Goal: Task Accomplishment & Management: Complete application form

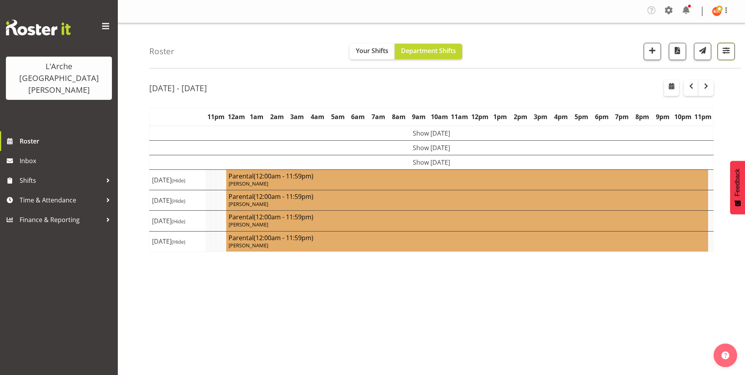
click at [727, 51] on span "button" at bounding box center [726, 50] width 10 height 10
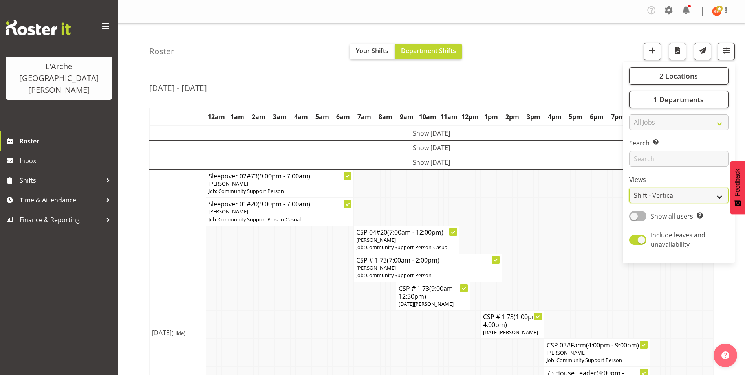
click at [663, 194] on select "Staff Role Shift - Horizontal Shift - Vertical Staff - Location" at bounding box center [678, 195] width 99 height 16
select select "staff"
click at [629, 187] on select "Staff Role Shift - Horizontal Shift - Vertical Staff - Location" at bounding box center [678, 195] width 99 height 16
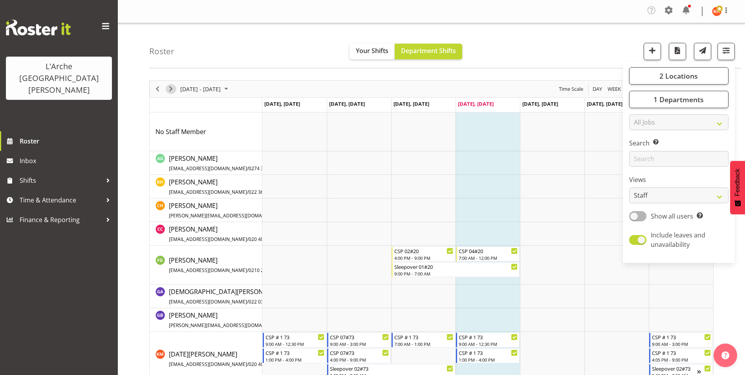
click at [172, 88] on span "Next" at bounding box center [170, 89] width 9 height 10
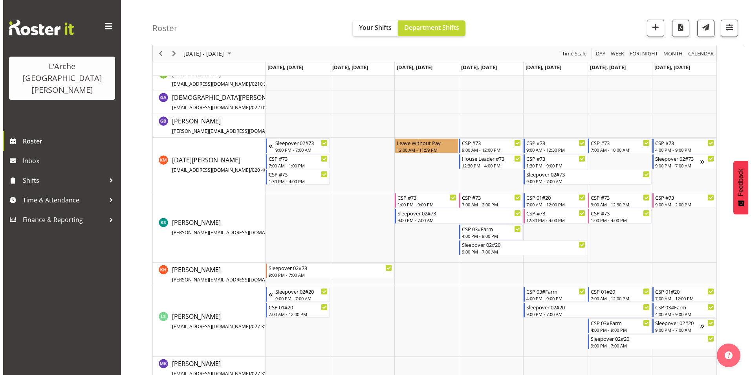
scroll to position [236, 0]
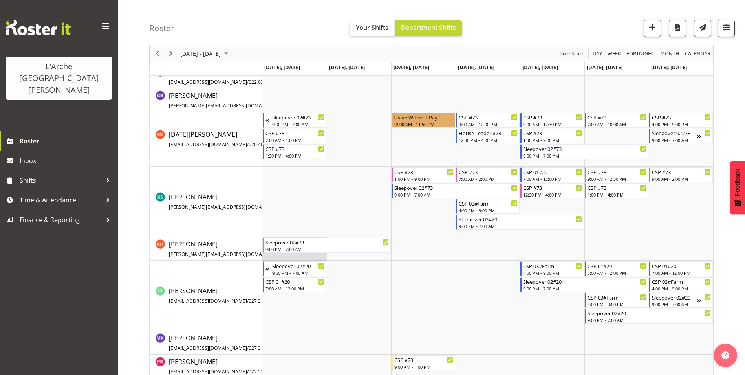
click at [278, 258] on td "Timeline Week of September 11, 2025" at bounding box center [294, 249] width 64 height 24
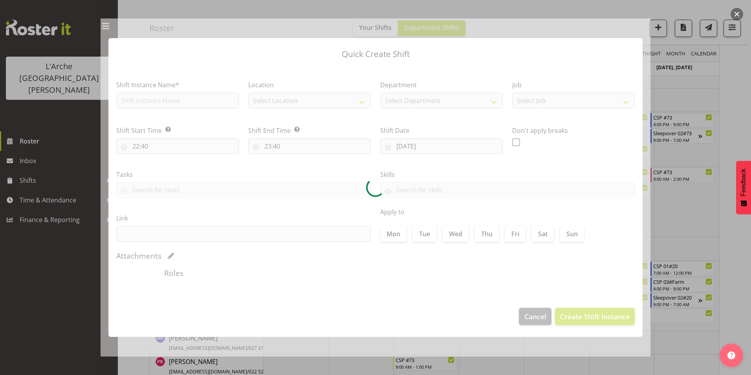
type input "[DATE]"
checkbox input "true"
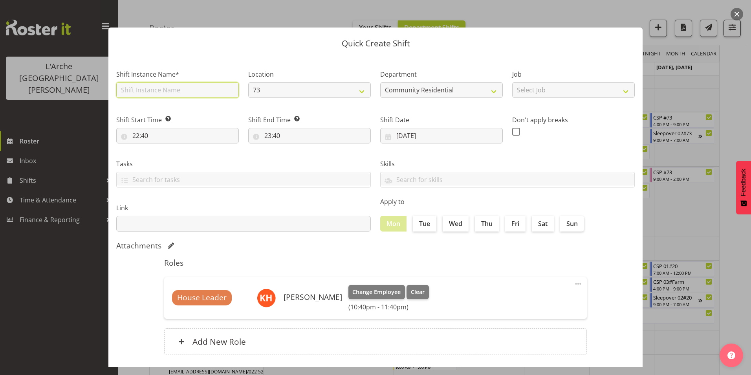
click at [157, 89] on input "text" at bounding box center [177, 90] width 122 height 16
drag, startPoint x: 115, startPoint y: 88, endPoint x: -2, endPoint y: 84, distance: 116.3
type input "73 House Leader"
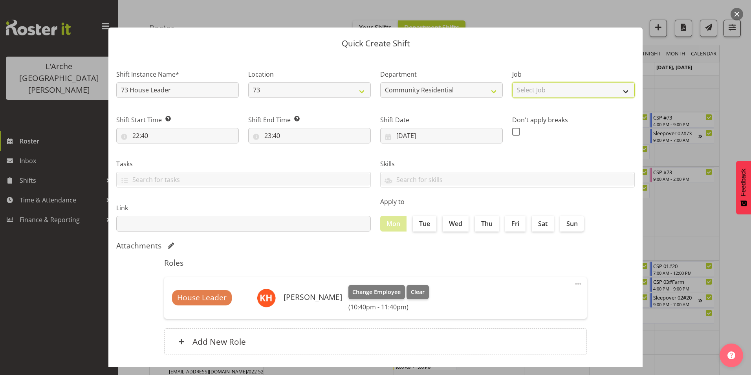
click at [526, 89] on select "Select Job Accounts Admin Art Coordinator Community Leader Community Support Pe…" at bounding box center [573, 90] width 122 height 16
select select "1"
click at [512, 82] on select "Select Job Accounts Admin Art Coordinator Community Leader Community Support Pe…" at bounding box center [573, 90] width 122 height 16
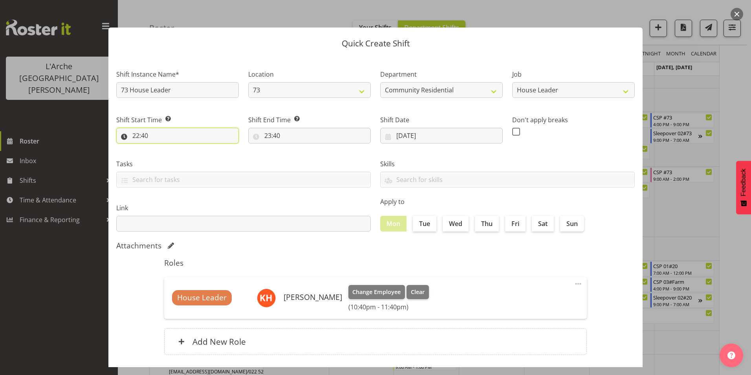
click at [136, 135] on input "22:40" at bounding box center [177, 136] width 122 height 16
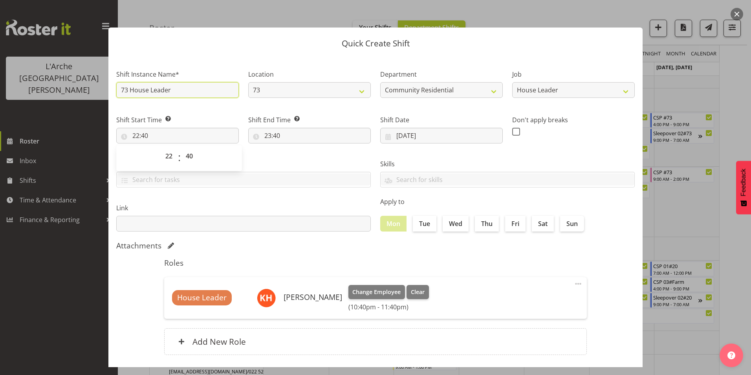
drag, startPoint x: 175, startPoint y: 91, endPoint x: 111, endPoint y: 86, distance: 64.6
click at [111, 86] on section "Shift Instance Name* 73 House Leader Location 73 20 Department Community Reside…" at bounding box center [375, 213] width 534 height 316
type input "House leader meeting"
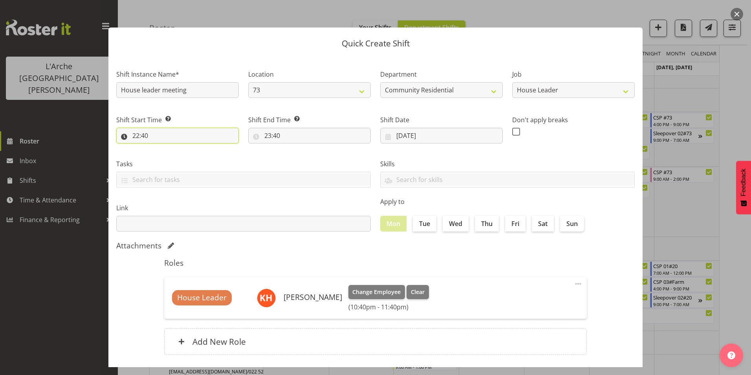
click at [135, 135] on input "22:40" at bounding box center [177, 136] width 122 height 16
click at [168, 154] on select "00 01 02 03 04 05 06 07 08 09 10 11 12 13 14 15 16 17 18 19 20 21 22 23" at bounding box center [170, 156] width 18 height 16
select select "10"
click at [161, 148] on select "00 01 02 03 04 05 06 07 08 09 10 11 12 13 14 15 16 17 18 19 20 21 22 23" at bounding box center [170, 156] width 18 height 16
type input "10:40"
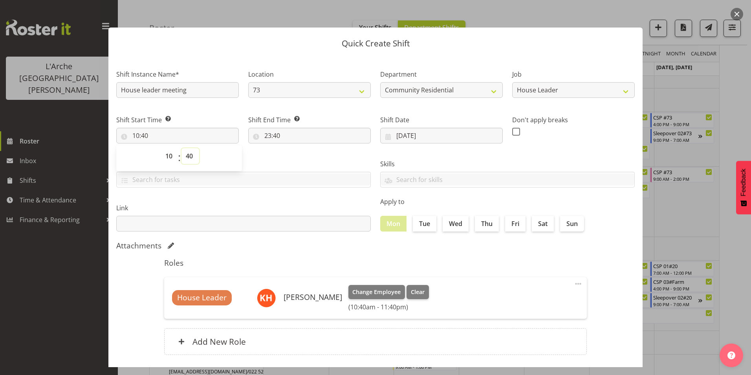
click at [190, 157] on select "00 01 02 03 04 05 06 07 08 09 10 11 12 13 14 15 16 17 18 19 20 21 22 23 24 25 2…" at bounding box center [190, 156] width 18 height 16
select select "0"
click at [181, 148] on select "00 01 02 03 04 05 06 07 08 09 10 11 12 13 14 15 16 17 18 19 20 21 22 23 24 25 2…" at bounding box center [190, 156] width 18 height 16
type input "10:00"
click at [266, 134] on input "23:40" at bounding box center [309, 136] width 122 height 16
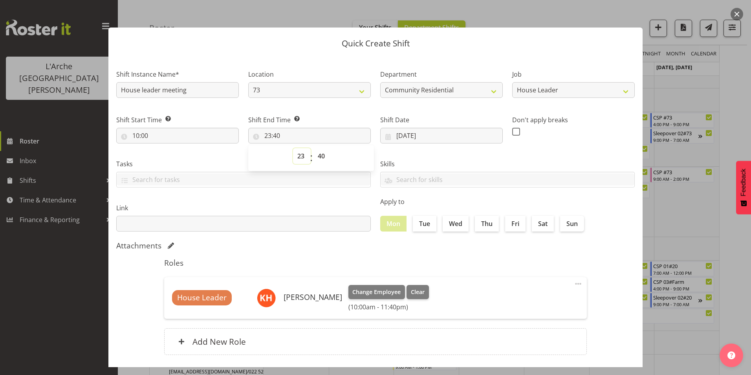
click at [299, 157] on select "00 01 02 03 04 05 06 07 08 09 10 11 12 13 14 15 16 17 18 19 20 21 22 23" at bounding box center [302, 156] width 18 height 16
select select "12"
click at [293, 148] on select "00 01 02 03 04 05 06 07 08 09 10 11 12 13 14 15 16 17 18 19 20 21 22 23" at bounding box center [302, 156] width 18 height 16
type input "12:40"
click at [319, 156] on select "00 01 02 03 04 05 06 07 08 09 10 11 12 13 14 15 16 17 18 19 20 21 22 23 24 25 2…" at bounding box center [322, 156] width 18 height 16
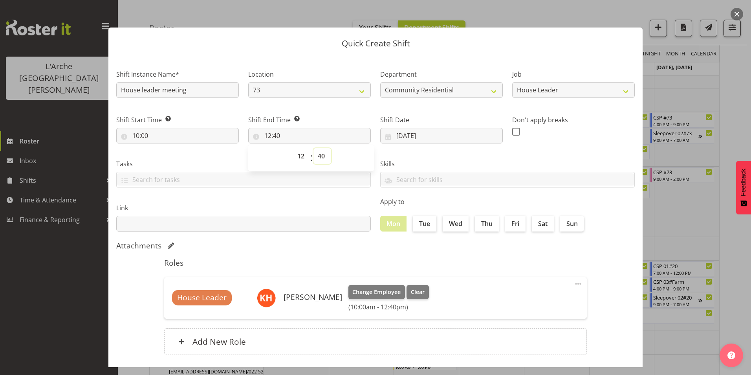
select select "0"
click at [313, 148] on select "00 01 02 03 04 05 06 07 08 09 10 11 12 13 14 15 16 17 18 19 20 21 22 23 24 25 2…" at bounding box center [322, 156] width 18 height 16
type input "12:00"
click at [512, 129] on span at bounding box center [516, 132] width 8 height 8
click at [512, 129] on input "checkbox" at bounding box center [514, 131] width 5 height 5
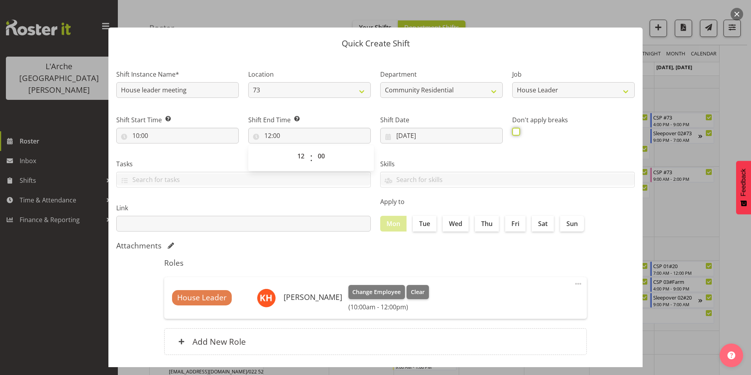
checkbox input "true"
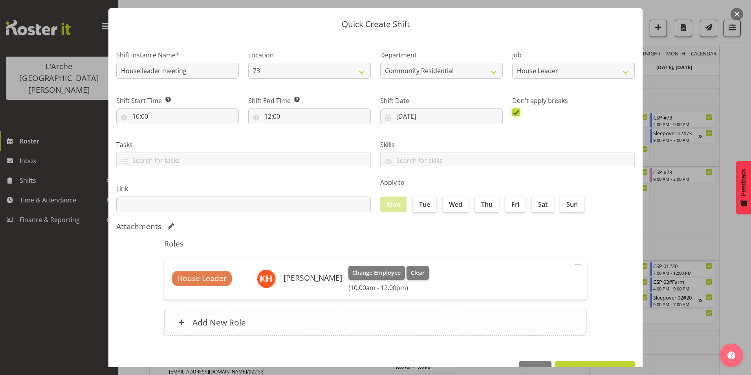
scroll to position [42, 0]
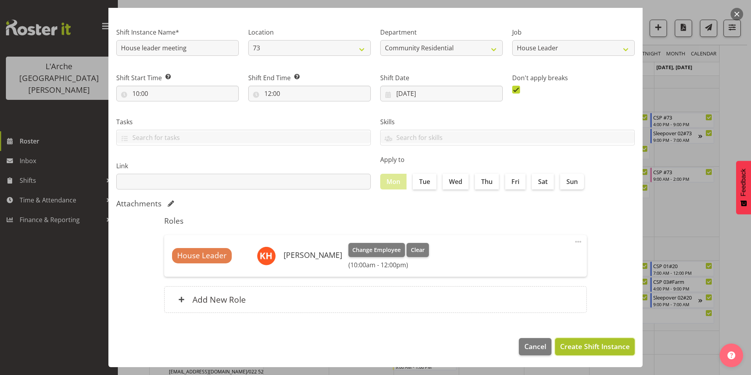
click at [576, 347] on span "Create Shift Instance" at bounding box center [594, 346] width 69 height 10
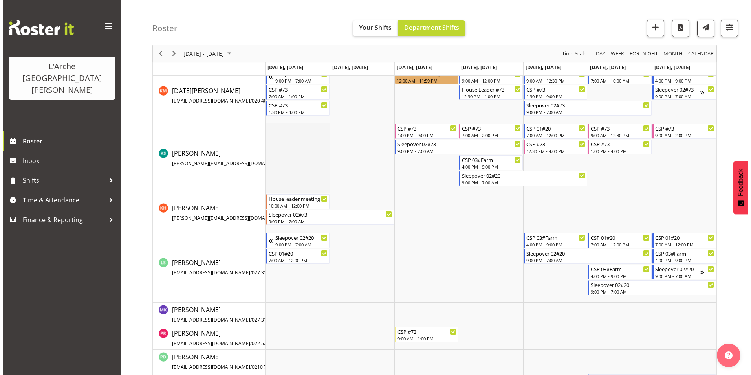
scroll to position [314, 0]
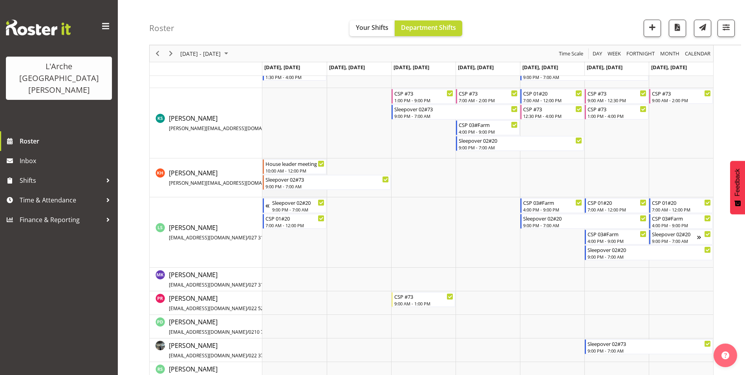
click at [280, 194] on td "Timeline Week of September 11, 2025" at bounding box center [294, 177] width 64 height 39
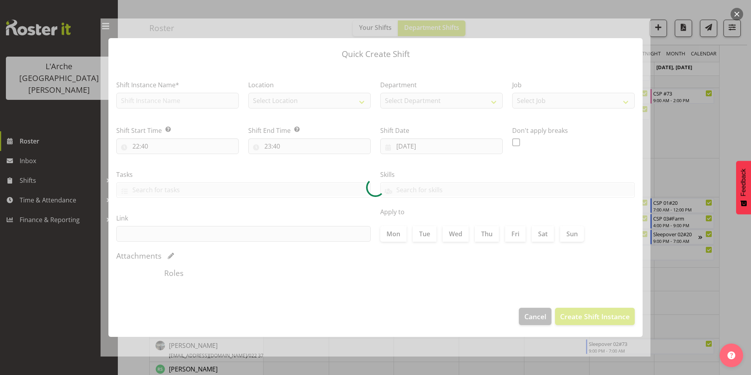
type input "[DATE]"
checkbox input "true"
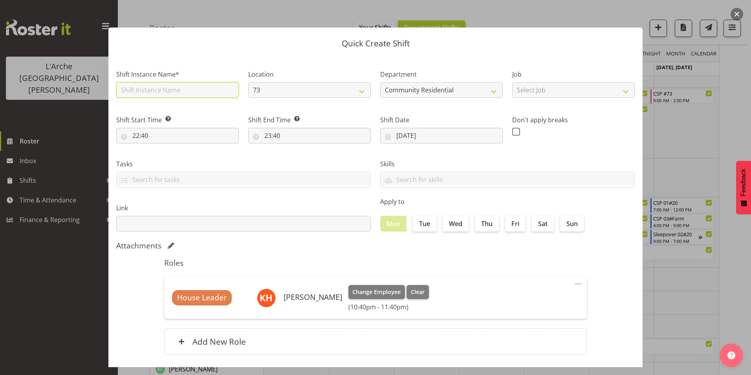
click at [159, 89] on input "text" at bounding box center [177, 90] width 122 height 16
type input "73 House Leader"
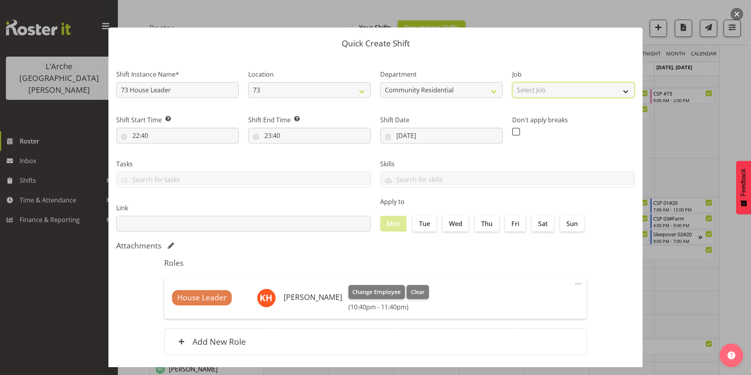
click at [527, 90] on select "Select Job Accounts Admin Art Coordinator Community Leader Community Support Pe…" at bounding box center [573, 90] width 122 height 16
select select "1"
click at [512, 82] on select "Select Job Accounts Admin Art Coordinator Community Leader Community Support Pe…" at bounding box center [573, 90] width 122 height 16
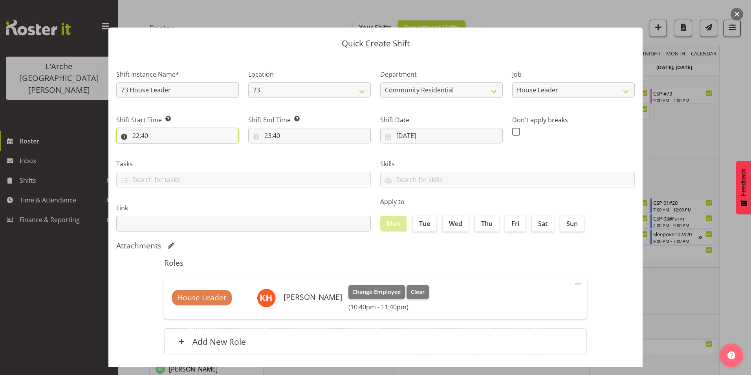
click at [135, 134] on input "22:40" at bounding box center [177, 136] width 122 height 16
click at [167, 157] on select "00 01 02 03 04 05 06 07 08 09 10 11 12 13 14 15 16 17 18 19 20 21 22 23" at bounding box center [170, 156] width 18 height 16
select select "13"
click at [161, 148] on select "00 01 02 03 04 05 06 07 08 09 10 11 12 13 14 15 16 17 18 19 20 21 22 23" at bounding box center [170, 156] width 18 height 16
type input "13:40"
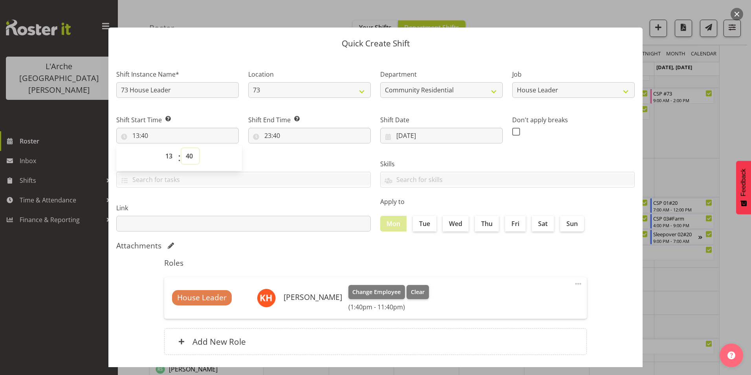
click at [190, 155] on select "00 01 02 03 04 05 06 07 08 09 10 11 12 13 14 15 16 17 18 19 20 21 22 23 24 25 2…" at bounding box center [190, 156] width 18 height 16
select select "0"
click at [181, 148] on select "00 01 02 03 04 05 06 07 08 09 10 11 12 13 14 15 16 17 18 19 20 21 22 23 24 25 2…" at bounding box center [190, 156] width 18 height 16
type input "13:00"
click at [268, 134] on input "23:40" at bounding box center [309, 136] width 122 height 16
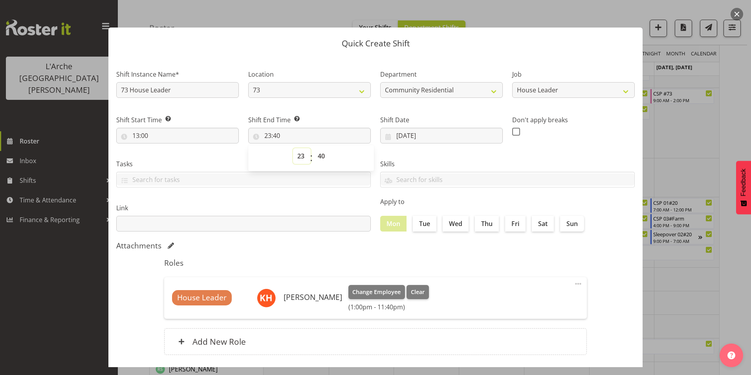
click at [301, 152] on select "00 01 02 03 04 05 06 07 08 09 10 11 12 13 14 15 16 17 18 19 20 21 22 23" at bounding box center [302, 156] width 18 height 16
select select "21"
click at [293, 148] on select "00 01 02 03 04 05 06 07 08 09 10 11 12 13 14 15 16 17 18 19 20 21 22 23" at bounding box center [302, 156] width 18 height 16
type input "21:40"
click at [321, 155] on select "00 01 02 03 04 05 06 07 08 09 10 11 12 13 14 15 16 17 18 19 20 21 22 23 24 25 2…" at bounding box center [322, 156] width 18 height 16
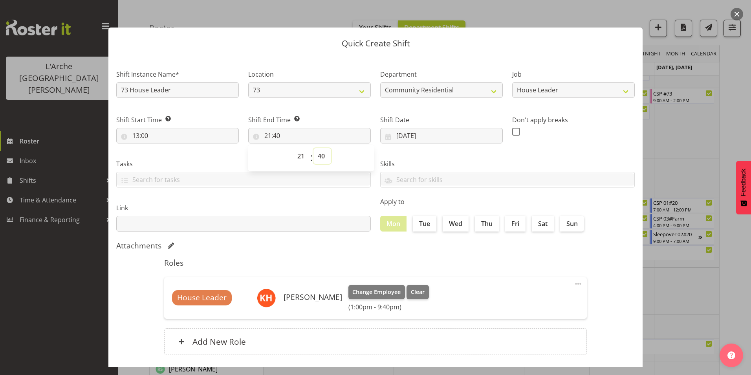
select select "0"
click at [313, 148] on select "00 01 02 03 04 05 06 07 08 09 10 11 12 13 14 15 16 17 18 19 20 21 22 23 24 25 2…" at bounding box center [322, 156] width 18 height 16
type input "21:00"
click at [512, 132] on span at bounding box center [516, 132] width 8 height 8
click at [512, 132] on input "checkbox" at bounding box center [514, 131] width 5 height 5
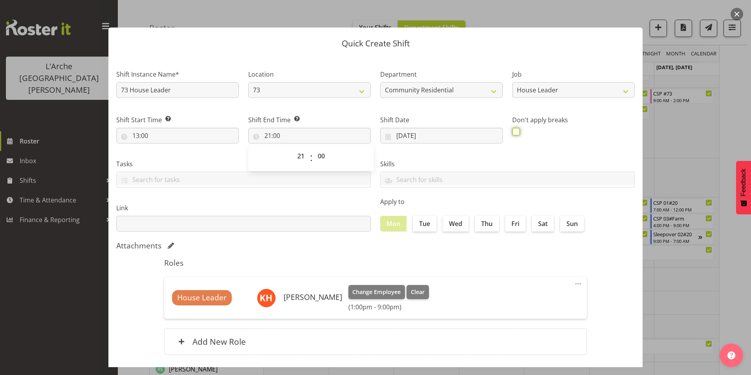
checkbox input "true"
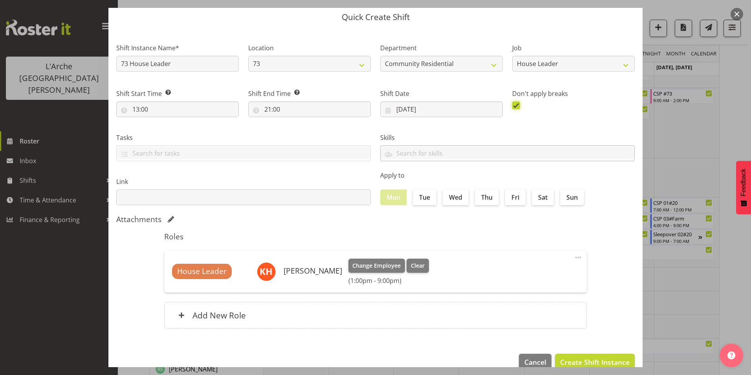
scroll to position [42, 0]
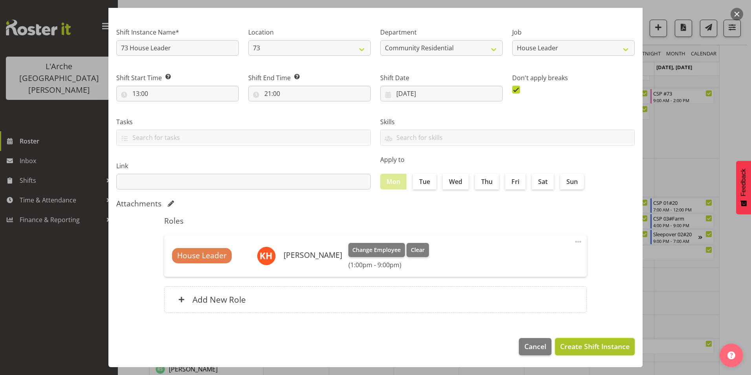
click at [575, 347] on span "Create Shift Instance" at bounding box center [594, 346] width 69 height 10
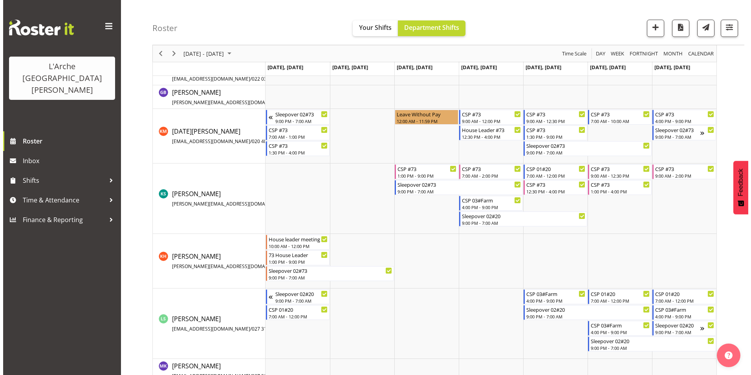
scroll to position [285, 0]
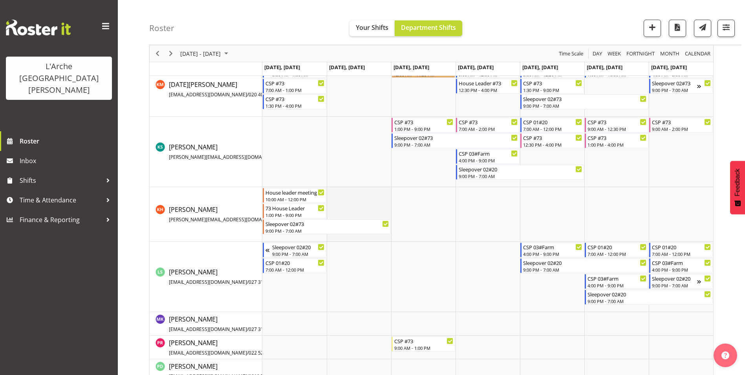
click at [357, 203] on td "Timeline Week of September 11, 2025" at bounding box center [359, 214] width 64 height 55
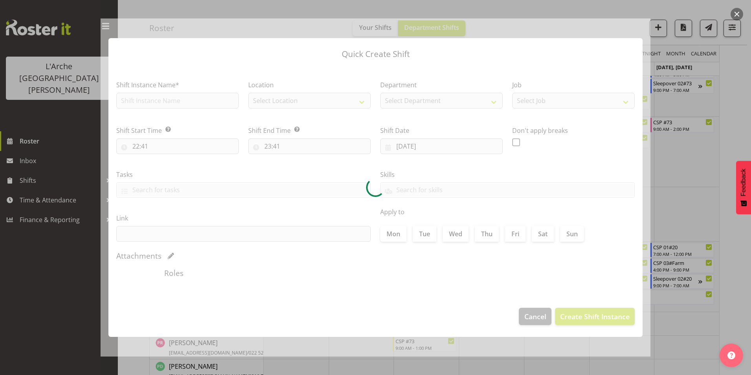
type input "[DATE]"
checkbox input "true"
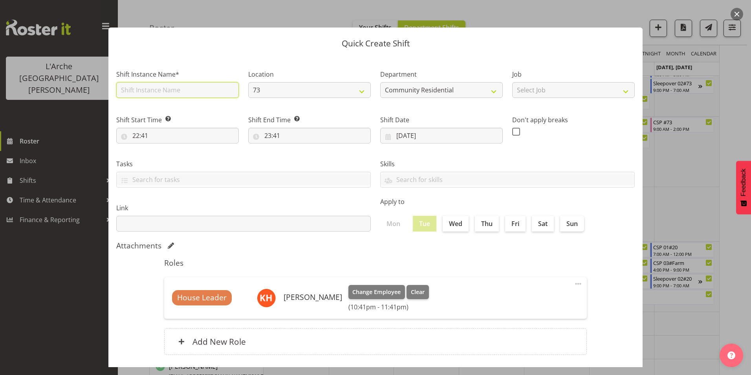
click at [167, 88] on input "text" at bounding box center [177, 90] width 122 height 16
type input "73 House Leader"
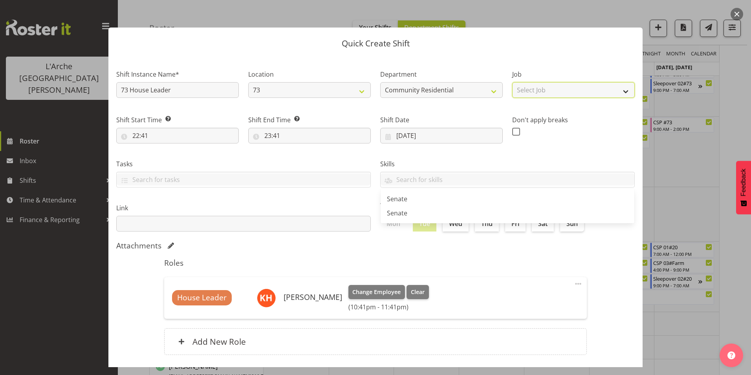
click at [517, 88] on select "Select Job Accounts Admin Art Coordinator Community Leader Community Support Pe…" at bounding box center [573, 90] width 122 height 16
select select "1"
click at [512, 82] on select "Select Job Accounts Admin Art Coordinator Community Leader Community Support Pe…" at bounding box center [573, 90] width 122 height 16
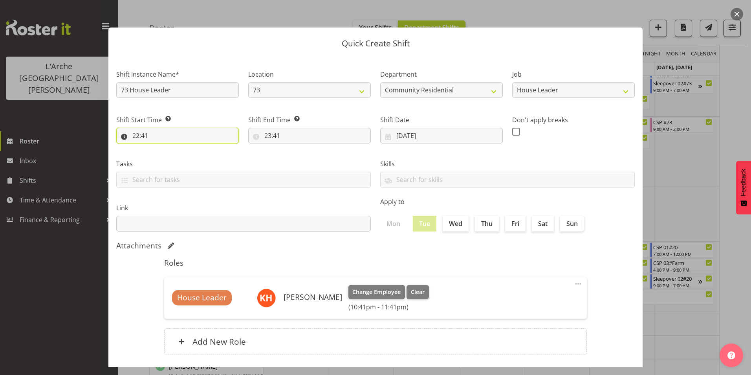
click at [134, 133] on input "22:41" at bounding box center [177, 136] width 122 height 16
click at [169, 155] on select "00 01 02 03 04 05 06 07 08 09 10 11 12 13 14 15 16 17 18 19 20 21 22 23" at bounding box center [170, 156] width 18 height 16
select select "7"
click at [161, 148] on select "00 01 02 03 04 05 06 07 08 09 10 11 12 13 14 15 16 17 18 19 20 21 22 23" at bounding box center [170, 156] width 18 height 16
type input "07:41"
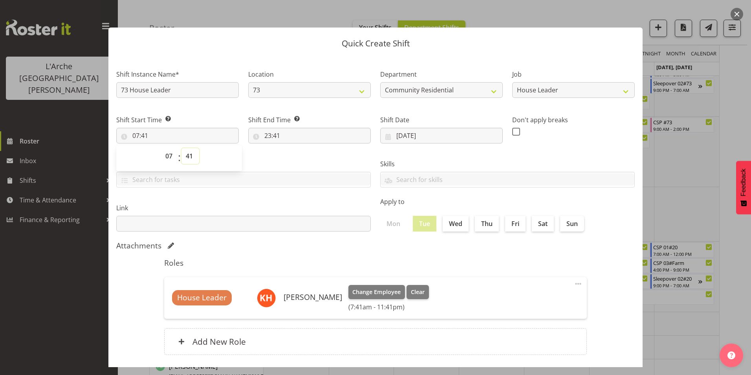
click at [191, 153] on select "00 01 02 03 04 05 06 07 08 09 10 11 12 13 14 15 16 17 18 19 20 21 22 23 24 25 2…" at bounding box center [190, 156] width 18 height 16
select select "0"
click at [181, 148] on select "00 01 02 03 04 05 06 07 08 09 10 11 12 13 14 15 16 17 18 19 20 21 22 23 24 25 2…" at bounding box center [190, 156] width 18 height 16
type input "07:00"
click at [267, 135] on input "23:41" at bounding box center [309, 136] width 122 height 16
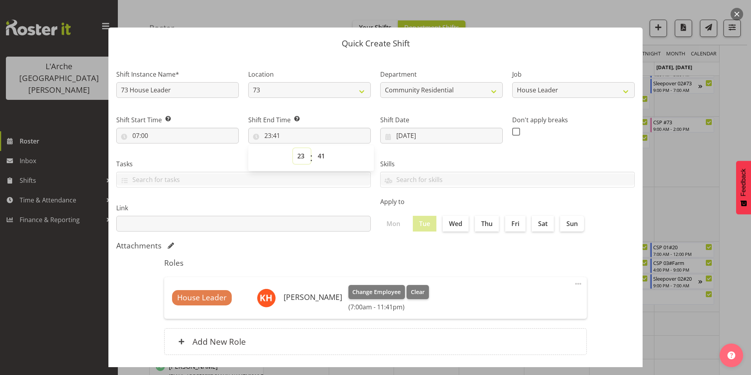
click at [300, 155] on select "00 01 02 03 04 05 06 07 08 09 10 11 12 13 14 15 16 17 18 19 20 21 22 23" at bounding box center [302, 156] width 18 height 16
select select "9"
click at [293, 148] on select "00 01 02 03 04 05 06 07 08 09 10 11 12 13 14 15 16 17 18 19 20 21 22 23" at bounding box center [302, 156] width 18 height 16
type input "09:41"
click at [318, 153] on select "00 01 02 03 04 05 06 07 08 09 10 11 12 13 14 15 16 17 18 19 20 21 22 23 24 25 2…" at bounding box center [322, 156] width 18 height 16
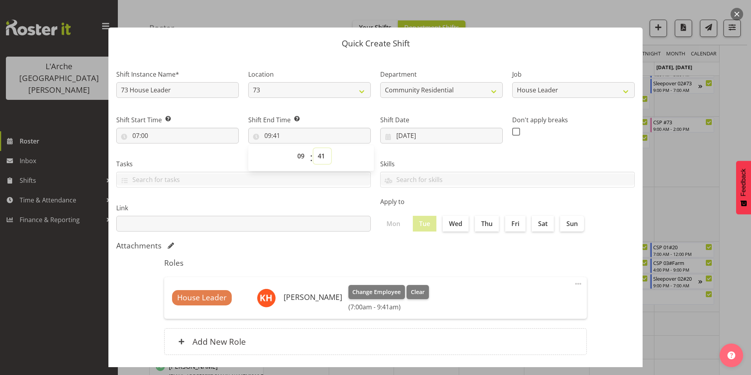
select select "0"
click at [313, 148] on select "00 01 02 03 04 05 06 07 08 09 10 11 12 13 14 15 16 17 18 19 20 21 22 23 24 25 2…" at bounding box center [322, 156] width 18 height 16
type input "09:00"
click at [515, 135] on span at bounding box center [516, 132] width 8 height 8
click at [515, 134] on input "checkbox" at bounding box center [514, 131] width 5 height 5
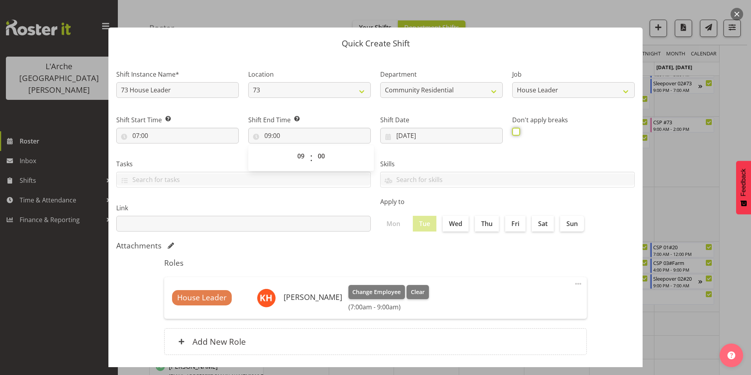
checkbox input "true"
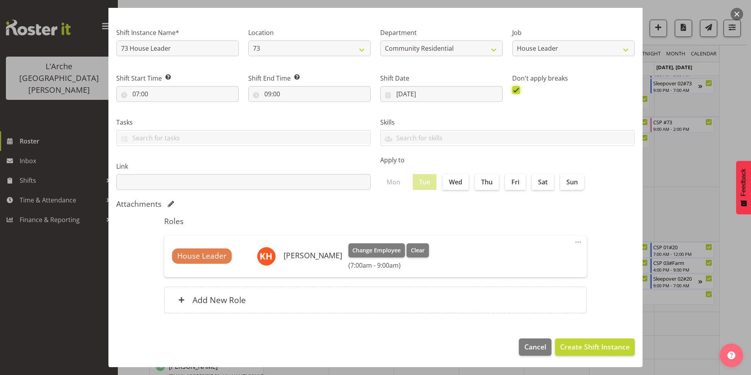
scroll to position [42, 0]
click at [587, 344] on span "Create Shift Instance" at bounding box center [594, 346] width 69 height 10
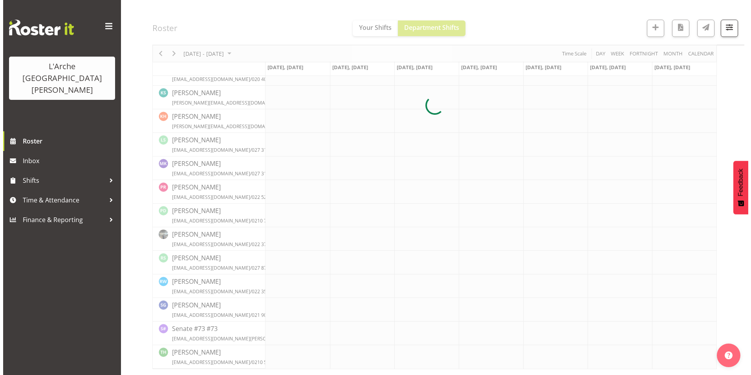
scroll to position [285, 0]
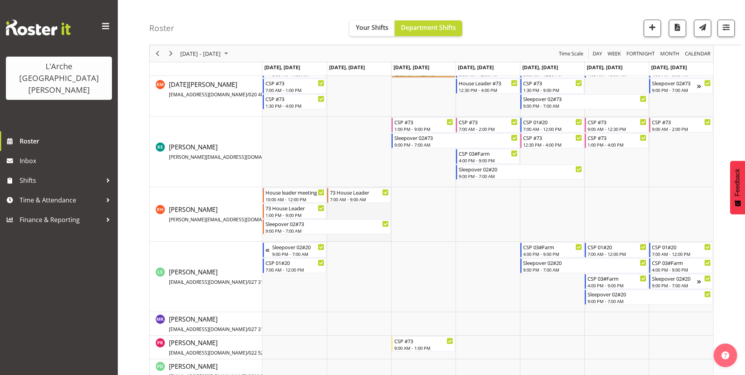
click at [379, 208] on td "Timeline Week of September 11, 2025" at bounding box center [359, 214] width 64 height 55
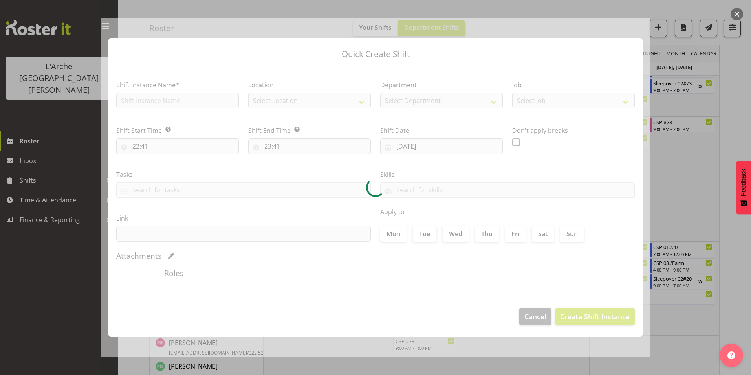
type input "[DATE]"
checkbox input "true"
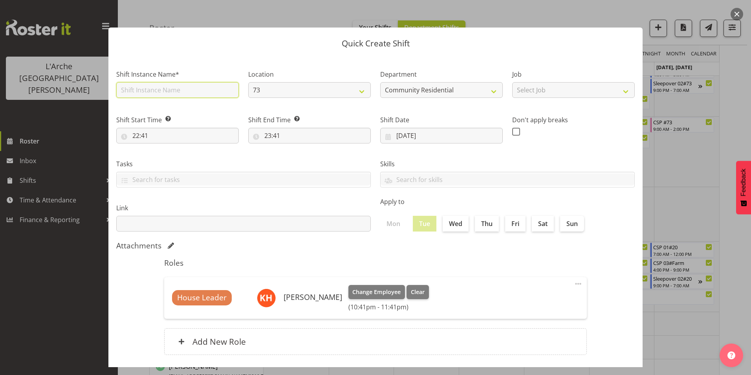
click at [148, 88] on input "text" at bounding box center [177, 90] width 122 height 16
type input "73 House Leader"
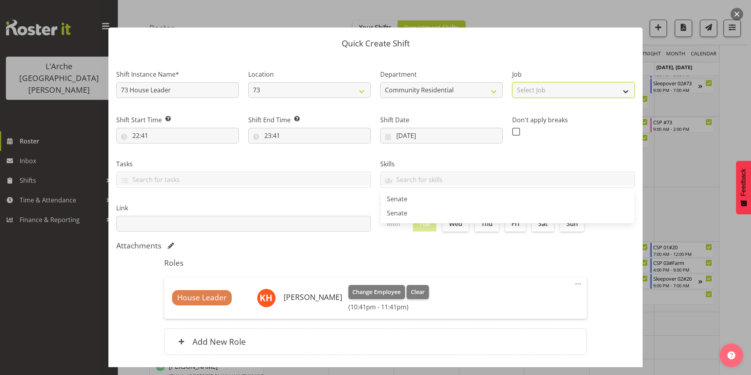
click at [572, 86] on select "Select Job Accounts Admin Art Coordinator Community Leader Community Support Pe…" at bounding box center [573, 90] width 122 height 16
select select "1"
click at [512, 82] on select "Select Job Accounts Admin Art Coordinator Community Leader Community Support Pe…" at bounding box center [573, 90] width 122 height 16
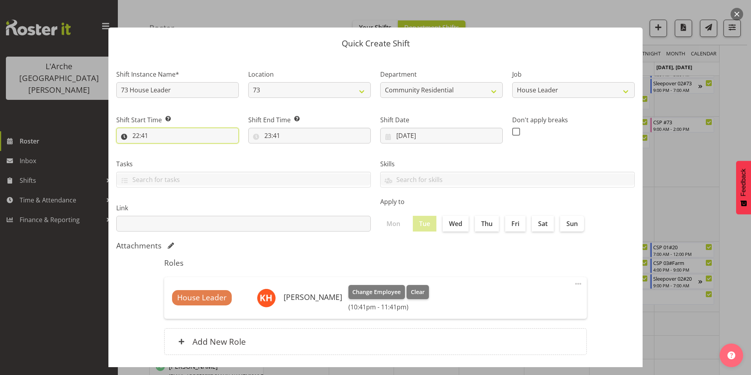
click at [135, 134] on input "22:41" at bounding box center [177, 136] width 122 height 16
click at [169, 154] on select "00 01 02 03 04 05 06 07 08 09 10 11 12 13 14 15 16 17 18 19 20 21 22 23" at bounding box center [170, 156] width 18 height 16
select select "13"
click at [161, 148] on select "00 01 02 03 04 05 06 07 08 09 10 11 12 13 14 15 16 17 18 19 20 21 22 23" at bounding box center [170, 156] width 18 height 16
type input "13:41"
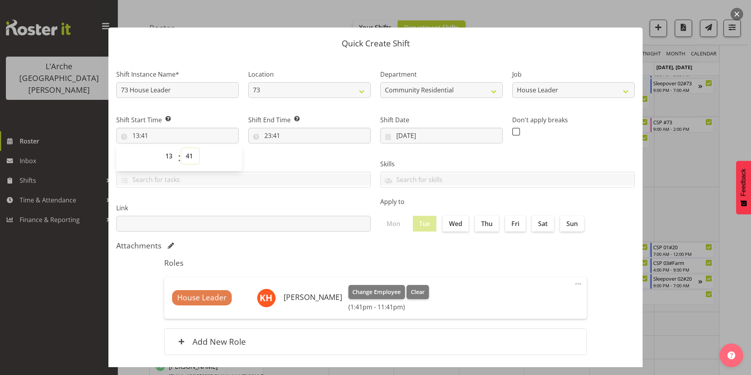
click at [190, 155] on select "00 01 02 03 04 05 06 07 08 09 10 11 12 13 14 15 16 17 18 19 20 21 22 23 24 25 2…" at bounding box center [190, 156] width 18 height 16
select select "0"
click at [181, 148] on select "00 01 02 03 04 05 06 07 08 09 10 11 12 13 14 15 16 17 18 19 20 21 22 23 24 25 2…" at bounding box center [190, 156] width 18 height 16
type input "13:00"
click at [264, 132] on input "23:41" at bounding box center [309, 136] width 122 height 16
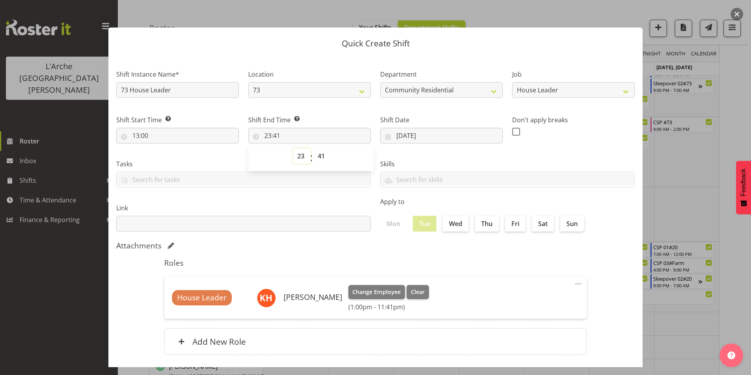
click at [301, 157] on select "00 01 02 03 04 05 06 07 08 09 10 11 12 13 14 15 16 17 18 19 20 21 22 23" at bounding box center [302, 156] width 18 height 16
select select "16"
click at [293, 148] on select "00 01 02 03 04 05 06 07 08 09 10 11 12 13 14 15 16 17 18 19 20 21 22 23" at bounding box center [302, 156] width 18 height 16
type input "16:41"
click at [320, 157] on select "00 01 02 03 04 05 06 07 08 09 10 11 12 13 14 15 16 17 18 19 20 21 22 23 24 25 2…" at bounding box center [322, 156] width 18 height 16
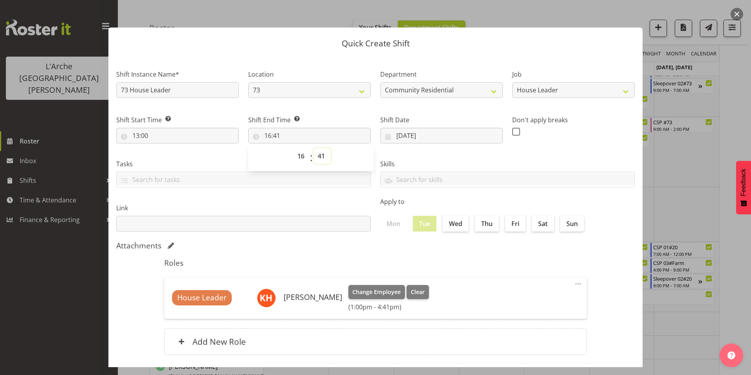
select select "0"
click at [313, 148] on select "00 01 02 03 04 05 06 07 08 09 10 11 12 13 14 15 16 17 18 19 20 21 22 23 24 25 2…" at bounding box center [322, 156] width 18 height 16
type input "16:00"
click at [512, 129] on span at bounding box center [516, 132] width 8 height 8
click at [512, 129] on input "checkbox" at bounding box center [514, 131] width 5 height 5
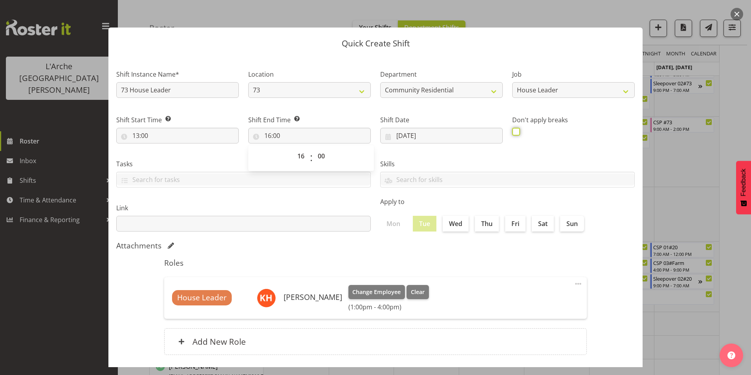
checkbox input "true"
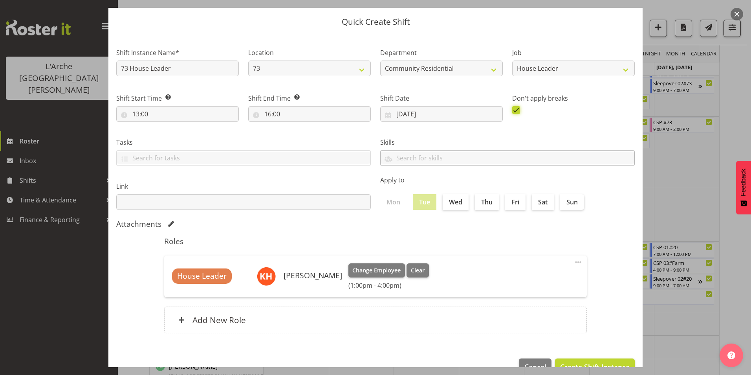
scroll to position [42, 0]
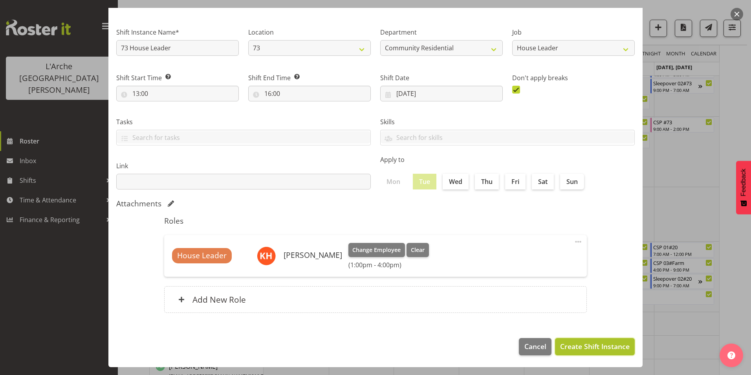
click at [576, 348] on span "Create Shift Instance" at bounding box center [594, 346] width 69 height 10
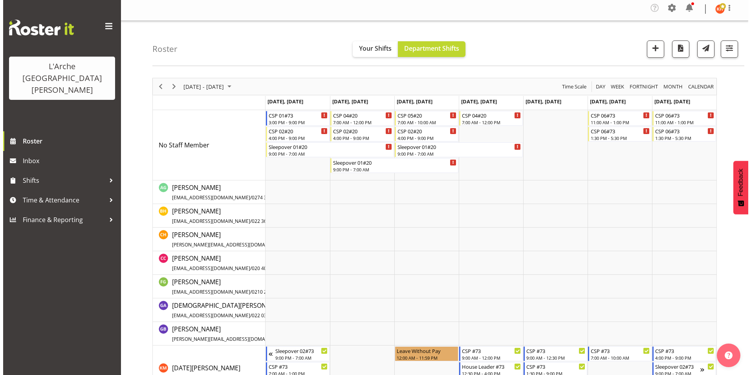
scroll to position [0, 0]
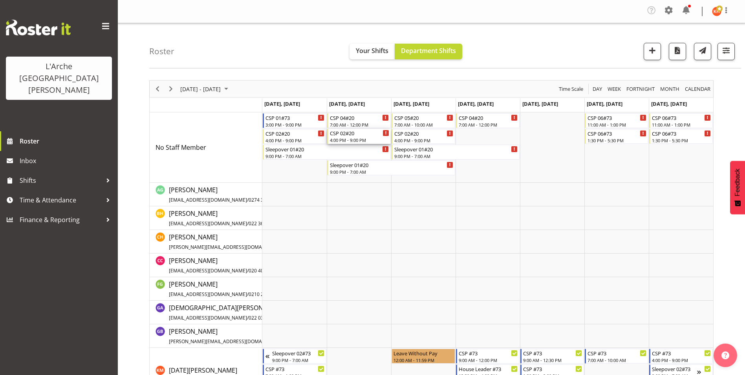
click at [355, 134] on div "CSP 02#20" at bounding box center [359, 133] width 59 height 8
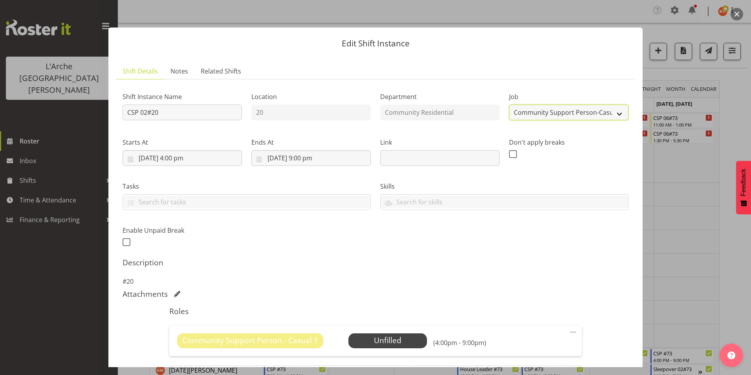
click at [539, 114] on select "Create new job Accounts Admin Art Coordinator Community Leader Community Suppor…" at bounding box center [568, 112] width 119 height 16
select select "1"
click at [509, 104] on select "Create new job Accounts Admin Art Coordinator Community Leader Community Suppor…" at bounding box center [568, 112] width 119 height 16
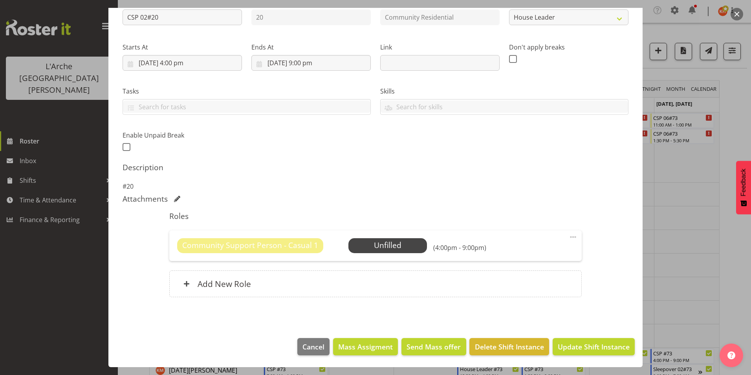
click at [569, 237] on span at bounding box center [572, 236] width 9 height 9
click at [528, 281] on link "Delete" at bounding box center [539, 284] width 75 height 14
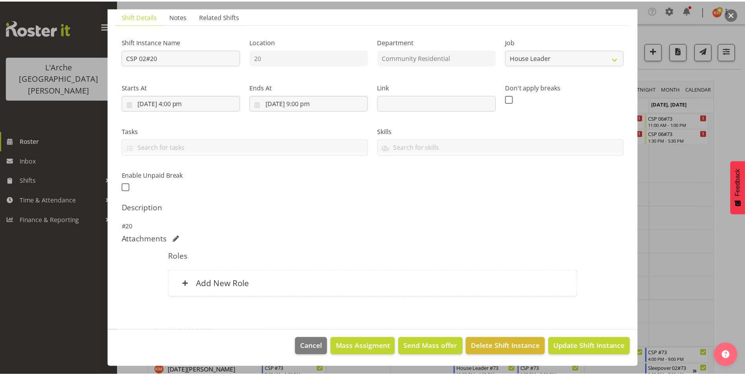
scroll to position [55, 0]
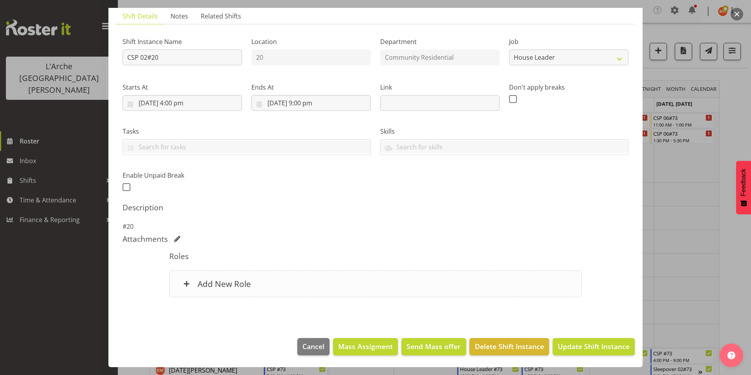
click at [242, 281] on h6 "Add New Role" at bounding box center [223, 283] width 53 height 10
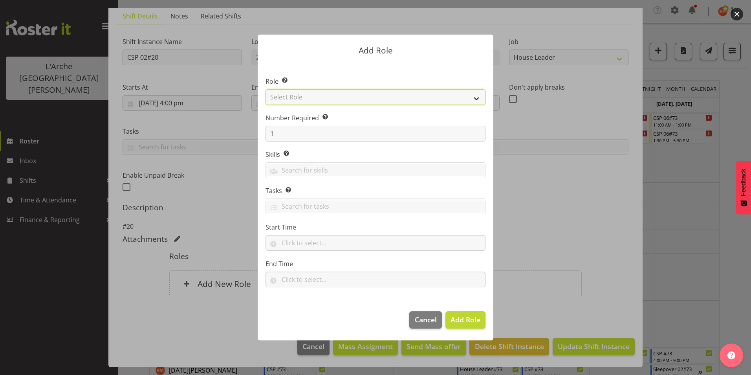
click at [327, 97] on select "Select Role Area Manager Art Coordination Community - SIL Community Leader Comm…" at bounding box center [375, 97] width 220 height 16
select select "12"
click at [265, 89] on select "Select Role Area Manager Art Coordination Community - SIL Community Leader Comm…" at bounding box center [375, 97] width 220 height 16
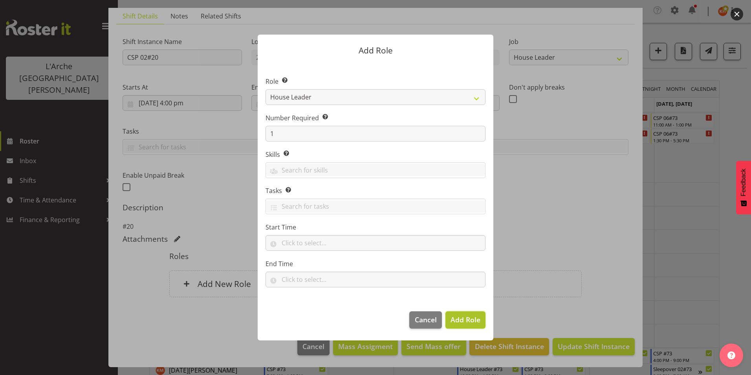
click at [469, 317] on span "Add Role" at bounding box center [465, 318] width 30 height 9
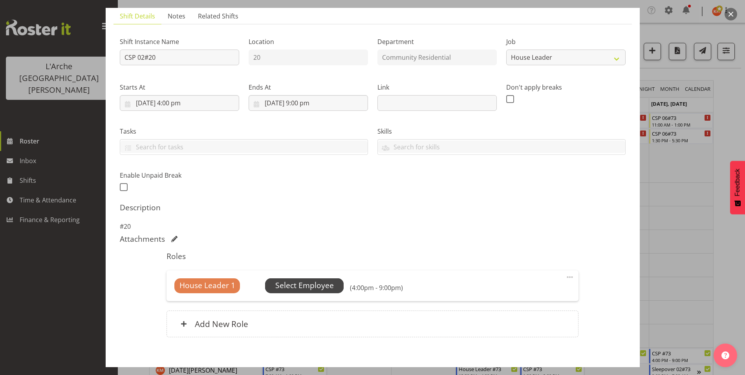
click at [321, 281] on span "Select Employee" at bounding box center [304, 285] width 58 height 11
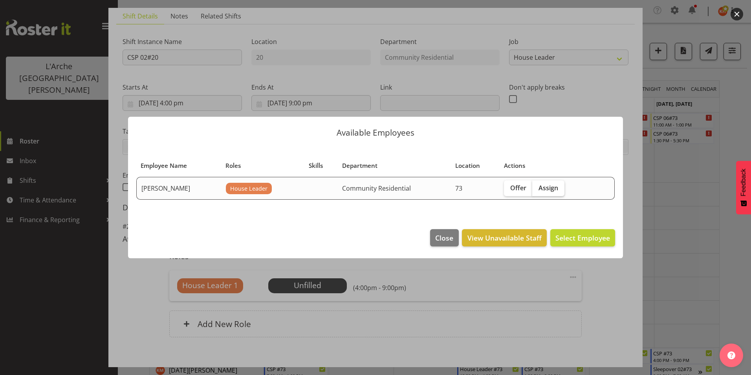
click at [541, 189] on span "Assign" at bounding box center [548, 188] width 20 height 8
click at [537, 189] on input "Assign" at bounding box center [534, 187] width 5 height 5
checkbox input "true"
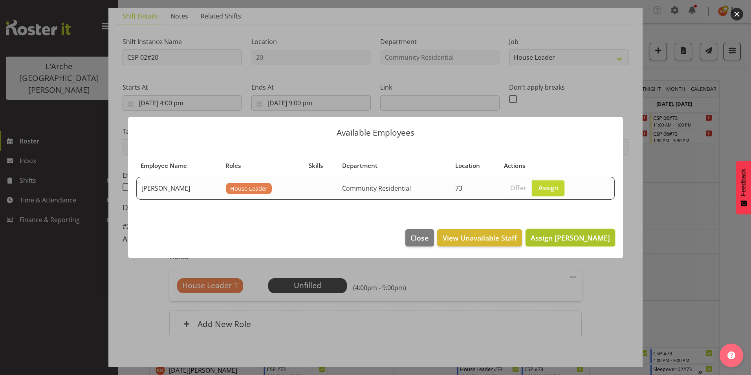
click at [570, 237] on span "Assign [PERSON_NAME]" at bounding box center [569, 237] width 79 height 9
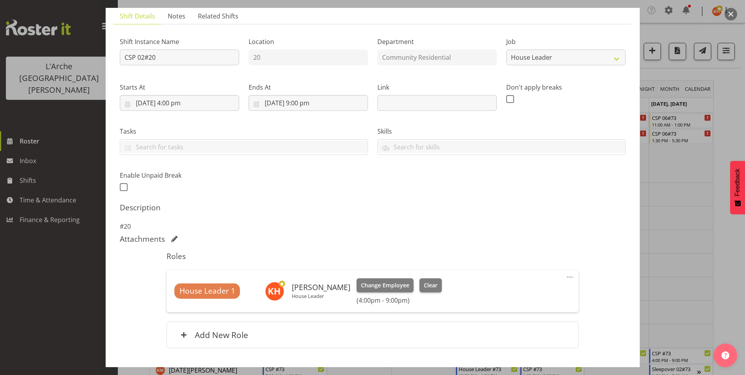
scroll to position [0, 0]
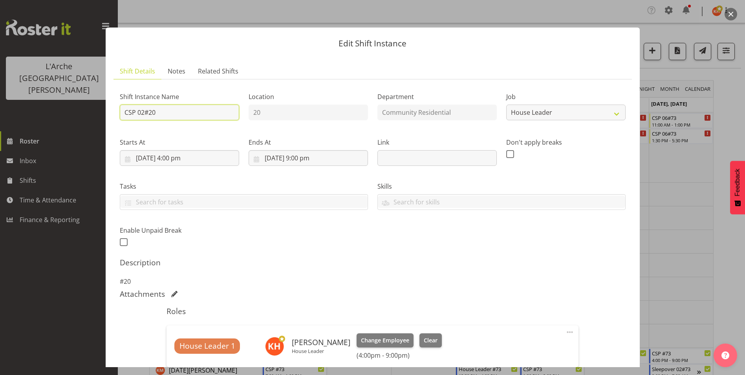
drag, startPoint x: 148, startPoint y: 111, endPoint x: 90, endPoint y: 107, distance: 58.3
click at [90, 107] on div "Edit Shift Instance Shift Details Notes Related Shifts Shift Instance Name CSP …" at bounding box center [372, 187] width 745 height 375
click at [160, 115] on input "20" at bounding box center [179, 112] width 119 height 16
type input "20 House Leader"
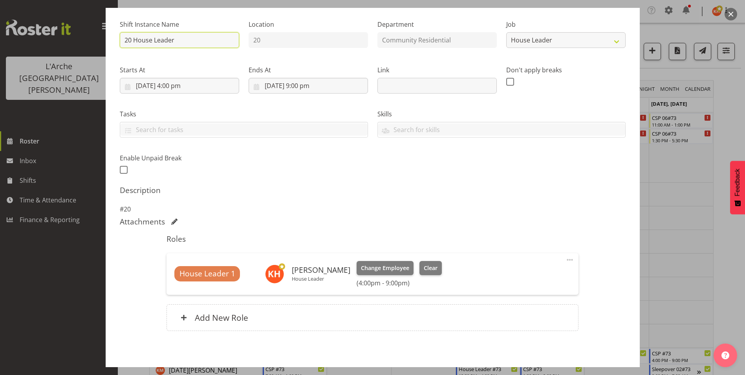
scroll to position [106, 0]
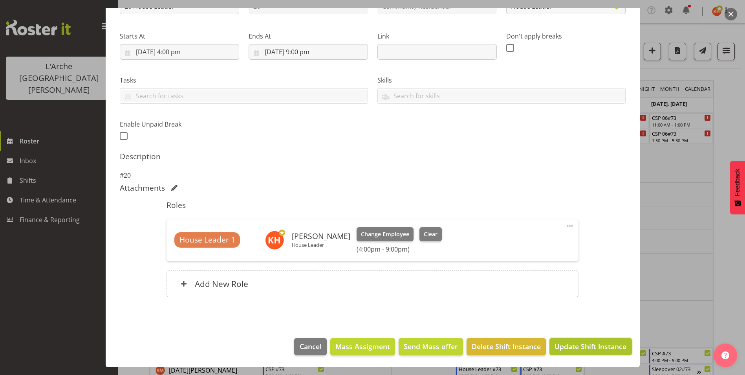
click at [567, 341] on span "Update Shift Instance" at bounding box center [590, 346] width 72 height 10
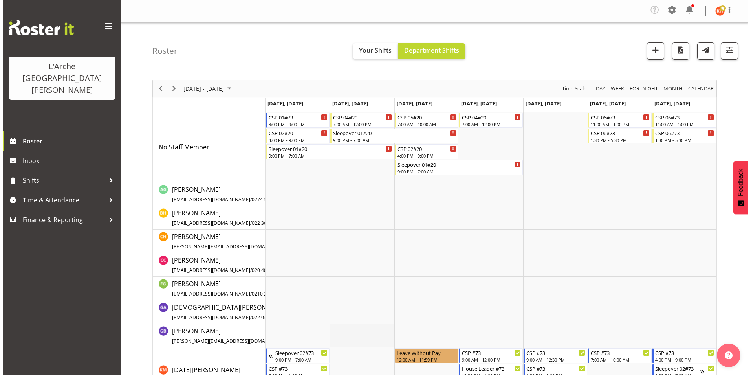
scroll to position [0, 0]
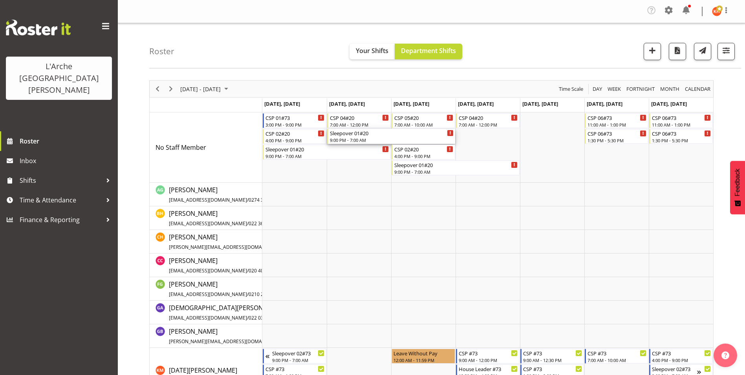
click at [363, 137] on div "9:00 PM - 7:00 AM" at bounding box center [392, 140] width 124 height 6
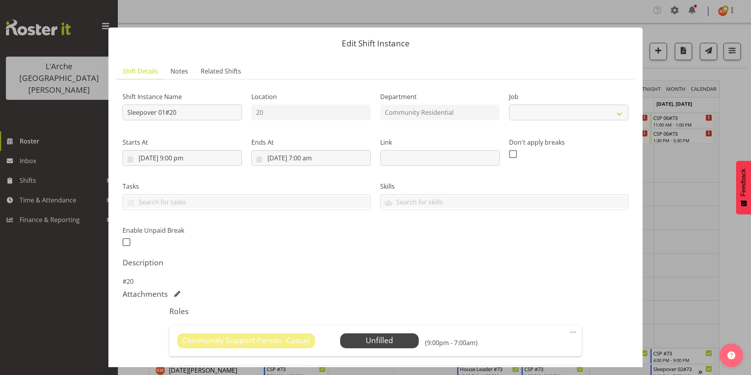
select select "3"
click at [153, 115] on input "Sleepover 01#20" at bounding box center [181, 112] width 119 height 16
drag, startPoint x: 170, startPoint y: 111, endPoint x: -2, endPoint y: 121, distance: 172.2
click at [0, 121] on html "L'Arche Mount [PERSON_NAME] Roster Inbox Shifts Time & Attendance Finance & Rep…" at bounding box center [375, 187] width 751 height 375
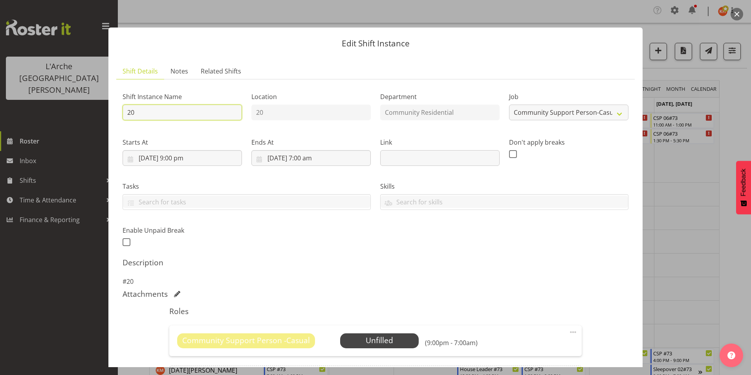
click at [172, 115] on input "20" at bounding box center [181, 112] width 119 height 16
type input "20 House Leader"
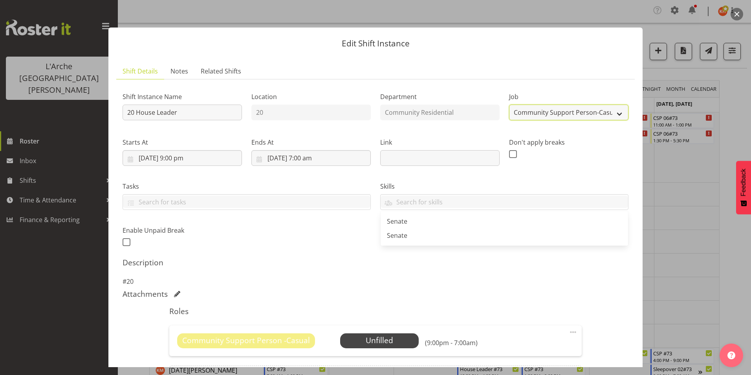
click at [539, 112] on select "Create new job Accounts Admin Art Coordinator Community Leader Community Suppor…" at bounding box center [568, 112] width 119 height 16
select select "1"
click at [509, 104] on select "Create new job Accounts Admin Art Coordinator Community Leader Community Suppor…" at bounding box center [568, 112] width 119 height 16
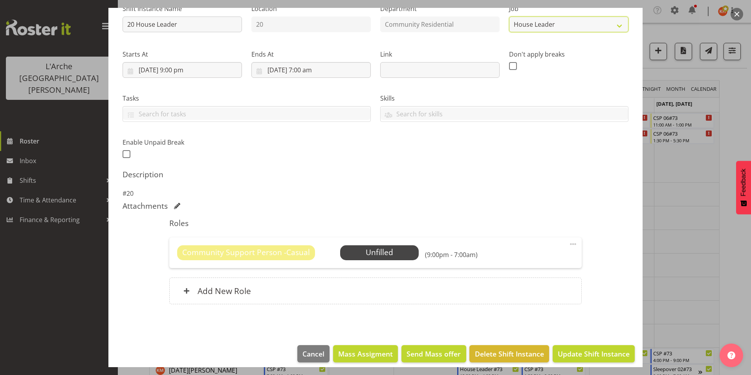
scroll to position [95, 0]
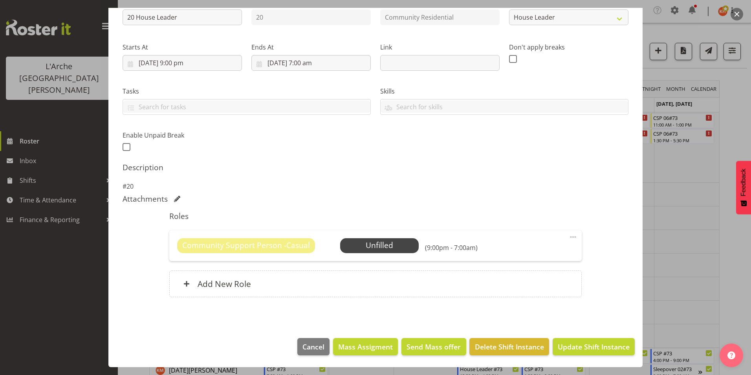
click at [568, 237] on span at bounding box center [572, 236] width 9 height 9
click at [520, 285] on link "Delete" at bounding box center [539, 284] width 75 height 14
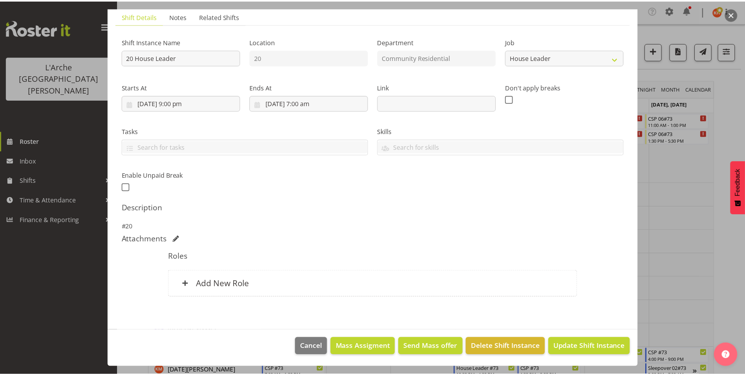
scroll to position [55, 0]
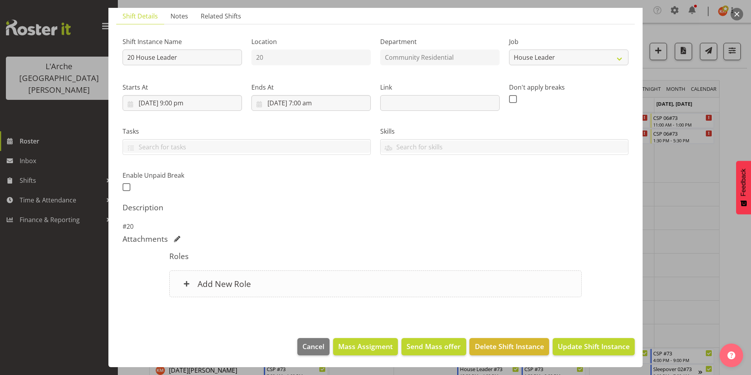
click at [230, 282] on h6 "Add New Role" at bounding box center [223, 283] width 53 height 10
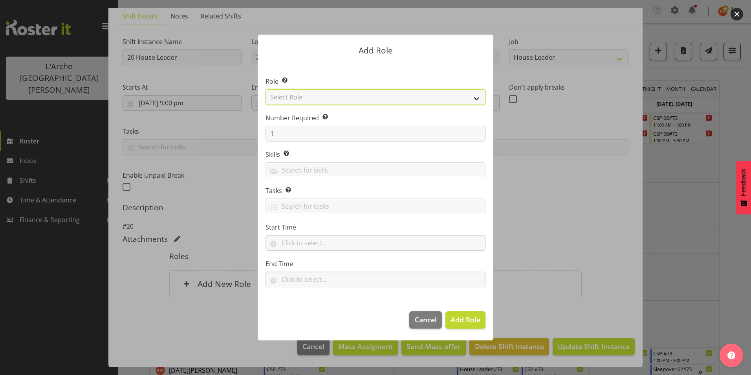
click at [364, 96] on select "Select Role Area Manager Art Coordination Community - SIL Community Leader Comm…" at bounding box center [375, 97] width 220 height 16
select select "12"
click at [265, 89] on select "Select Role Area Manager Art Coordination Community - SIL Community Leader Comm…" at bounding box center [375, 97] width 220 height 16
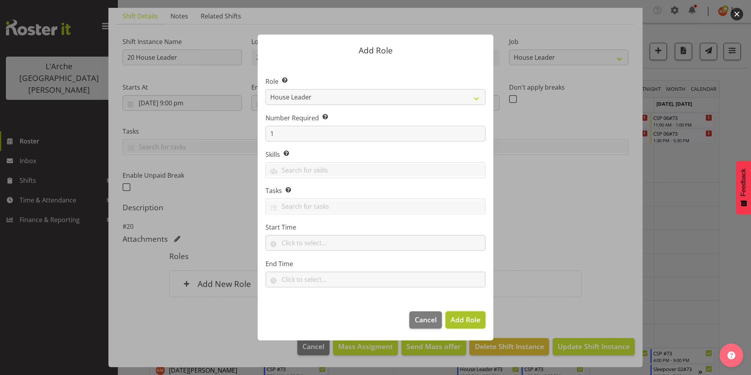
click at [462, 320] on span "Add Role" at bounding box center [465, 318] width 30 height 9
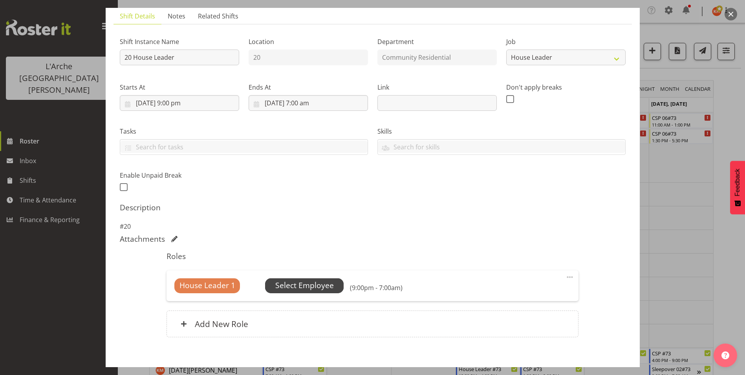
click at [309, 282] on span "Select Employee" at bounding box center [304, 285] width 58 height 11
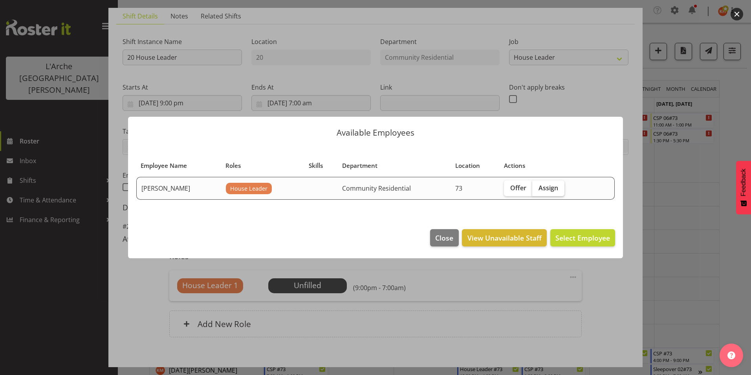
click at [544, 185] on span "Assign" at bounding box center [548, 188] width 20 height 8
click at [537, 185] on input "Assign" at bounding box center [534, 187] width 5 height 5
checkbox input "true"
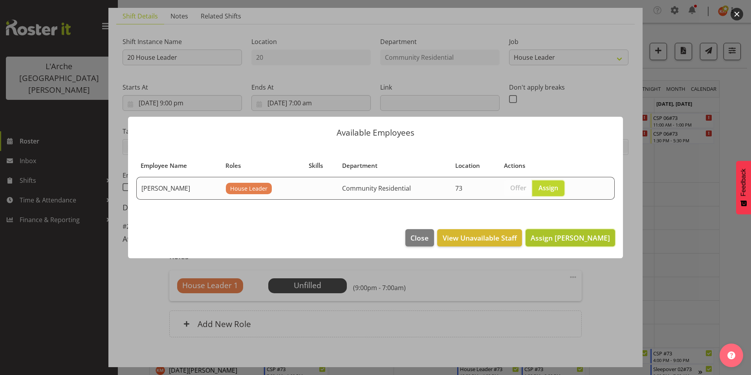
click at [579, 237] on span "Assign [PERSON_NAME]" at bounding box center [569, 237] width 79 height 9
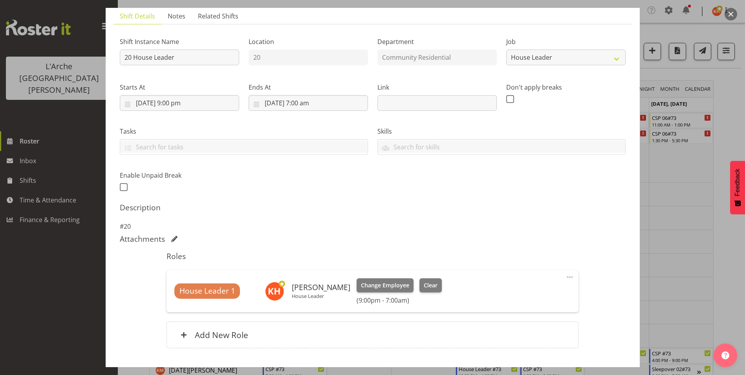
scroll to position [106, 0]
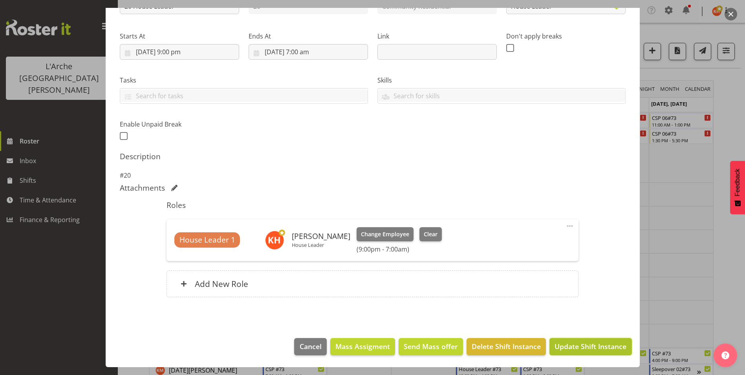
click at [572, 344] on span "Update Shift Instance" at bounding box center [590, 346] width 72 height 10
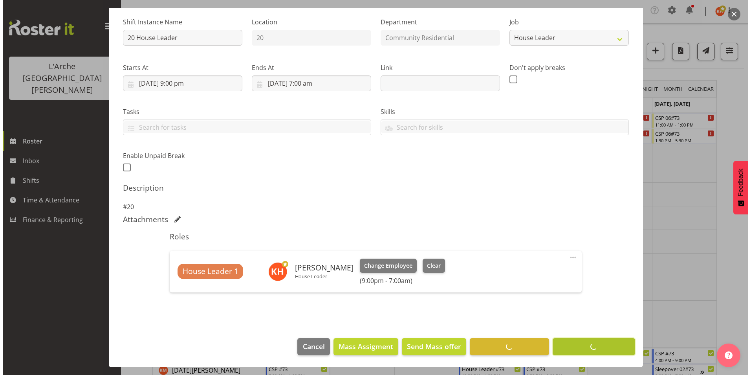
scroll to position [75, 0]
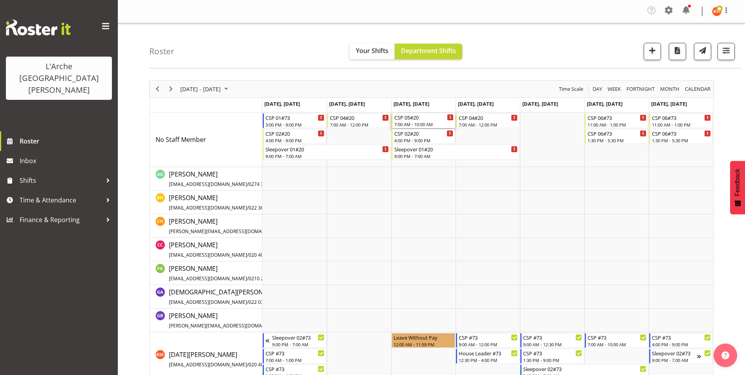
click at [437, 118] on div "CSP 05#20" at bounding box center [423, 117] width 59 height 8
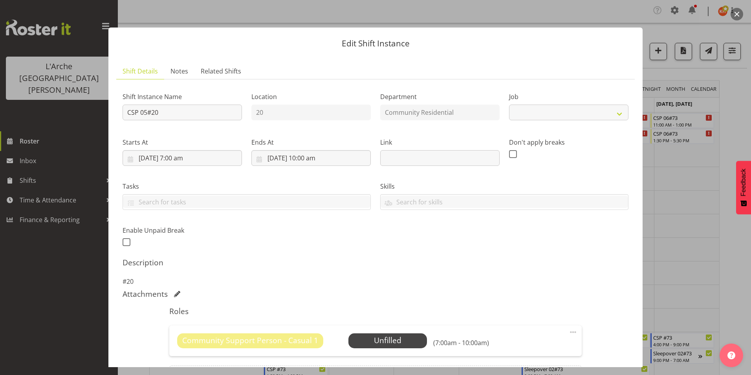
select select "3"
drag, startPoint x: 170, startPoint y: 111, endPoint x: -2, endPoint y: 114, distance: 171.6
click at [0, 114] on html "L'Arche Mount [PERSON_NAME] Roster Inbox Shifts Time & Attendance Finance & Rep…" at bounding box center [375, 187] width 751 height 375
type input "20 House Leader"
click at [602, 114] on select "Create new job Accounts Admin Art Coordinator Community Leader Community Suppor…" at bounding box center [568, 112] width 119 height 16
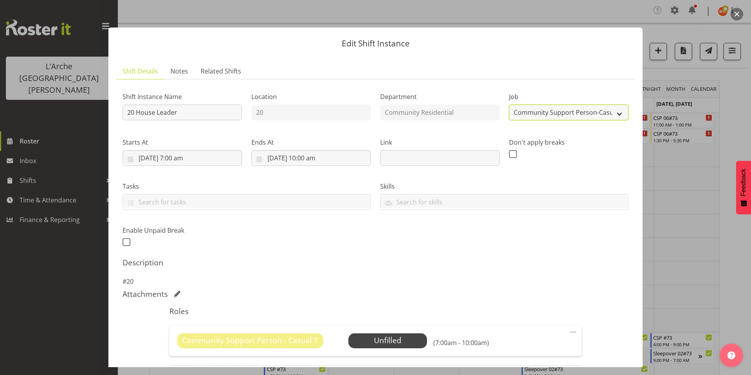
select select "1"
click at [509, 104] on select "Create new job Accounts Admin Art Coordinator Community Leader Community Suppor…" at bounding box center [568, 112] width 119 height 16
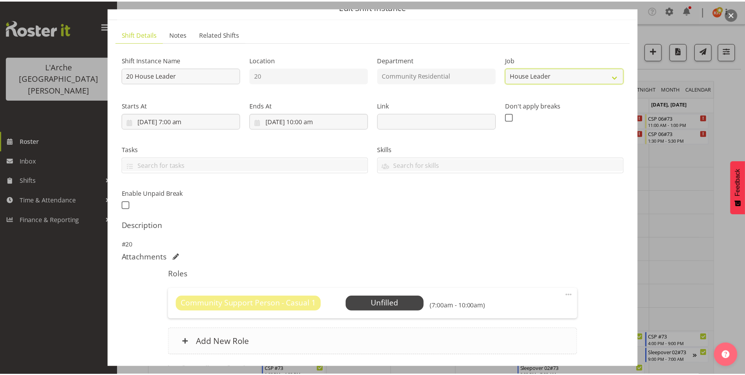
scroll to position [95, 0]
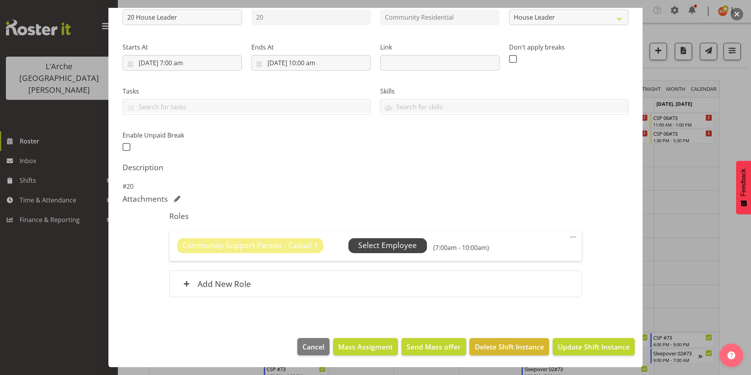
click at [395, 243] on span "Select Employee" at bounding box center [387, 244] width 58 height 11
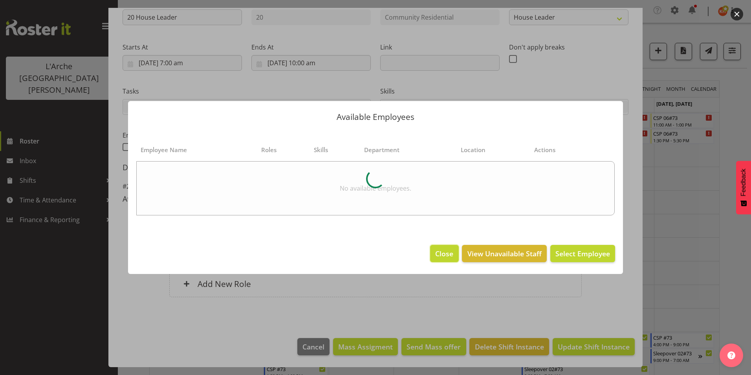
click at [444, 251] on span "Close" at bounding box center [444, 253] width 18 height 10
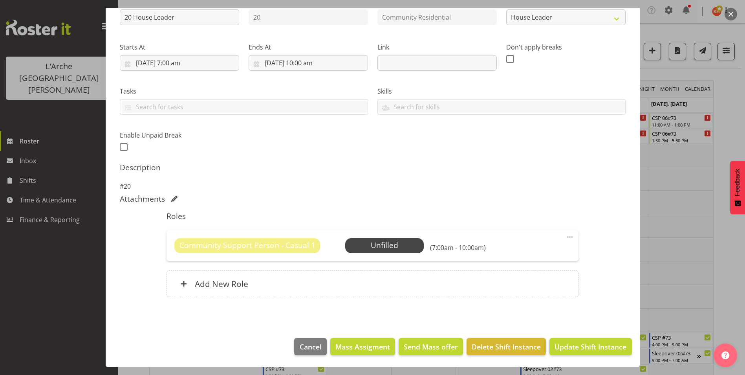
click at [566, 235] on span at bounding box center [569, 236] width 9 height 9
click at [517, 285] on link "Delete" at bounding box center [536, 284] width 75 height 14
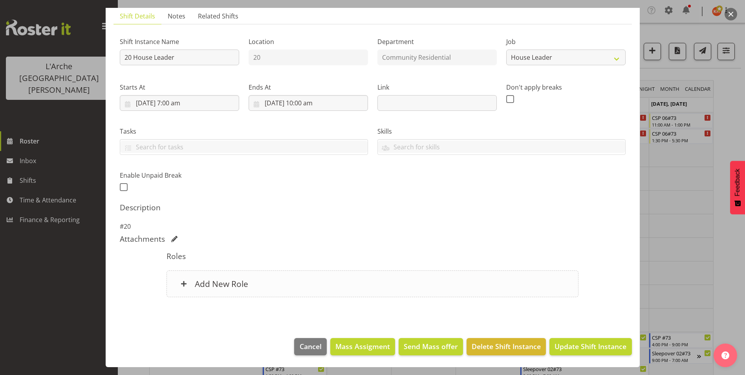
click at [200, 283] on h6 "Add New Role" at bounding box center [221, 283] width 53 height 10
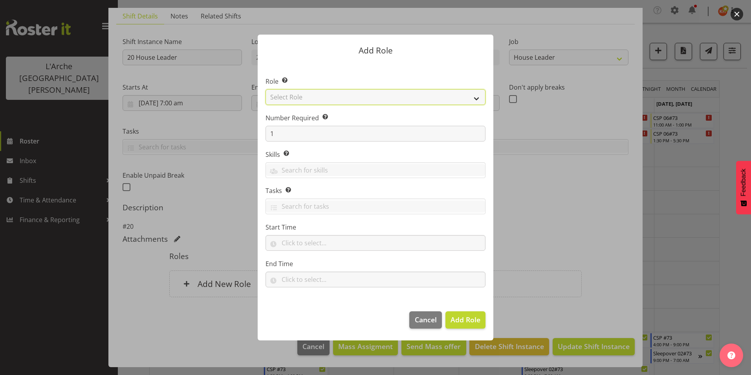
click at [312, 95] on select "Select Role Area Manager Art Coordination Community - SIL Community Leader Comm…" at bounding box center [375, 97] width 220 height 16
select select "12"
click at [265, 89] on select "Select Role Area Manager Art Coordination Community - SIL Community Leader Comm…" at bounding box center [375, 97] width 220 height 16
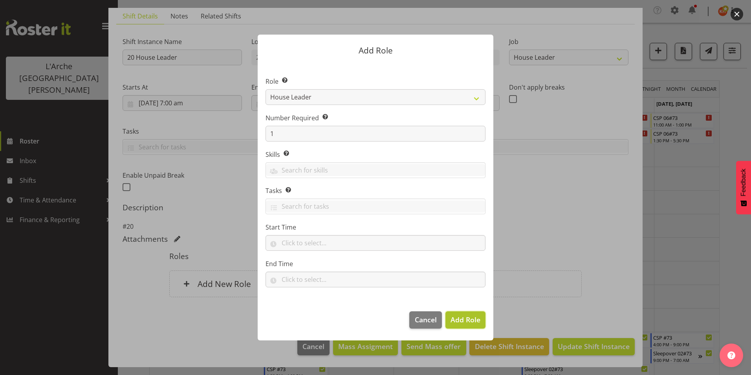
click at [463, 318] on span "Add Role" at bounding box center [465, 318] width 30 height 9
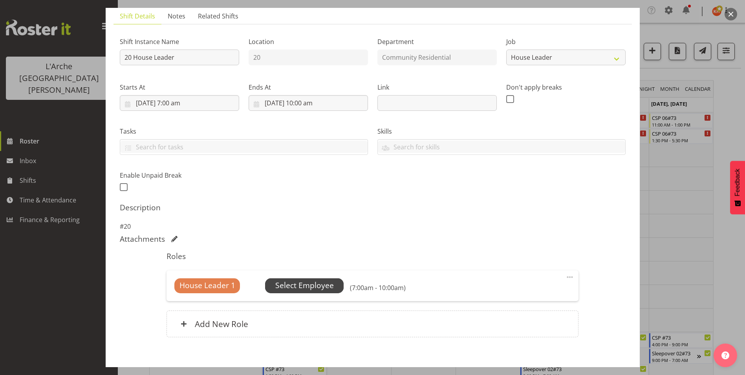
click at [287, 280] on span "Select Employee" at bounding box center [304, 285] width 58 height 11
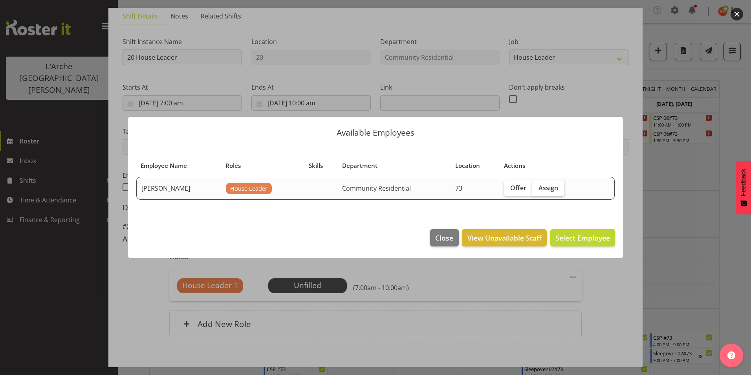
click at [554, 189] on span "Assign" at bounding box center [548, 188] width 20 height 8
click at [537, 189] on input "Assign" at bounding box center [534, 187] width 5 height 5
checkbox input "true"
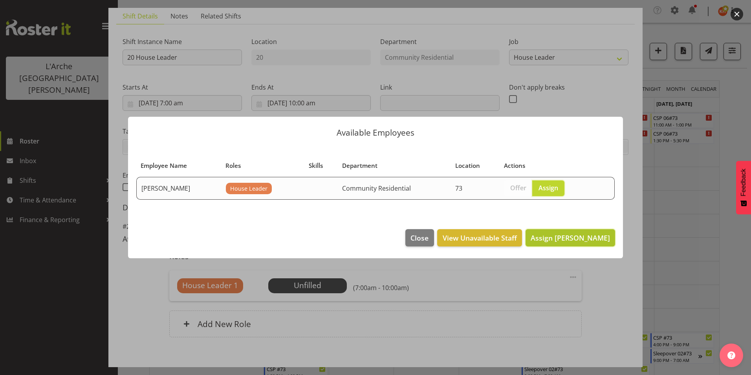
click at [561, 239] on span "Assign [PERSON_NAME]" at bounding box center [569, 237] width 79 height 9
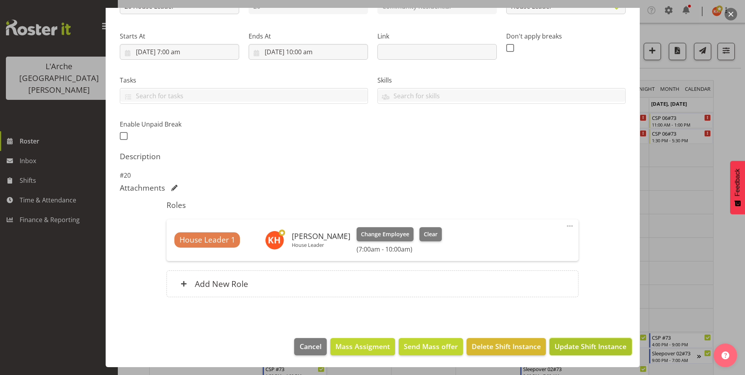
click at [574, 345] on span "Update Shift Instance" at bounding box center [590, 346] width 72 height 10
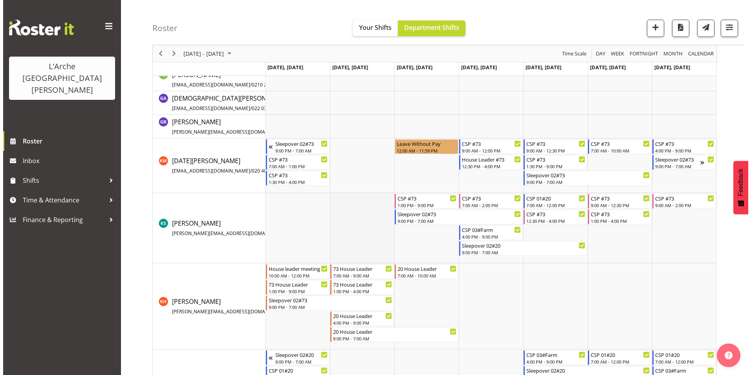
scroll to position [196, 0]
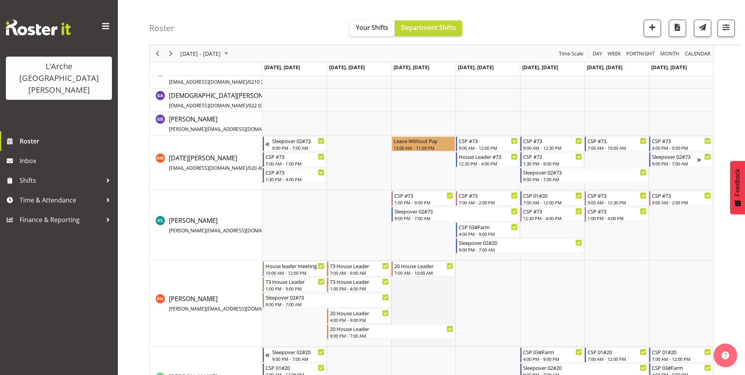
click at [414, 291] on td "Timeline Week of September 11, 2025" at bounding box center [423, 303] width 64 height 86
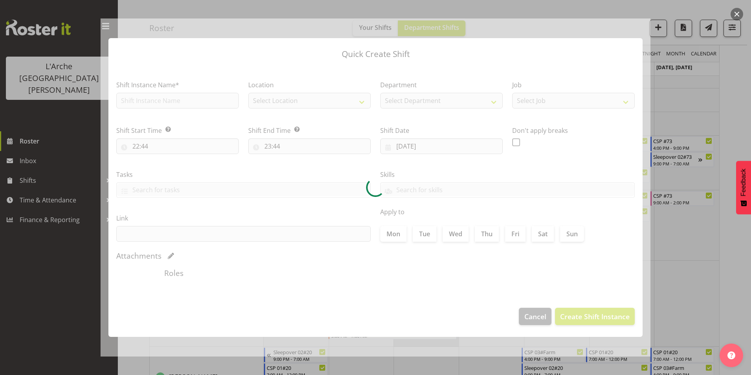
type input "[DATE]"
checkbox input "true"
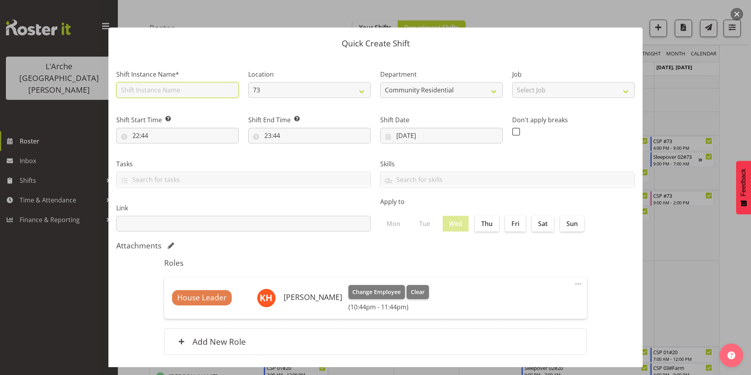
click at [152, 91] on input "text" at bounding box center [177, 90] width 122 height 16
type input "73 House Leader"
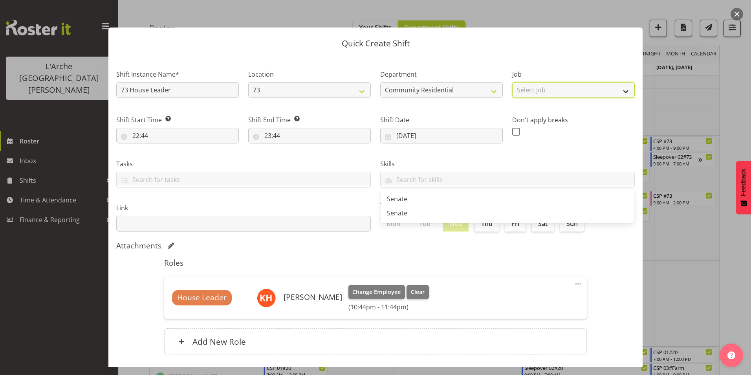
click at [554, 88] on select "Select Job Accounts Admin Art Coordinator Community Leader Community Support Pe…" at bounding box center [573, 90] width 122 height 16
select select "1"
click at [512, 82] on select "Select Job Accounts Admin Art Coordinator Community Leader Community Support Pe…" at bounding box center [573, 90] width 122 height 16
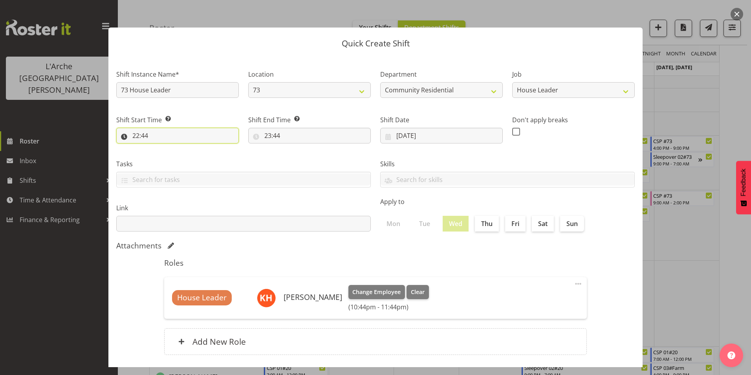
click at [136, 137] on input "22:44" at bounding box center [177, 136] width 122 height 16
click at [166, 156] on select "00 01 02 03 04 05 06 07 08 09 10 11 12 13 14 15 16 17 18 19 20 21 22 23" at bounding box center [170, 156] width 18 height 16
select select "10"
click at [161, 148] on select "00 01 02 03 04 05 06 07 08 09 10 11 12 13 14 15 16 17 18 19 20 21 22 23" at bounding box center [170, 156] width 18 height 16
type input "10:44"
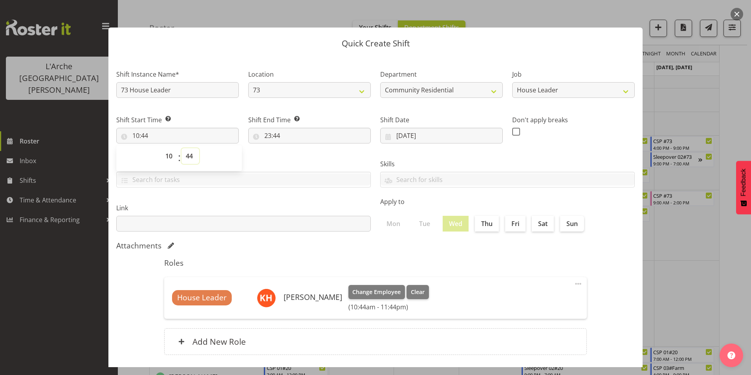
click at [188, 156] on select "00 01 02 03 04 05 06 07 08 09 10 11 12 13 14 15 16 17 18 19 20 21 22 23 24 25 2…" at bounding box center [190, 156] width 18 height 16
select select "30"
click at [181, 148] on select "00 01 02 03 04 05 06 07 08 09 10 11 12 13 14 15 16 17 18 19 20 21 22 23 24 25 2…" at bounding box center [190, 156] width 18 height 16
type input "10:30"
click at [263, 135] on input "23:44" at bounding box center [309, 136] width 122 height 16
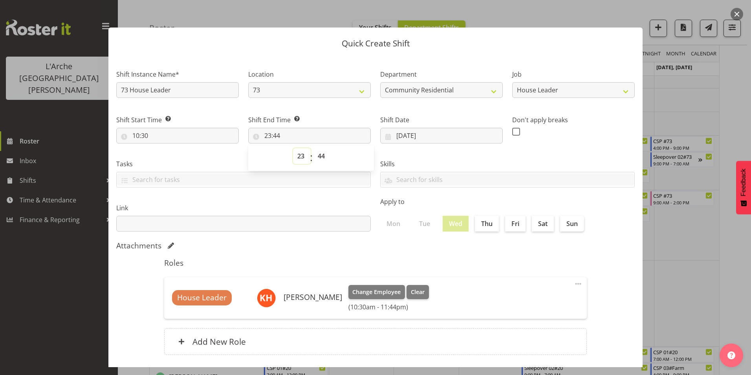
click at [301, 156] on select "00 01 02 03 04 05 06 07 08 09 10 11 12 13 14 15 16 17 18 19 20 21 22 23" at bounding box center [302, 156] width 18 height 16
select select "16"
click at [293, 148] on select "00 01 02 03 04 05 06 07 08 09 10 11 12 13 14 15 16 17 18 19 20 21 22 23" at bounding box center [302, 156] width 18 height 16
type input "16:44"
click at [320, 154] on select "00 01 02 03 04 05 06 07 08 09 10 11 12 13 14 15 16 17 18 19 20 21 22 23 24 25 2…" at bounding box center [322, 156] width 18 height 16
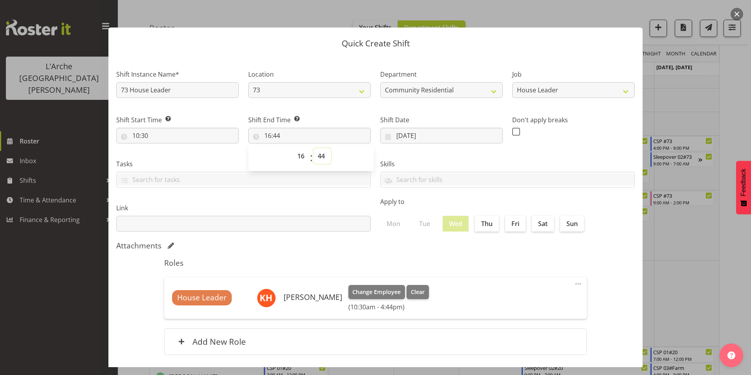
select select "0"
click at [313, 148] on select "00 01 02 03 04 05 06 07 08 09 10 11 12 13 14 15 16 17 18 19 20 21 22 23 24 25 2…" at bounding box center [322, 156] width 18 height 16
type input "16:00"
drag, startPoint x: 513, startPoint y: 130, endPoint x: 517, endPoint y: 136, distance: 7.5
click at [513, 131] on span at bounding box center [516, 132] width 8 height 8
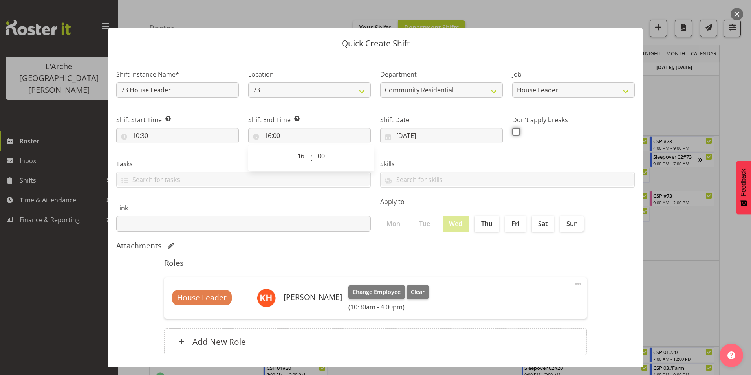
click at [513, 131] on input "checkbox" at bounding box center [514, 131] width 5 height 5
checkbox input "true"
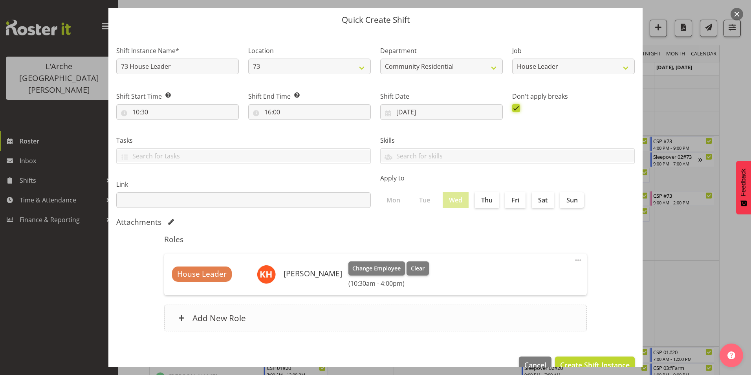
scroll to position [42, 0]
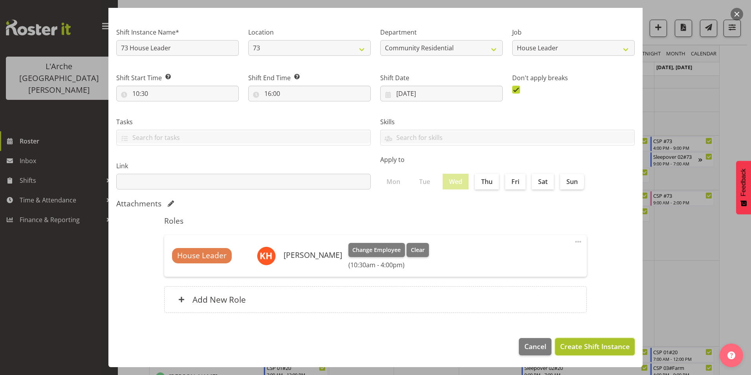
click at [570, 345] on span "Create Shift Instance" at bounding box center [594, 346] width 69 height 10
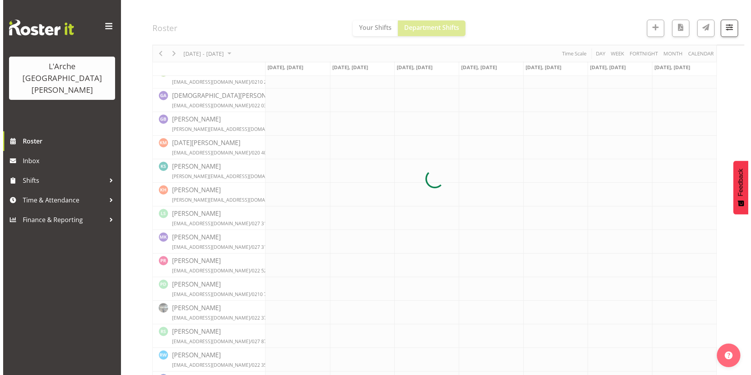
scroll to position [196, 0]
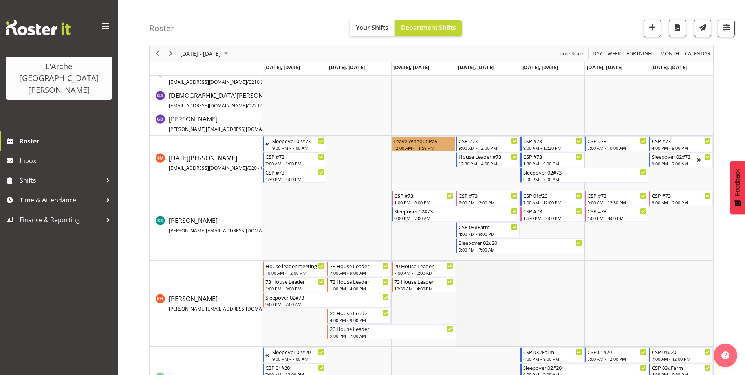
click at [488, 277] on td "Timeline Week of September 11, 2025" at bounding box center [487, 303] width 64 height 86
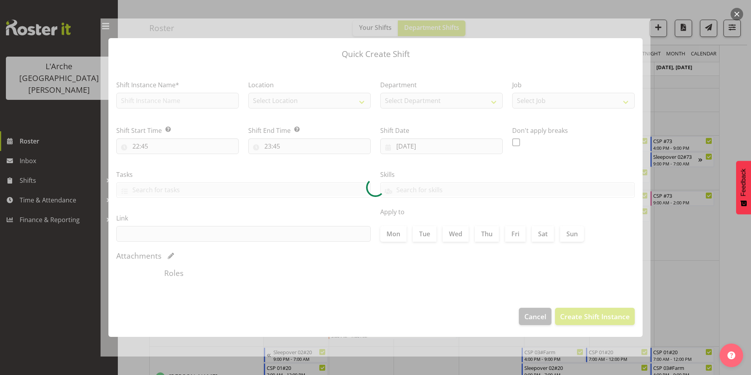
type input "[DATE]"
checkbox input "true"
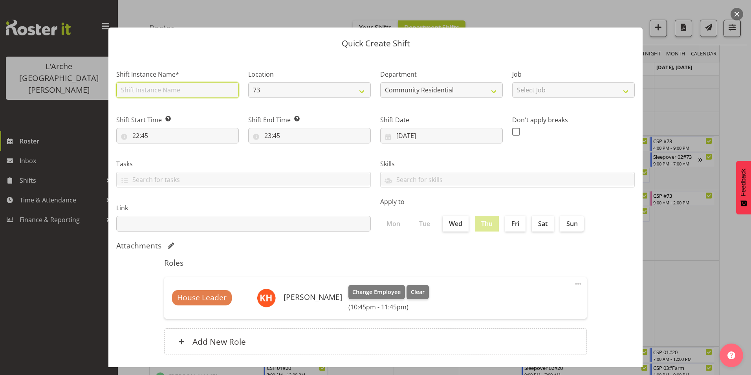
click at [145, 88] on input "text" at bounding box center [177, 90] width 122 height 16
type input "73 House Leader"
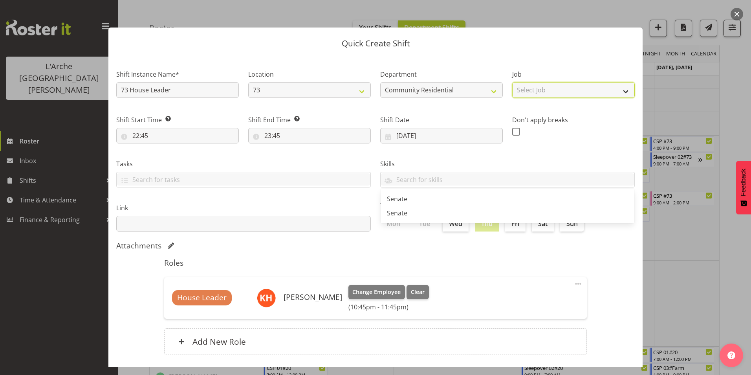
click at [548, 88] on select "Select Job Accounts Admin Art Coordinator Community Leader Community Support Pe…" at bounding box center [573, 90] width 122 height 16
select select "1"
click at [512, 82] on select "Select Job Accounts Admin Art Coordinator Community Leader Community Support Pe…" at bounding box center [573, 90] width 122 height 16
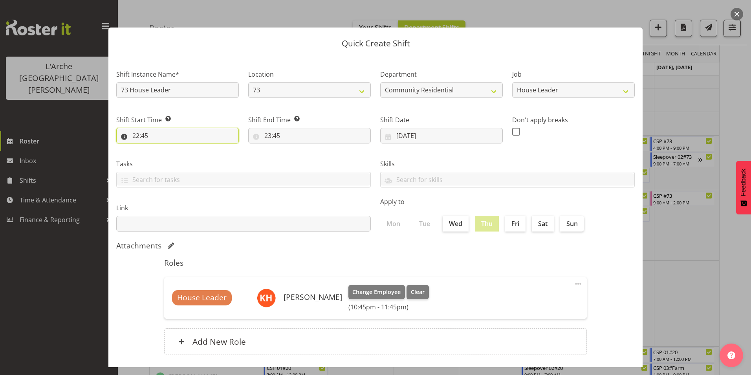
click at [133, 134] on input "22:45" at bounding box center [177, 136] width 122 height 16
click at [168, 156] on select "00 01 02 03 04 05 06 07 08 09 10 11 12 13 14 15 16 17 18 19 20 21 22 23" at bounding box center [170, 156] width 18 height 16
select select "16"
click at [161, 148] on select "00 01 02 03 04 05 06 07 08 09 10 11 12 13 14 15 16 17 18 19 20 21 22 23" at bounding box center [170, 156] width 18 height 16
type input "16:45"
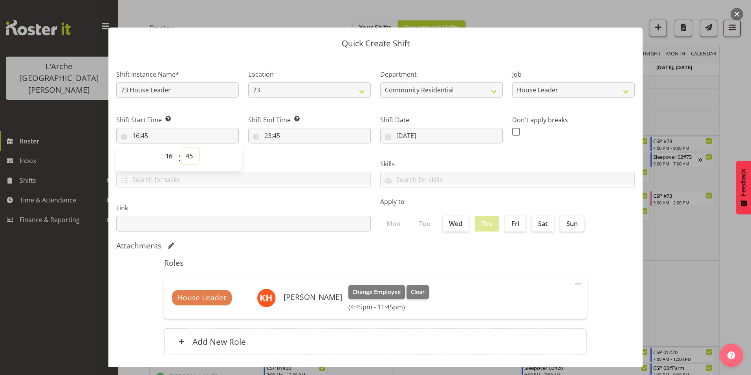
click at [193, 154] on select "00 01 02 03 04 05 06 07 08 09 10 11 12 13 14 15 16 17 18 19 20 21 22 23 24 25 2…" at bounding box center [190, 156] width 18 height 16
select select "0"
click at [181, 148] on select "00 01 02 03 04 05 06 07 08 09 10 11 12 13 14 15 16 17 18 19 20 21 22 23 24 25 2…" at bounding box center [190, 156] width 18 height 16
type input "16:00"
click at [268, 137] on input "23:45" at bounding box center [309, 136] width 122 height 16
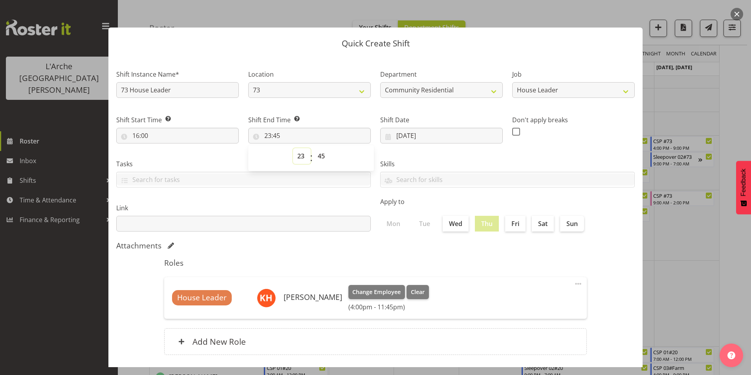
click at [297, 157] on select "00 01 02 03 04 05 06 07 08 09 10 11 12 13 14 15 16 17 18 19 20 21 22 23" at bounding box center [302, 156] width 18 height 16
select select "21"
click at [293, 148] on select "00 01 02 03 04 05 06 07 08 09 10 11 12 13 14 15 16 17 18 19 20 21 22 23" at bounding box center [302, 156] width 18 height 16
type input "21:45"
click at [323, 155] on select "00 01 02 03 04 05 06 07 08 09 10 11 12 13 14 15 16 17 18 19 20 21 22 23 24 25 2…" at bounding box center [322, 156] width 18 height 16
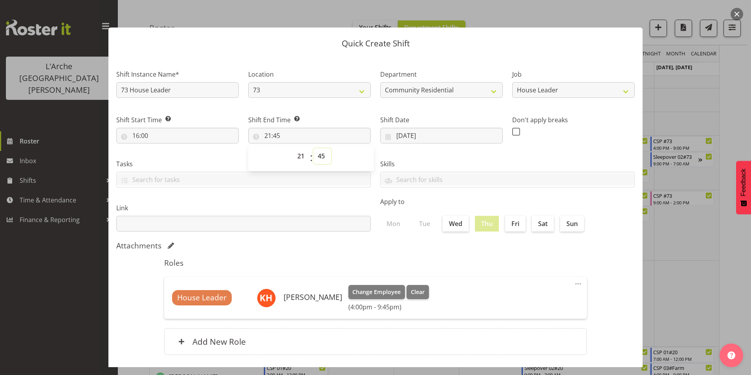
select select "0"
click at [313, 148] on select "00 01 02 03 04 05 06 07 08 09 10 11 12 13 14 15 16 17 18 19 20 21 22 23 24 25 2…" at bounding box center [322, 156] width 18 height 16
type input "21:00"
click at [512, 132] on span at bounding box center [516, 132] width 8 height 8
click at [512, 132] on input "checkbox" at bounding box center [514, 131] width 5 height 5
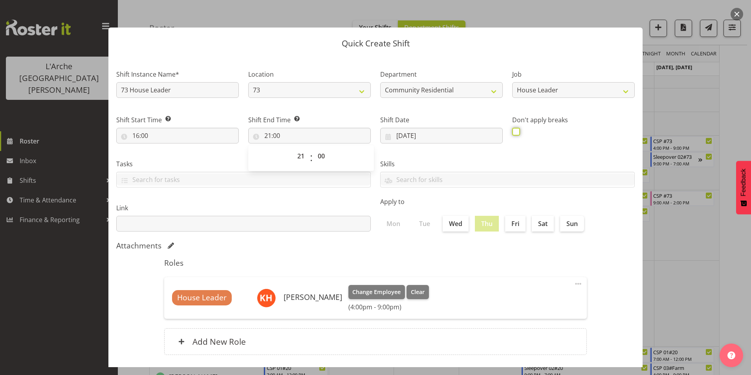
checkbox input "true"
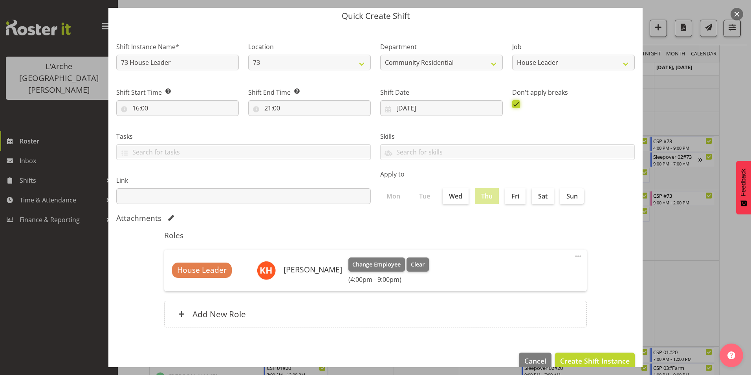
scroll to position [42, 0]
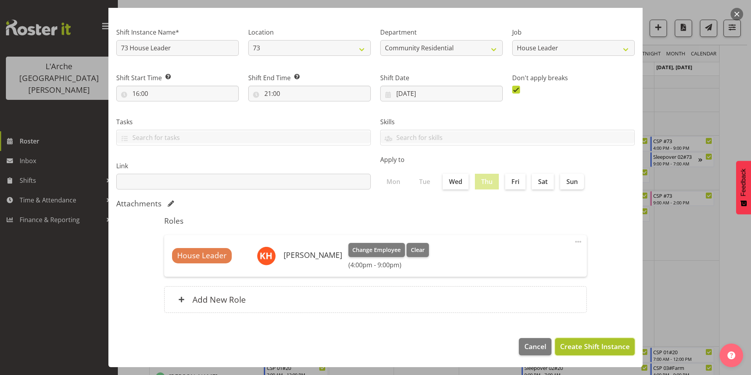
click at [563, 345] on span "Create Shift Instance" at bounding box center [594, 346] width 69 height 10
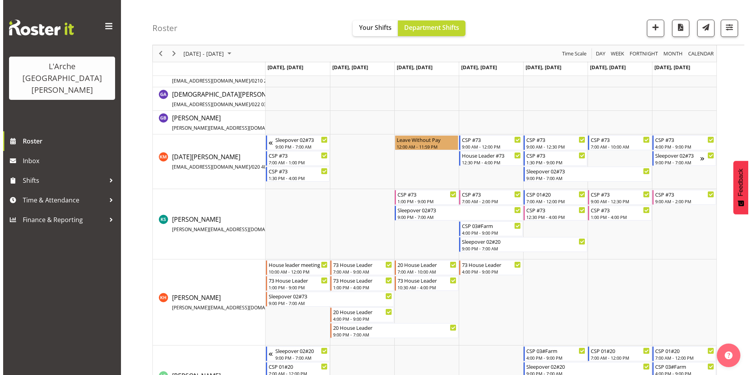
scroll to position [236, 0]
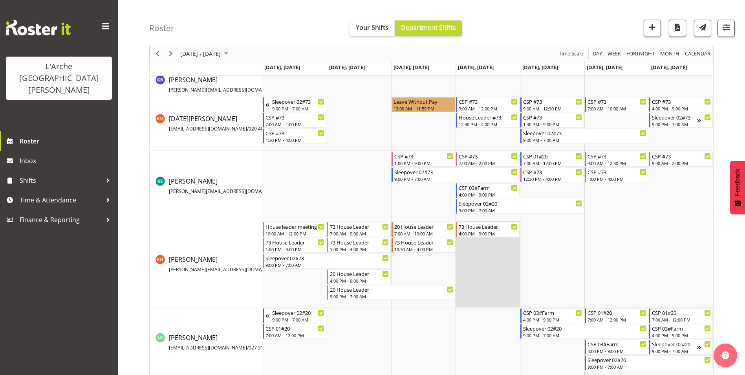
click at [493, 253] on td "Timeline Week of September 11, 2025" at bounding box center [487, 264] width 64 height 86
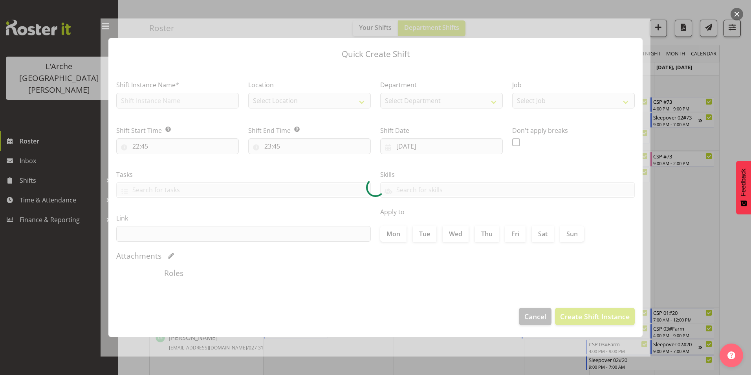
type input "[DATE]"
checkbox input "true"
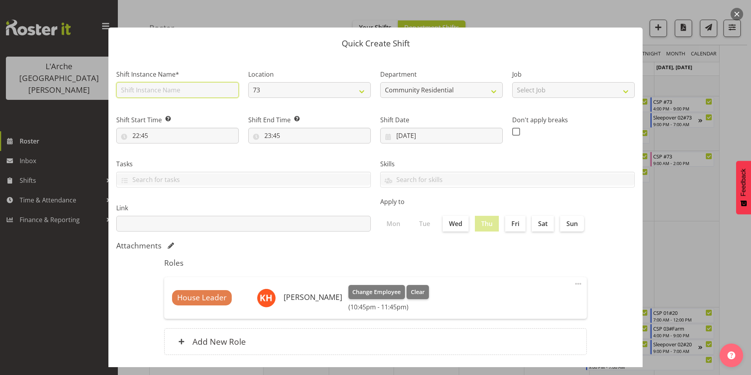
click at [133, 91] on input "text" at bounding box center [177, 90] width 122 height 16
type input "73 House Leader"
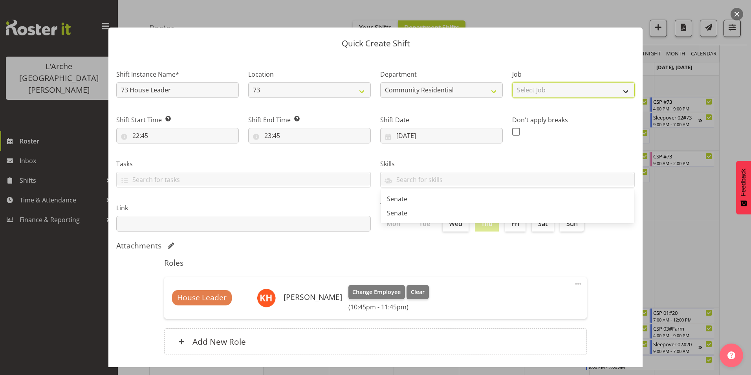
click at [564, 87] on select "Select Job Accounts Admin Art Coordinator Community Leader Community Support Pe…" at bounding box center [573, 90] width 122 height 16
select select "1"
click at [512, 82] on select "Select Job Accounts Admin Art Coordinator Community Leader Community Support Pe…" at bounding box center [573, 90] width 122 height 16
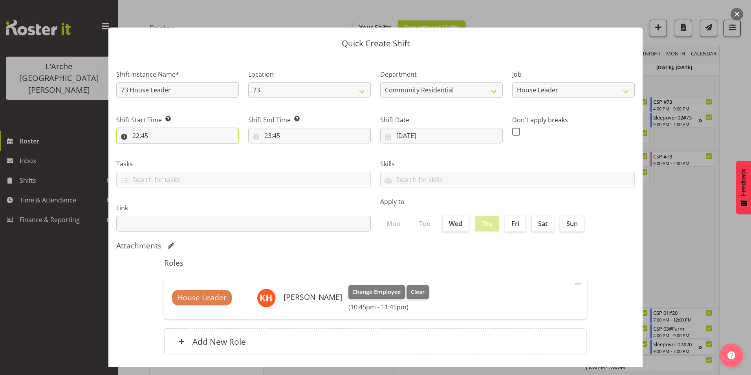
click at [137, 133] on input "22:45" at bounding box center [177, 136] width 122 height 16
click at [170, 157] on select "00 01 02 03 04 05 06 07 08 09 10 11 12 13 14 15 16 17 18 19 20 21 22 23" at bounding box center [170, 156] width 18 height 16
select select "21"
click at [161, 148] on select "00 01 02 03 04 05 06 07 08 09 10 11 12 13 14 15 16 17 18 19 20 21 22 23" at bounding box center [170, 156] width 18 height 16
type input "21:45"
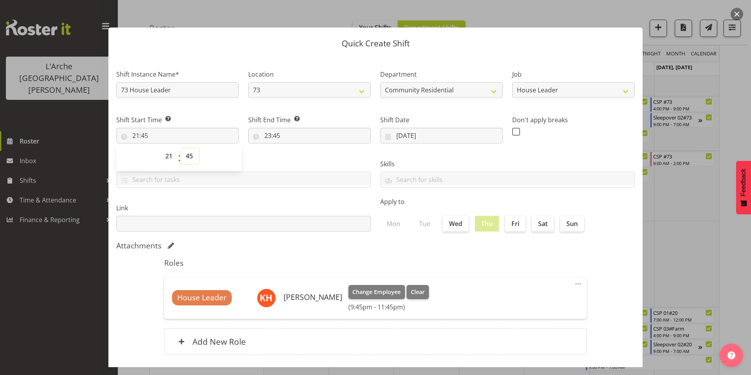
click at [190, 156] on select "00 01 02 03 04 05 06 07 08 09 10 11 12 13 14 15 16 17 18 19 20 21 22 23 24 25 2…" at bounding box center [190, 156] width 18 height 16
select select "0"
click at [181, 148] on select "00 01 02 03 04 05 06 07 08 09 10 11 12 13 14 15 16 17 18 19 20 21 22 23 24 25 2…" at bounding box center [190, 156] width 18 height 16
type input "21:00"
click at [265, 133] on input "23:45" at bounding box center [309, 136] width 122 height 16
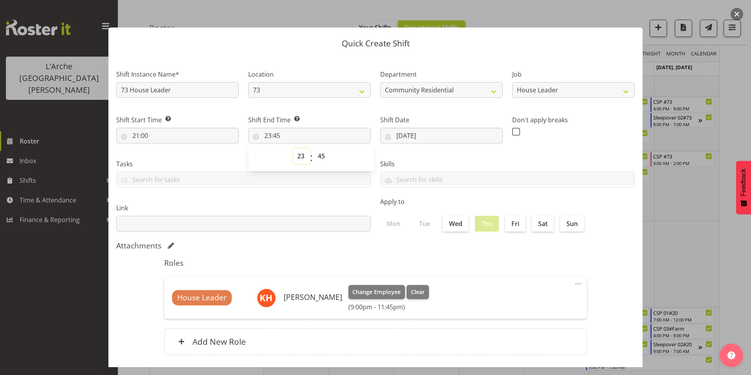
click at [299, 154] on select "00 01 02 03 04 05 06 07 08 09 10 11 12 13 14 15 16 17 18 19 20 21 22 23" at bounding box center [302, 156] width 18 height 16
select select "7"
click at [293, 148] on select "00 01 02 03 04 05 06 07 08 09 10 11 12 13 14 15 16 17 18 19 20 21 22 23" at bounding box center [302, 156] width 18 height 16
type input "07:45"
click at [320, 157] on select "00 01 02 03 04 05 06 07 08 09 10 11 12 13 14 15 16 17 18 19 20 21 22 23 24 25 2…" at bounding box center [322, 156] width 18 height 16
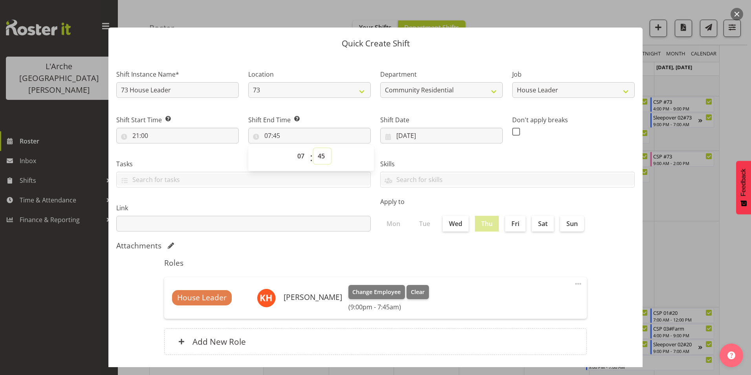
select select "0"
click at [313, 148] on select "00 01 02 03 04 05 06 07 08 09 10 11 12 13 14 15 16 17 18 19 20 21 22 23 24 25 2…" at bounding box center [322, 156] width 18 height 16
type input "07:00"
click at [512, 134] on span at bounding box center [516, 132] width 8 height 8
click at [512, 134] on input "checkbox" at bounding box center [514, 131] width 5 height 5
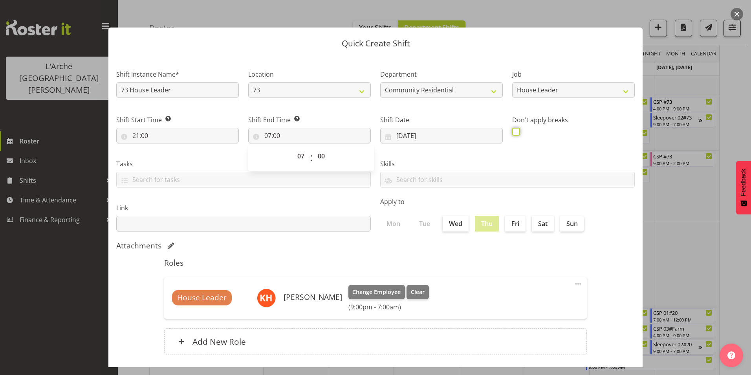
checkbox input "true"
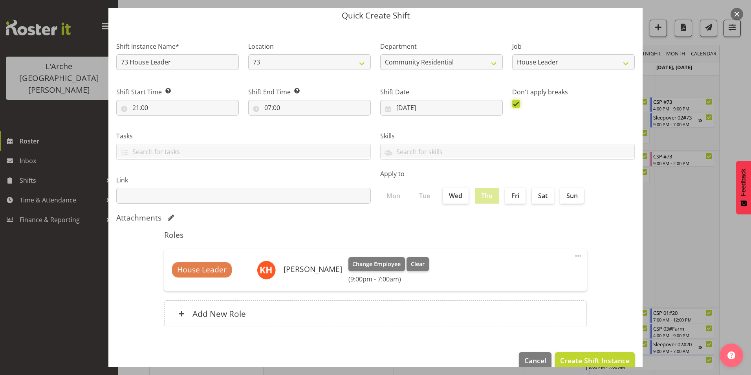
scroll to position [42, 0]
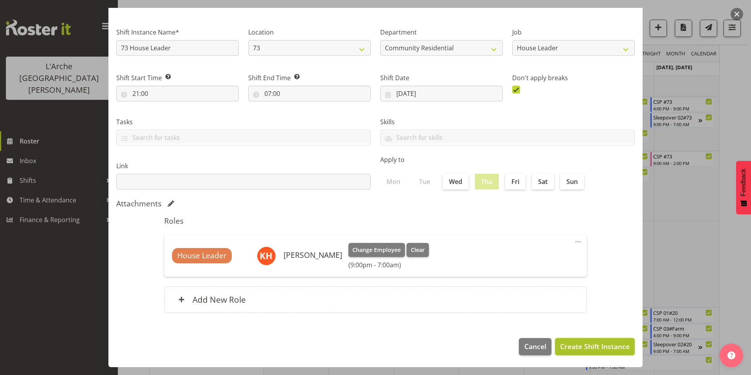
click at [585, 343] on span "Create Shift Instance" at bounding box center [594, 346] width 69 height 10
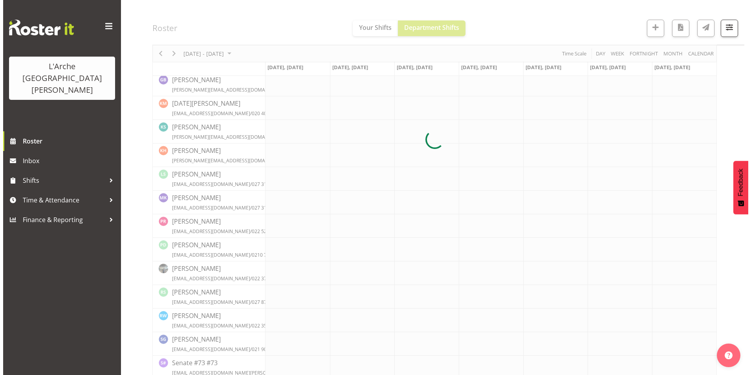
scroll to position [236, 0]
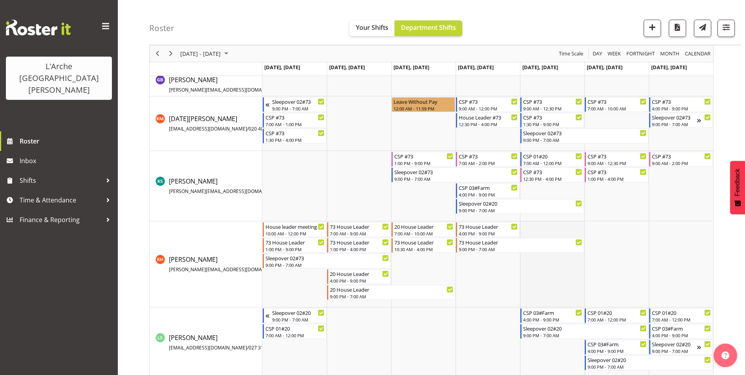
click at [532, 231] on td "Timeline Week of September 11, 2025" at bounding box center [552, 264] width 64 height 86
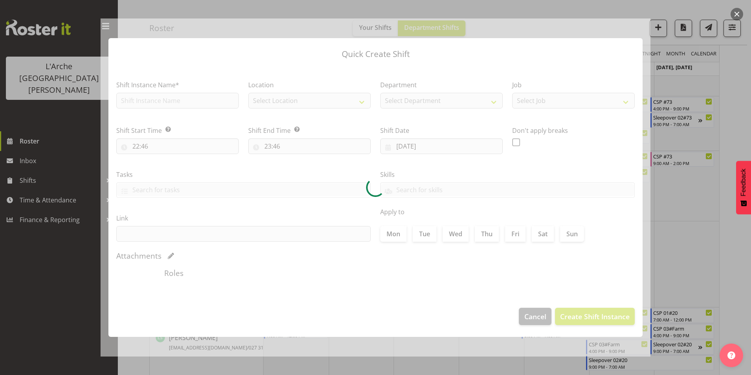
type input "[DATE]"
checkbox input "true"
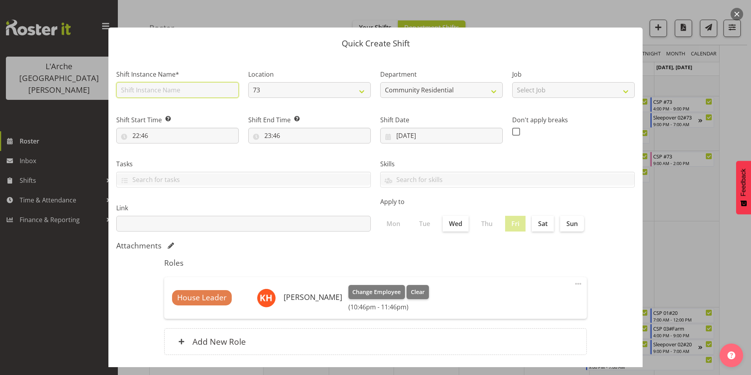
click at [140, 93] on input "text" at bounding box center [177, 90] width 122 height 16
type input "73 House Leader"
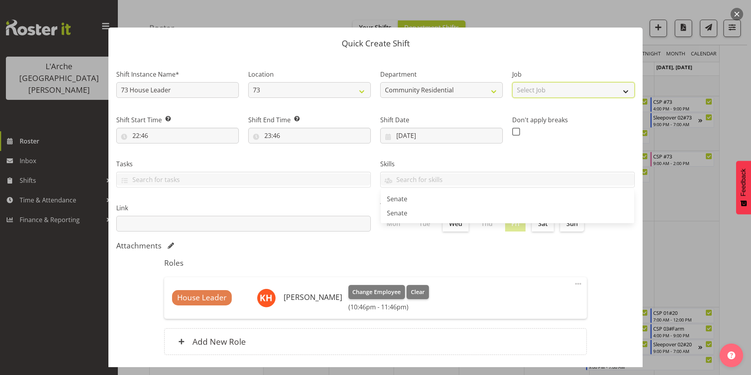
click at [530, 86] on select "Select Job Accounts Admin Art Coordinator Community Leader Community Support Pe…" at bounding box center [573, 90] width 122 height 16
select select "1"
click at [512, 82] on select "Select Job Accounts Admin Art Coordinator Community Leader Community Support Pe…" at bounding box center [573, 90] width 122 height 16
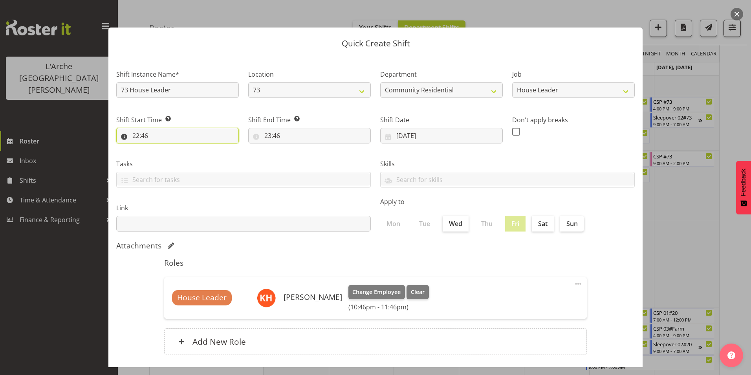
click at [136, 135] on input "22:46" at bounding box center [177, 136] width 122 height 16
click at [168, 157] on select "00 01 02 03 04 05 06 07 08 09 10 11 12 13 14 15 16 17 18 19 20 21 22 23" at bounding box center [170, 156] width 18 height 16
select select "7"
click at [161, 148] on select "00 01 02 03 04 05 06 07 08 09 10 11 12 13 14 15 16 17 18 19 20 21 22 23" at bounding box center [170, 156] width 18 height 16
type input "07:46"
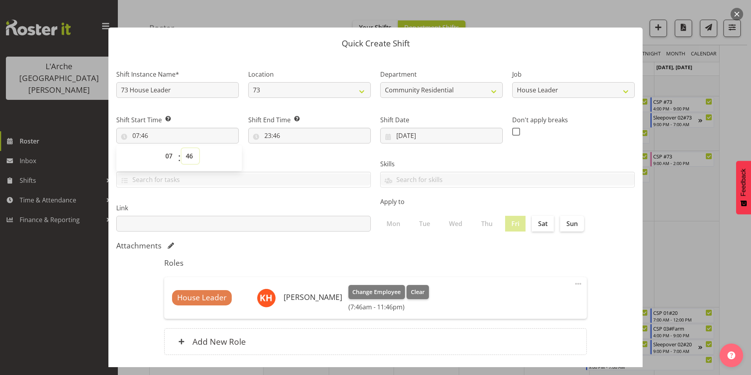
click at [192, 153] on select "00 01 02 03 04 05 06 07 08 09 10 11 12 13 14 15 16 17 18 19 20 21 22 23 24 25 2…" at bounding box center [190, 156] width 18 height 16
select select "0"
click at [181, 148] on select "00 01 02 03 04 05 06 07 08 09 10 11 12 13 14 15 16 17 18 19 20 21 22 23 24 25 2…" at bounding box center [190, 156] width 18 height 16
type input "07:00"
click at [268, 133] on input "23:46" at bounding box center [309, 136] width 122 height 16
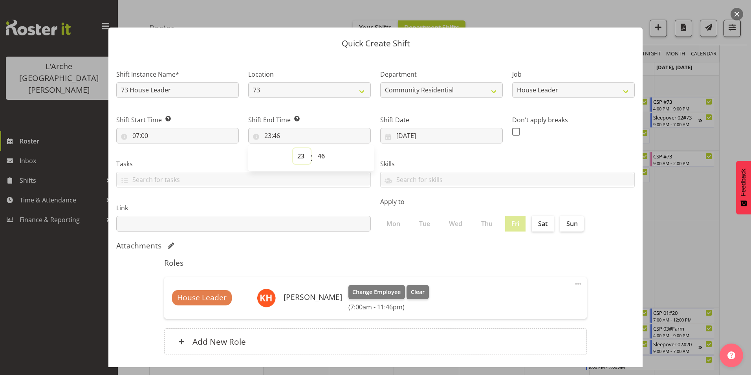
click at [298, 157] on select "00 01 02 03 04 05 06 07 08 09 10 11 12 13 14 15 16 17 18 19 20 21 22 23" at bounding box center [302, 156] width 18 height 16
select select "12"
click at [293, 148] on select "00 01 02 03 04 05 06 07 08 09 10 11 12 13 14 15 16 17 18 19 20 21 22 23" at bounding box center [302, 156] width 18 height 16
type input "12:46"
click at [318, 156] on select "00 01 02 03 04 05 06 07 08 09 10 11 12 13 14 15 16 17 18 19 20 21 22 23 24 25 2…" at bounding box center [322, 156] width 18 height 16
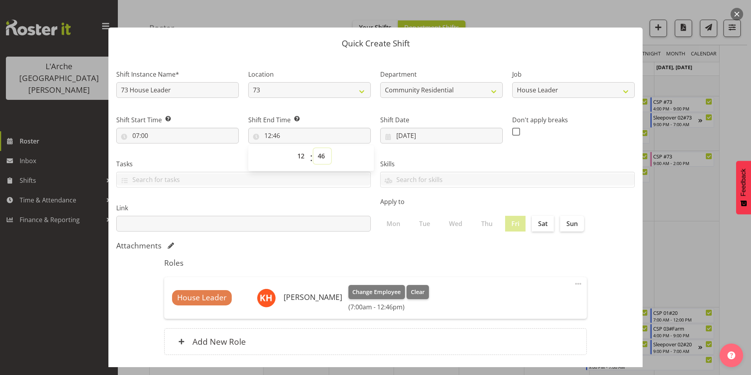
select select "30"
click at [313, 148] on select "00 01 02 03 04 05 06 07 08 09 10 11 12 13 14 15 16 17 18 19 20 21 22 23 24 25 2…" at bounding box center [322, 156] width 18 height 16
type input "12:30"
click at [512, 131] on span at bounding box center [516, 132] width 8 height 8
click at [512, 131] on input "checkbox" at bounding box center [514, 131] width 5 height 5
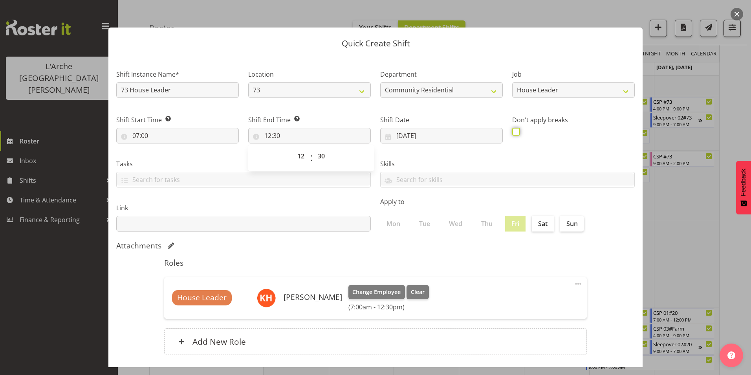
checkbox input "true"
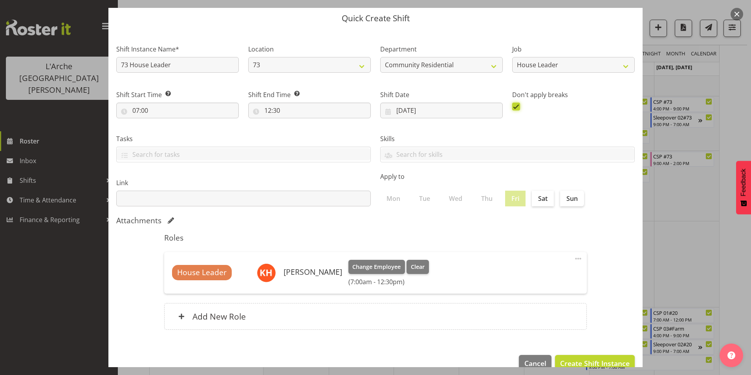
scroll to position [42, 0]
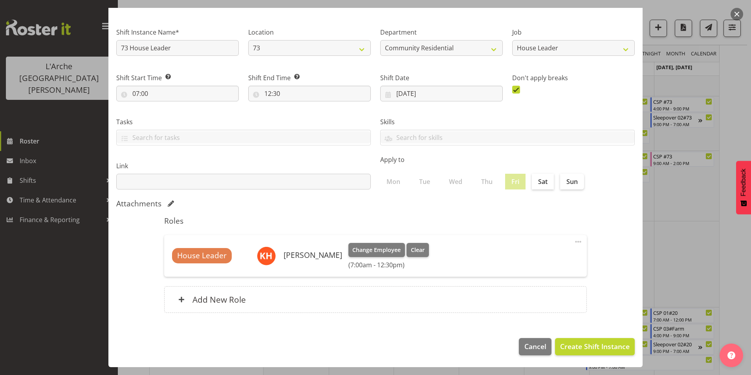
click at [579, 336] on footer "Cancel Create Shift Instance" at bounding box center [375, 348] width 534 height 37
click at [580, 339] on button "Create Shift Instance" at bounding box center [595, 346] width 80 height 17
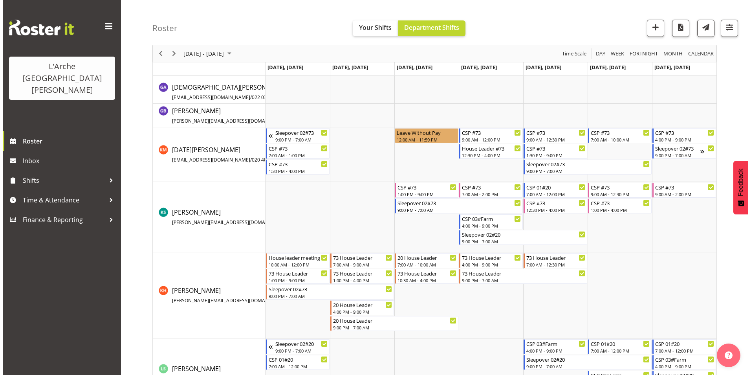
scroll to position [236, 0]
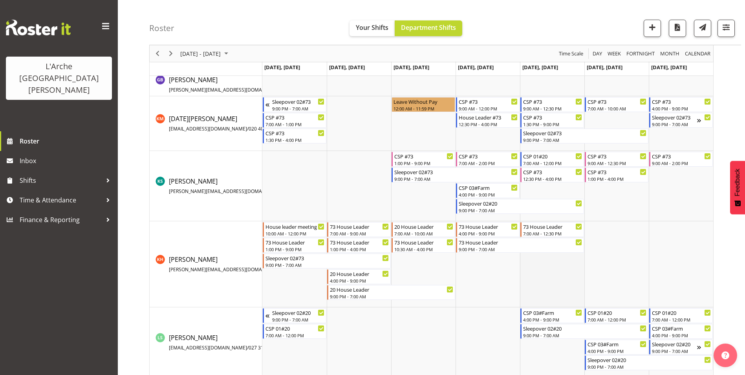
click at [557, 264] on td "Timeline Week of September 11, 2025" at bounding box center [552, 264] width 64 height 86
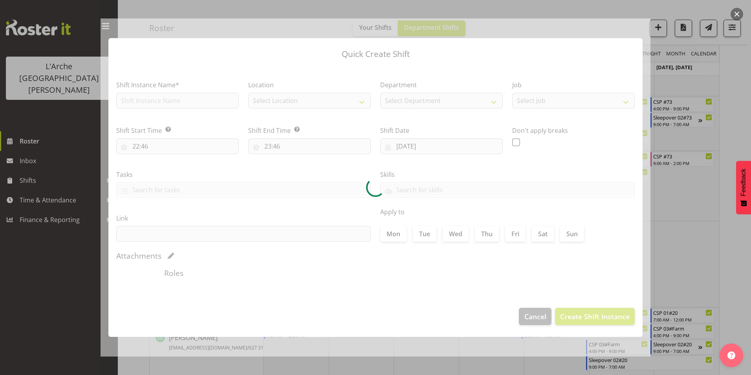
type input "[DATE]"
checkbox input "true"
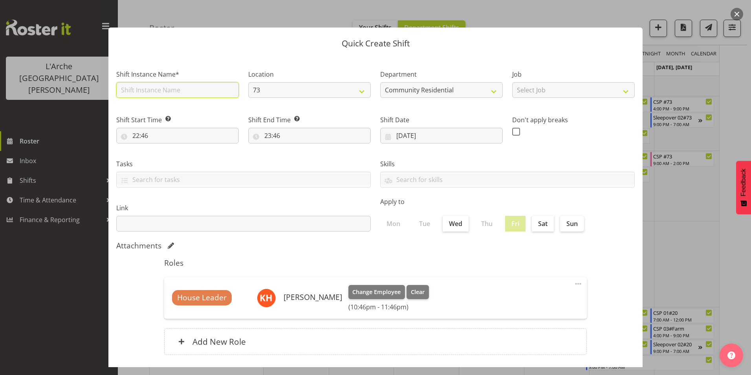
click at [145, 88] on input "text" at bounding box center [177, 90] width 122 height 16
type input "73 House Leader"
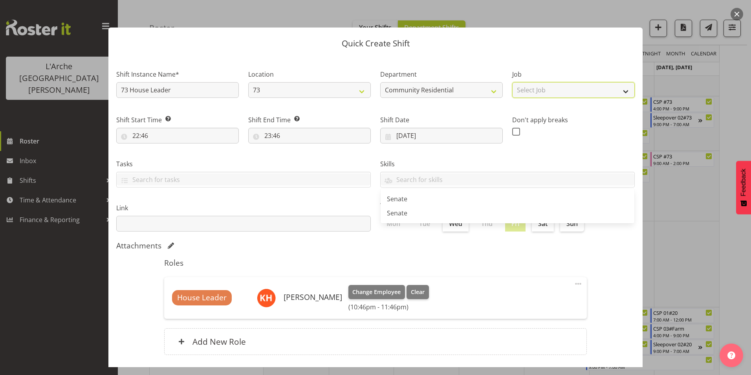
click at [555, 88] on select "Select Job Accounts Admin Art Coordinator Community Leader Community Support Pe…" at bounding box center [573, 90] width 122 height 16
select select "1"
click at [512, 82] on select "Select Job Accounts Admin Art Coordinator Community Leader Community Support Pe…" at bounding box center [573, 90] width 122 height 16
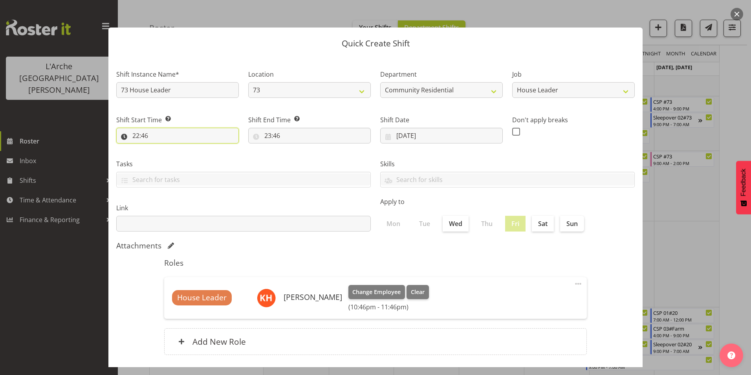
click at [135, 134] on input "22:46" at bounding box center [177, 136] width 122 height 16
click at [166, 155] on select "00 01 02 03 04 05 06 07 08 09 10 11 12 13 14 15 16 17 18 19 20 21 22 23" at bounding box center [170, 156] width 18 height 16
select select "13"
click at [161, 148] on select "00 01 02 03 04 05 06 07 08 09 10 11 12 13 14 15 16 17 18 19 20 21 22 23" at bounding box center [170, 156] width 18 height 16
type input "13:46"
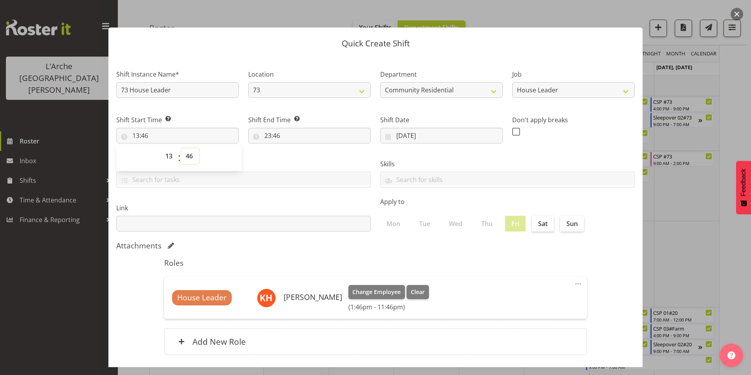
click at [189, 154] on select "00 01 02 03 04 05 06 07 08 09 10 11 12 13 14 15 16 17 18 19 20 21 22 23 24 25 2…" at bounding box center [190, 156] width 18 height 16
select select "0"
click at [181, 148] on select "00 01 02 03 04 05 06 07 08 09 10 11 12 13 14 15 16 17 18 19 20 21 22 23 24 25 2…" at bounding box center [190, 156] width 18 height 16
type input "13:00"
click at [265, 135] on input "23:46" at bounding box center [309, 136] width 122 height 16
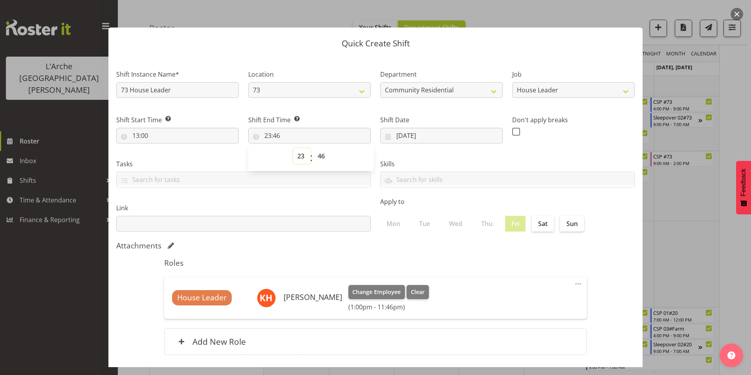
click at [302, 157] on select "00 01 02 03 04 05 06 07 08 09 10 11 12 13 14 15 16 17 18 19 20 21 22 23" at bounding box center [302, 156] width 18 height 16
select select "16"
click at [293, 148] on select "00 01 02 03 04 05 06 07 08 09 10 11 12 13 14 15 16 17 18 19 20 21 22 23" at bounding box center [302, 156] width 18 height 16
type input "16:46"
drag, startPoint x: 319, startPoint y: 156, endPoint x: 319, endPoint y: 162, distance: 5.9
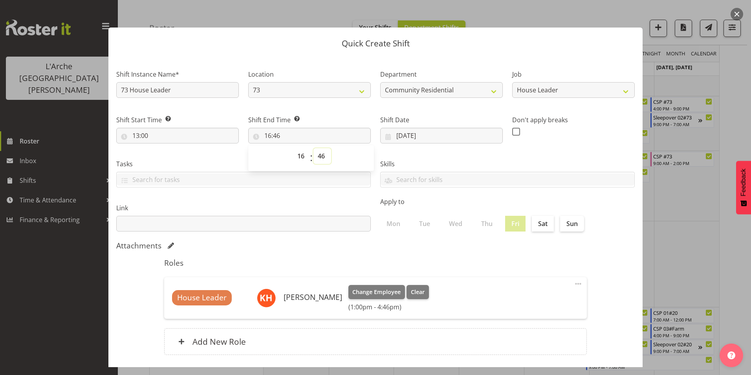
click at [319, 156] on select "00 01 02 03 04 05 06 07 08 09 10 11 12 13 14 15 16 17 18 19 20 21 22 23 24 25 2…" at bounding box center [322, 156] width 18 height 16
select select "0"
click at [313, 148] on select "00 01 02 03 04 05 06 07 08 09 10 11 12 13 14 15 16 17 18 19 20 21 22 23 24 25 2…" at bounding box center [322, 156] width 18 height 16
type input "16:00"
click at [514, 132] on span at bounding box center [516, 132] width 8 height 8
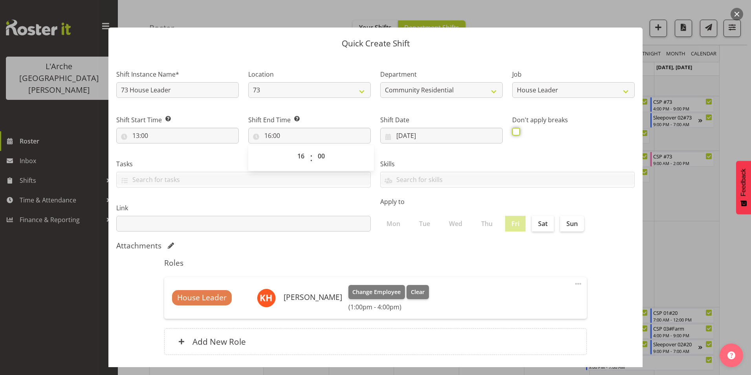
click at [514, 132] on input "checkbox" at bounding box center [514, 131] width 5 height 5
checkbox input "true"
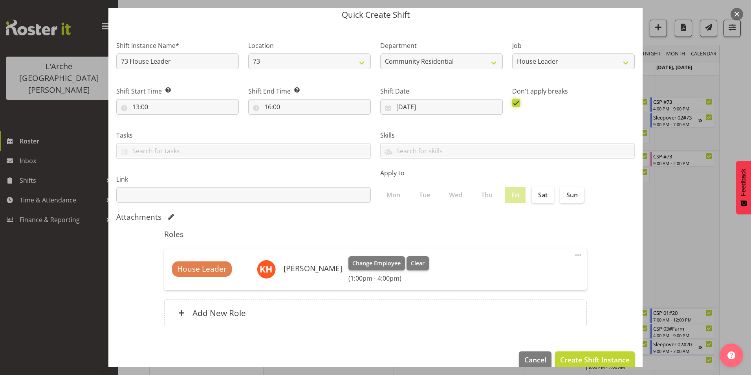
scroll to position [42, 0]
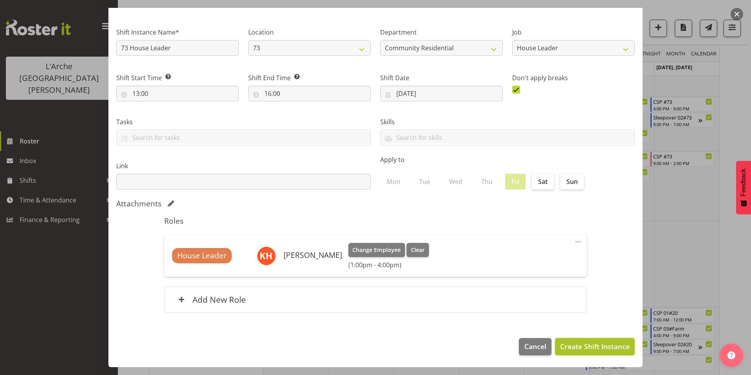
click at [563, 346] on span "Create Shift Instance" at bounding box center [594, 346] width 69 height 10
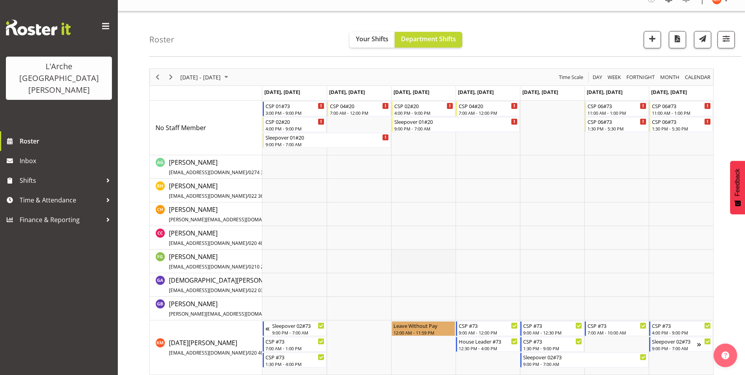
scroll to position [0, 0]
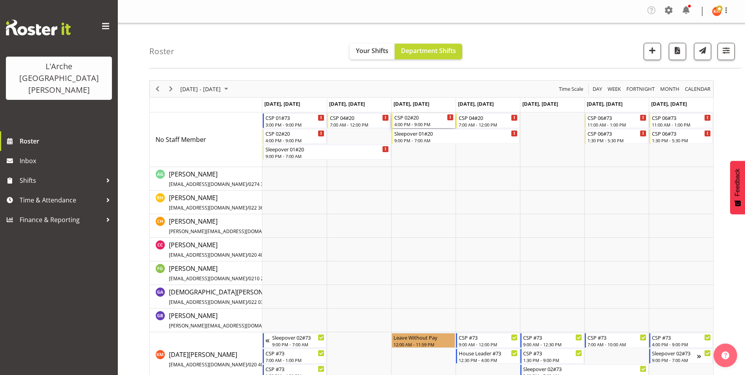
click at [404, 119] on div "CSP 02#20" at bounding box center [423, 117] width 59 height 8
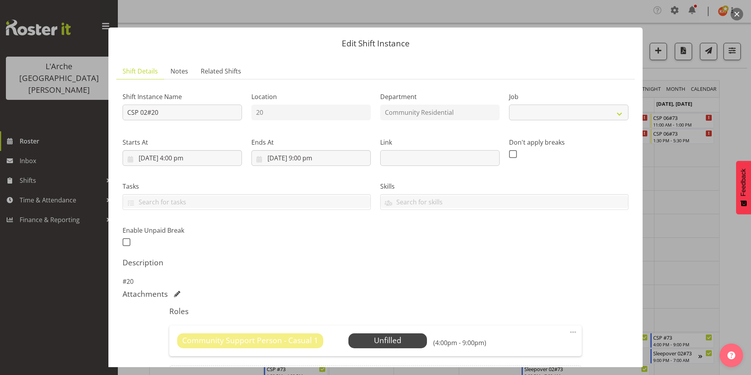
select select "3"
click at [396, 339] on span "Select Employee" at bounding box center [387, 339] width 58 height 11
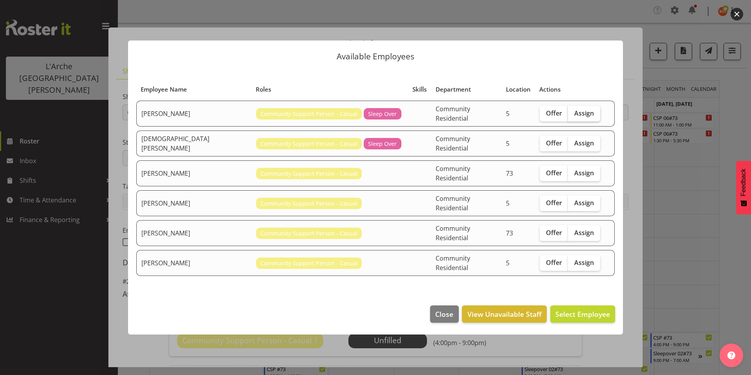
click at [579, 117] on span "Assign" at bounding box center [584, 113] width 20 height 8
click at [573, 115] on input "Assign" at bounding box center [570, 112] width 5 height 5
checkbox input "true"
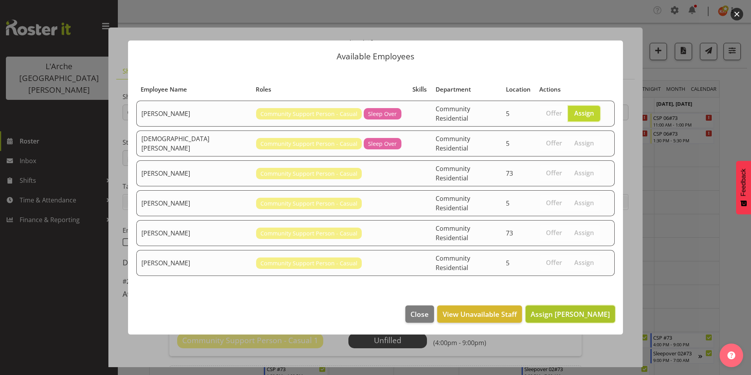
click at [586, 309] on span "Assign [PERSON_NAME]" at bounding box center [569, 313] width 79 height 9
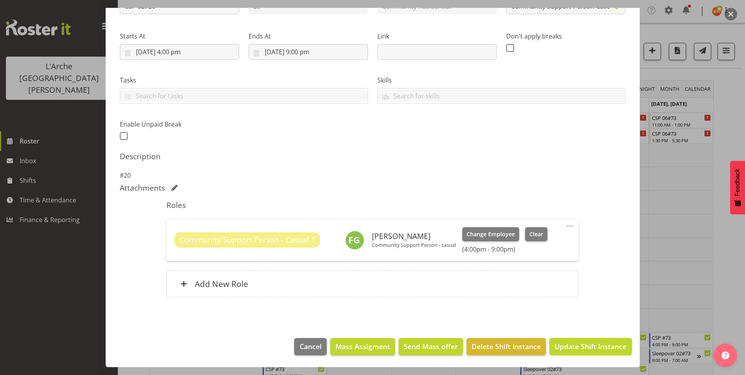
click at [556, 342] on span "Update Shift Instance" at bounding box center [590, 346] width 72 height 10
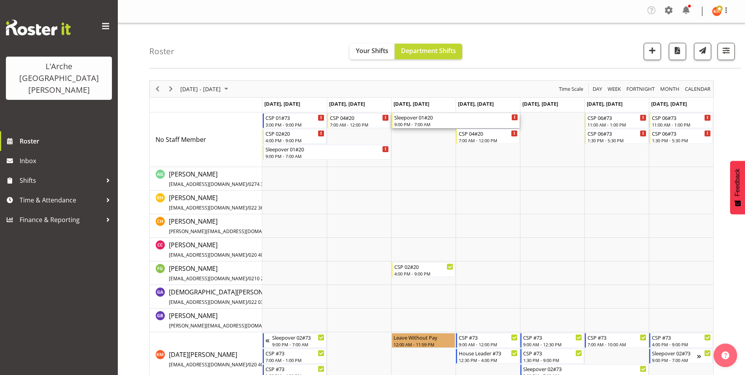
click at [436, 122] on div "9:00 PM - 7:00 AM" at bounding box center [456, 124] width 124 height 6
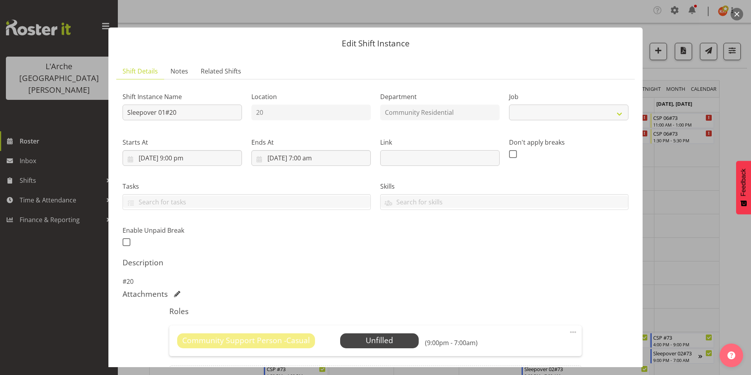
select select "3"
click at [382, 339] on span "Select Employee" at bounding box center [379, 339] width 58 height 11
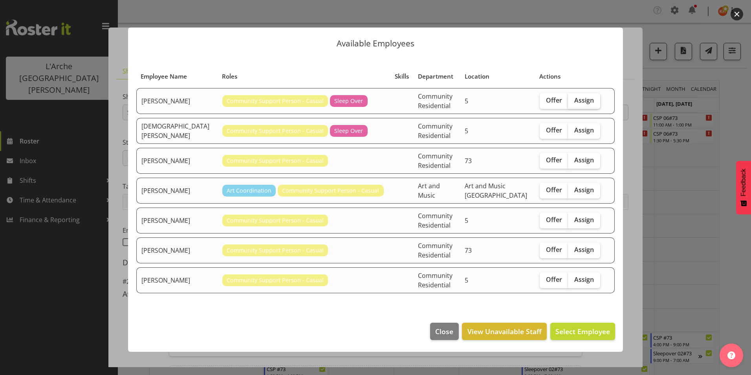
click at [590, 99] on span "Assign" at bounding box center [584, 100] width 20 height 8
click at [573, 99] on input "Assign" at bounding box center [570, 100] width 5 height 5
checkbox input "true"
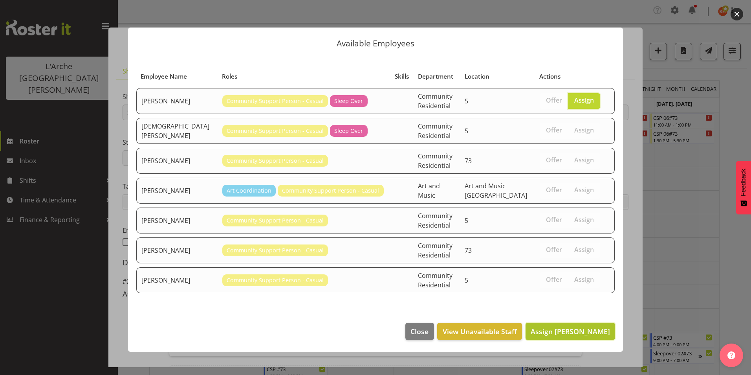
click at [575, 330] on span "Assign [PERSON_NAME]" at bounding box center [569, 330] width 79 height 9
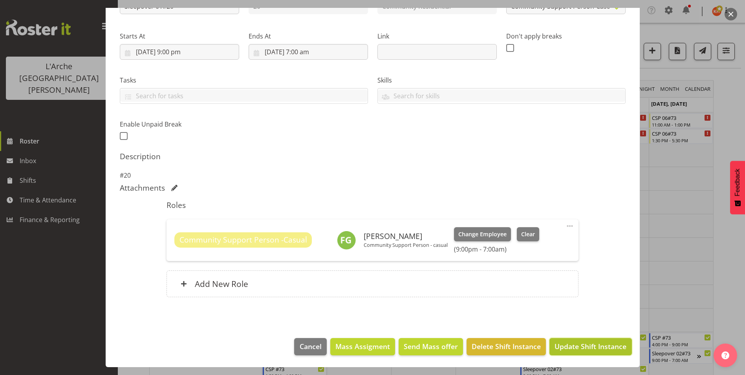
click at [584, 345] on span "Update Shift Instance" at bounding box center [590, 346] width 72 height 10
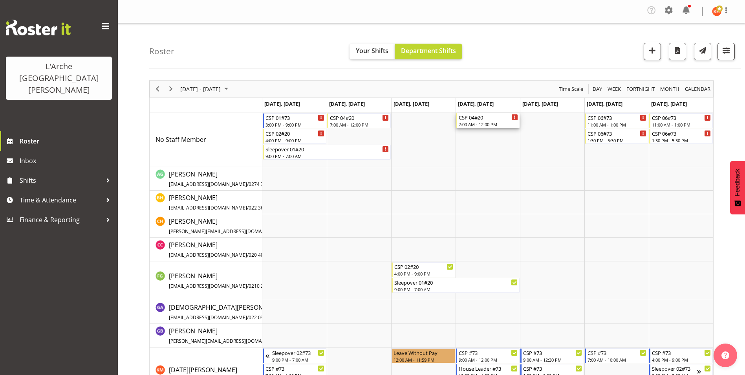
click at [493, 124] on div "7:00 AM - 12:00 PM" at bounding box center [488, 124] width 59 height 6
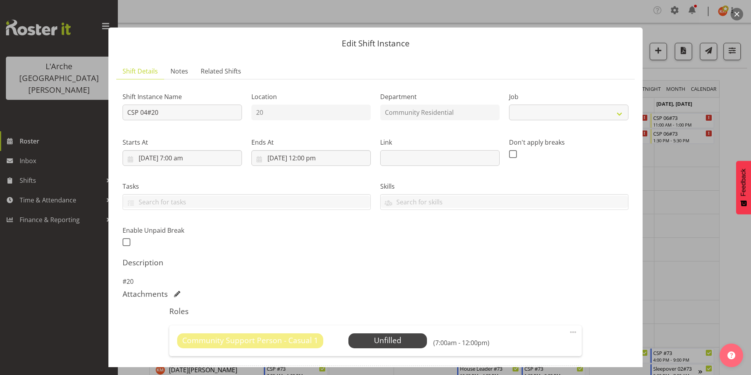
select select "3"
click at [382, 342] on span "Select Employee" at bounding box center [387, 339] width 58 height 11
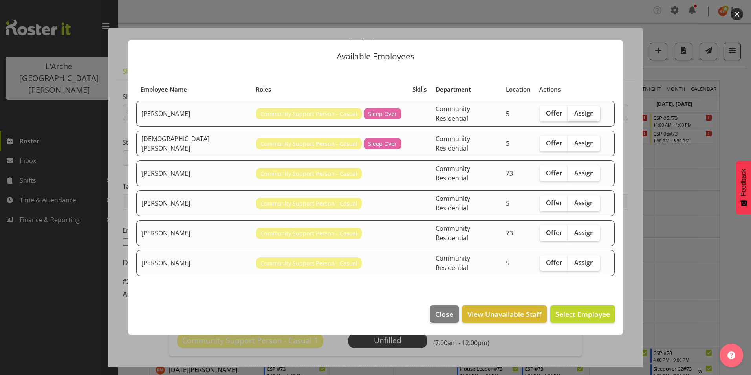
click at [574, 117] on span "Assign" at bounding box center [584, 113] width 20 height 8
click at [572, 115] on input "Assign" at bounding box center [570, 112] width 5 height 5
checkbox input "true"
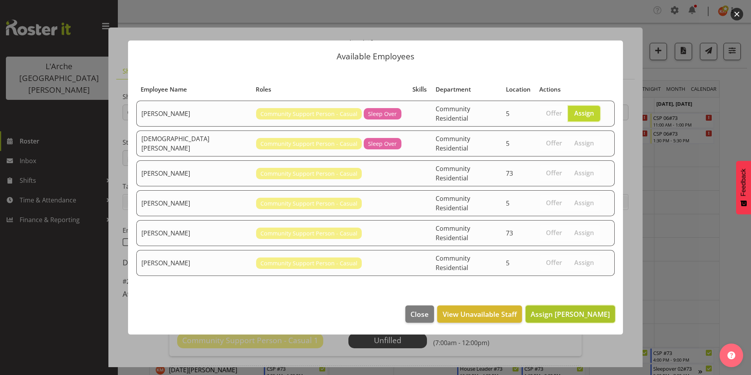
click at [548, 309] on span "Assign [PERSON_NAME]" at bounding box center [569, 313] width 79 height 9
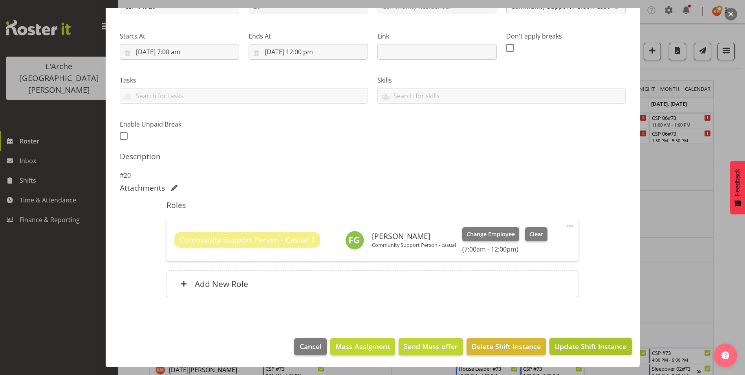
click at [570, 347] on span "Update Shift Instance" at bounding box center [590, 346] width 72 height 10
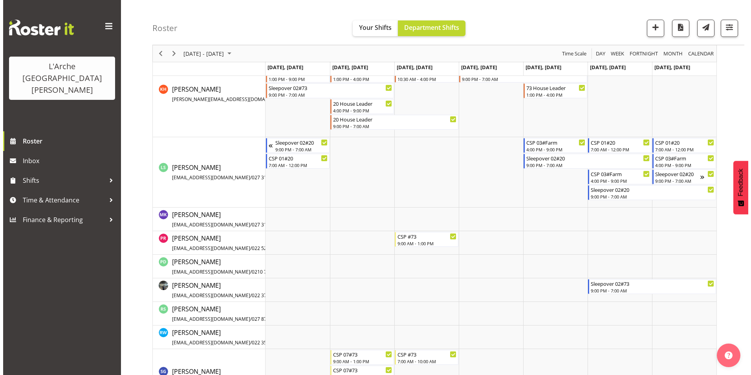
scroll to position [432, 0]
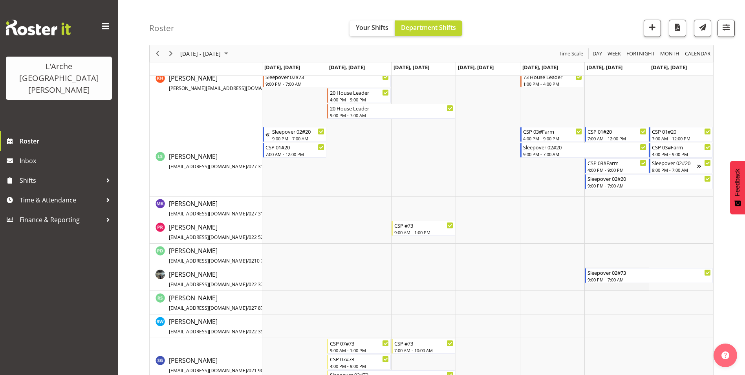
click at [619, 286] on td "Timeline Week of September 11, 2025" at bounding box center [616, 279] width 64 height 24
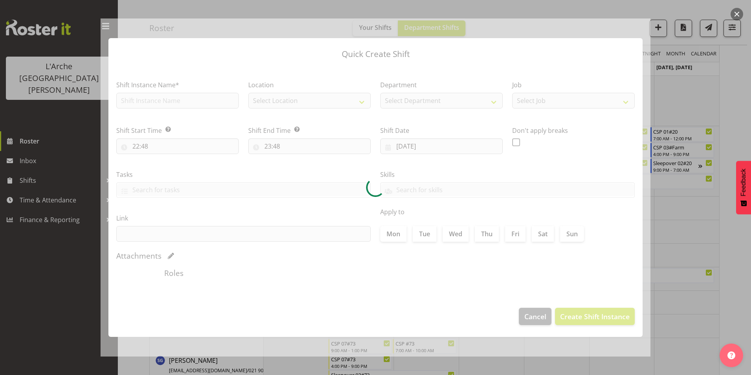
type input "[DATE]"
checkbox input "true"
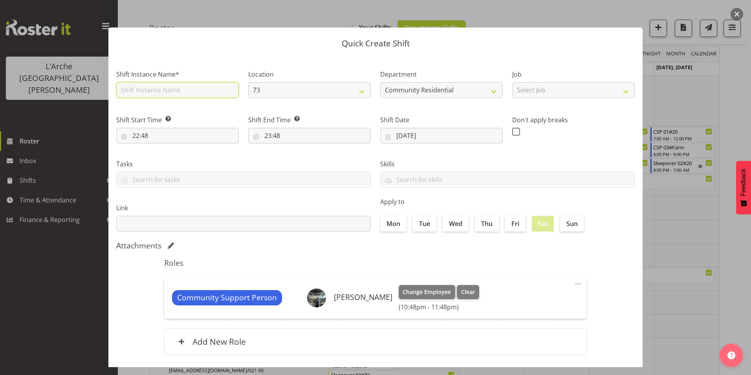
click at [157, 90] on input "text" at bounding box center [177, 90] width 122 height 16
type input "CSP # 1 73"
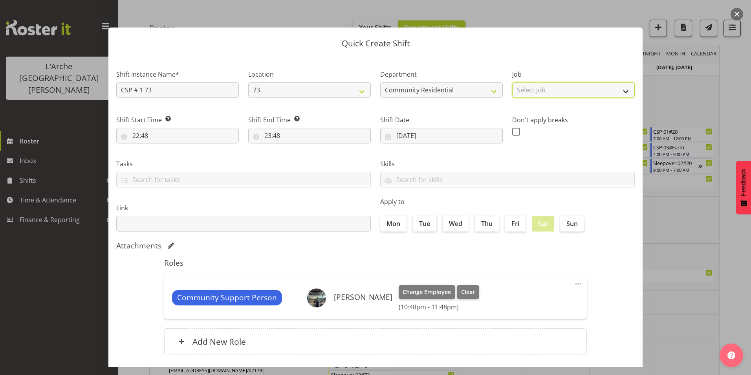
click at [527, 87] on select "Select Job Accounts Admin Art Coordinator Community Leader Community Support Pe…" at bounding box center [573, 90] width 122 height 16
select select "2"
click at [512, 82] on select "Select Job Accounts Admin Art Coordinator Community Leader Community Support Pe…" at bounding box center [573, 90] width 122 height 16
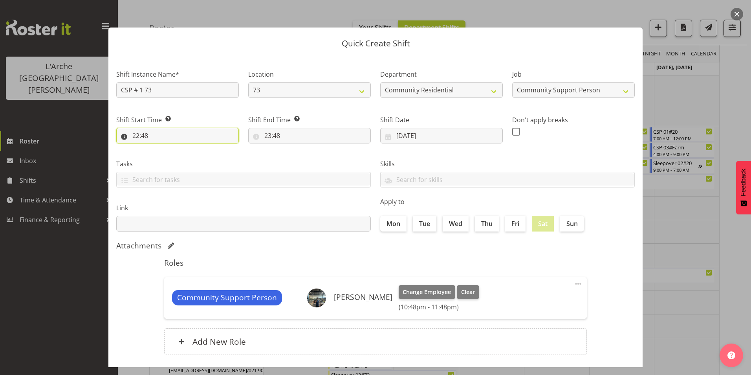
click at [137, 134] on input "22:48" at bounding box center [177, 136] width 122 height 16
click at [167, 156] on select "00 01 02 03 04 05 06 07 08 09 10 11 12 13 14 15 16 17 18 19 20 21 22 23" at bounding box center [170, 156] width 18 height 16
select select "10"
click at [161, 148] on select "00 01 02 03 04 05 06 07 08 09 10 11 12 13 14 15 16 17 18 19 20 21 22 23" at bounding box center [170, 156] width 18 height 16
type input "10:48"
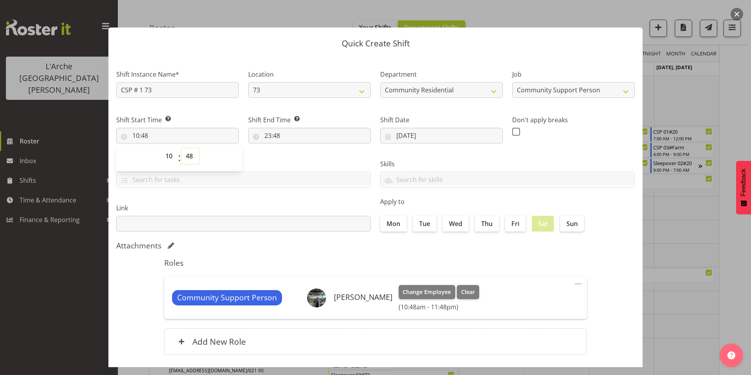
click at [188, 154] on select "00 01 02 03 04 05 06 07 08 09 10 11 12 13 14 15 16 17 18 19 20 21 22 23 24 25 2…" at bounding box center [190, 156] width 18 height 16
select select "0"
click at [181, 148] on select "00 01 02 03 04 05 06 07 08 09 10 11 12 13 14 15 16 17 18 19 20 21 22 23 24 25 2…" at bounding box center [190, 156] width 18 height 16
type input "10:00"
click at [267, 134] on input "23:48" at bounding box center [309, 136] width 122 height 16
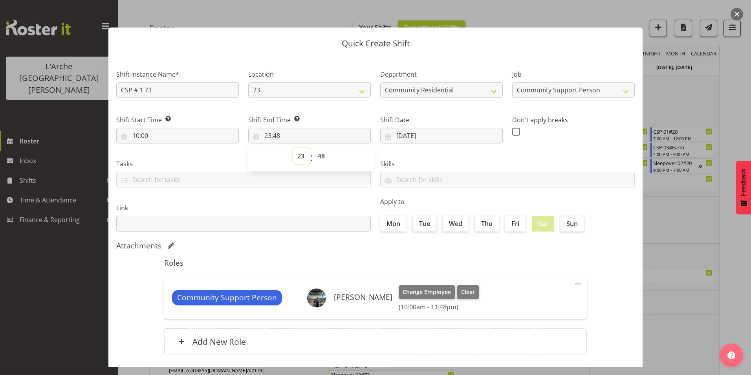
click at [298, 154] on select "00 01 02 03 04 05 06 07 08 09 10 11 12 13 14 15 16 17 18 19 20 21 22 23" at bounding box center [302, 156] width 18 height 16
select select "15"
click at [293, 148] on select "00 01 02 03 04 05 06 07 08 09 10 11 12 13 14 15 16 17 18 19 20 21 22 23" at bounding box center [302, 156] width 18 height 16
type input "15:48"
click at [318, 156] on select "00 01 02 03 04 05 06 07 08 09 10 11 12 13 14 15 16 17 18 19 20 21 22 23 24 25 2…" at bounding box center [322, 156] width 18 height 16
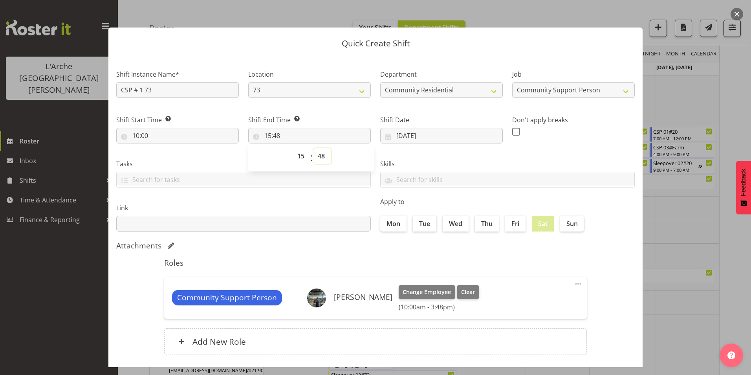
select select "30"
click at [313, 148] on select "00 01 02 03 04 05 06 07 08 09 10 11 12 13 14 15 16 17 18 19 20 21 22 23 24 25 2…" at bounding box center [322, 156] width 18 height 16
type input "15:30"
click at [512, 134] on span at bounding box center [516, 132] width 8 height 8
click at [512, 134] on input "checkbox" at bounding box center [514, 131] width 5 height 5
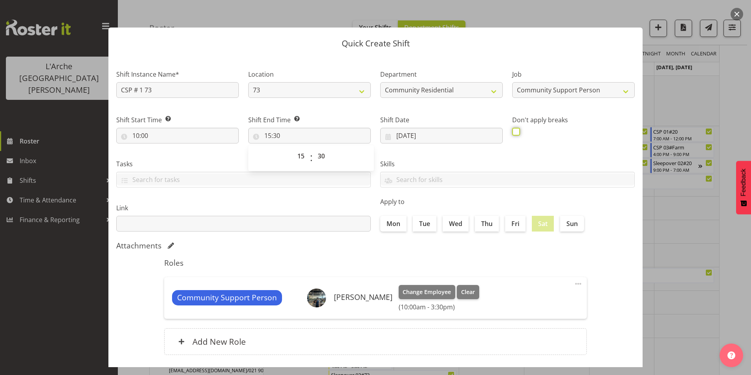
checkbox input "true"
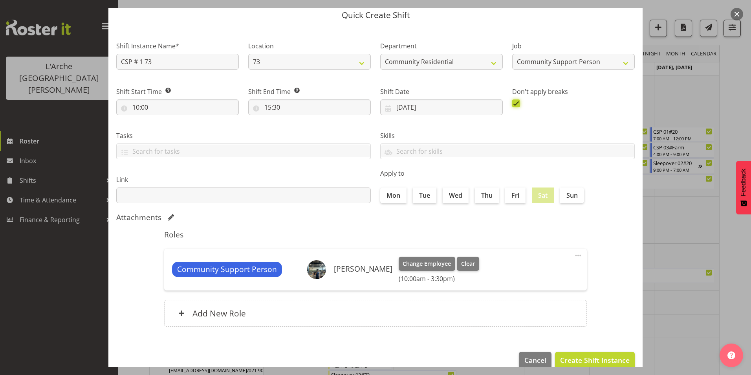
scroll to position [42, 0]
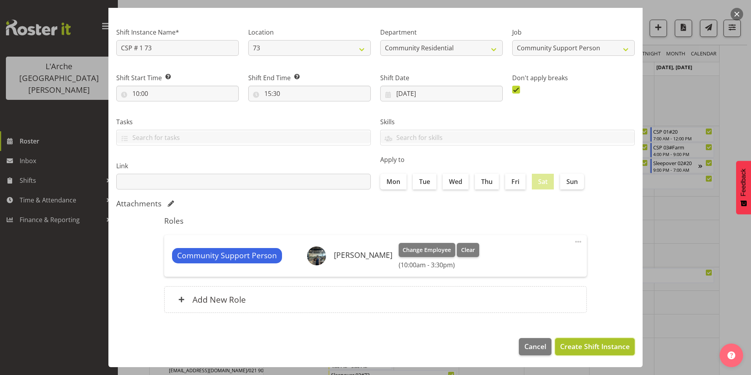
click at [594, 344] on span "Create Shift Instance" at bounding box center [594, 346] width 69 height 10
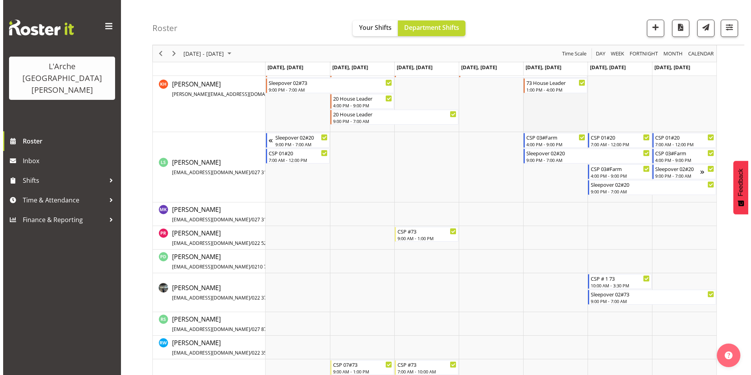
scroll to position [427, 0]
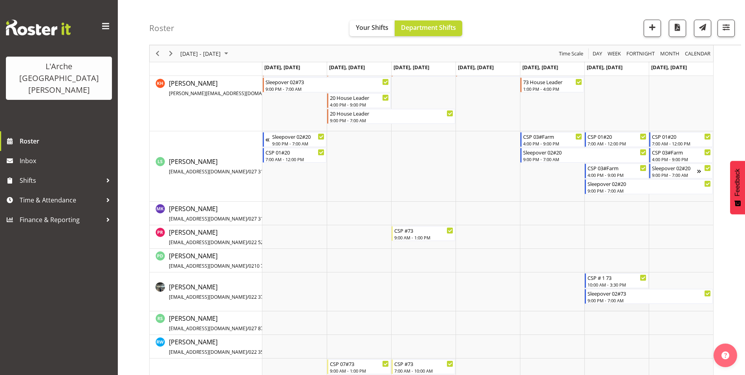
click at [603, 308] on td "Timeline Week of September 11, 2025" at bounding box center [616, 291] width 64 height 39
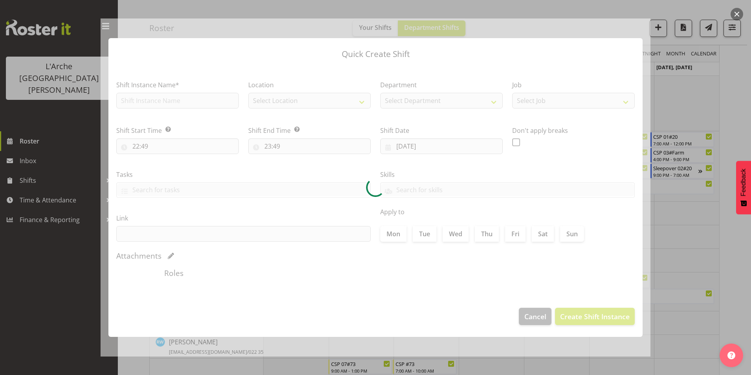
type input "[DATE]"
checkbox input "true"
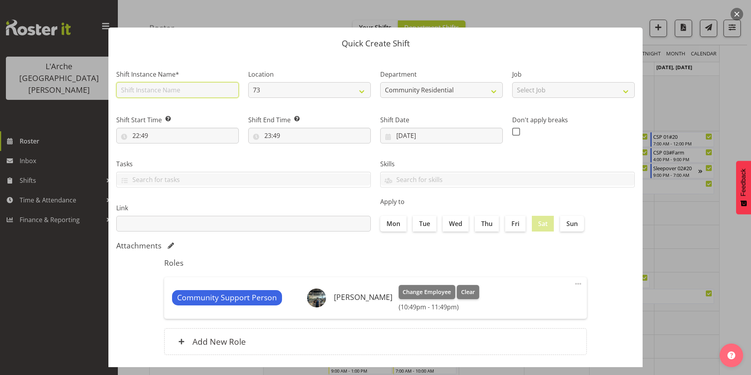
click at [162, 87] on input "text" at bounding box center [177, 90] width 122 height 16
type input "CSP # 1 73"
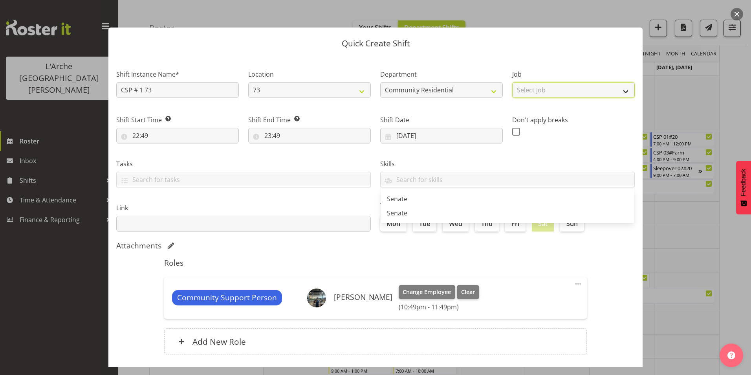
click at [541, 93] on select "Select Job Accounts Admin Art Coordinator Community Leader Community Support Pe…" at bounding box center [573, 90] width 122 height 16
select select "2"
click at [512, 82] on select "Select Job Accounts Admin Art Coordinator Community Leader Community Support Pe…" at bounding box center [573, 90] width 122 height 16
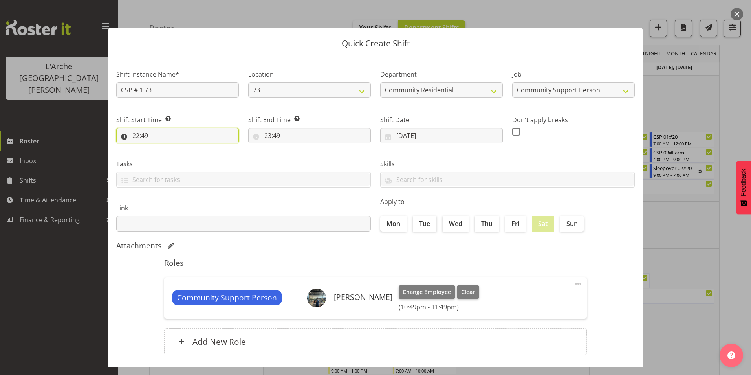
click at [133, 135] on input "22:49" at bounding box center [177, 136] width 122 height 16
click at [167, 157] on select "00 01 02 03 04 05 06 07 08 09 10 11 12 13 14 15 16 17 18 19 20 21 22 23" at bounding box center [170, 156] width 18 height 16
select select "16"
click at [161, 148] on select "00 01 02 03 04 05 06 07 08 09 10 11 12 13 14 15 16 17 18 19 20 21 22 23" at bounding box center [170, 156] width 18 height 16
type input "16:49"
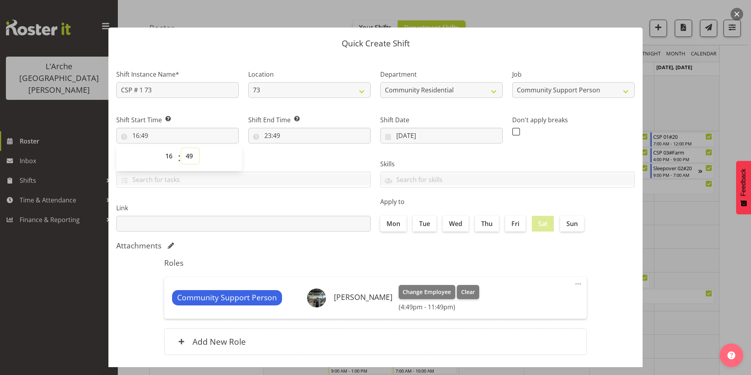
click at [189, 154] on select "00 01 02 03 04 05 06 07 08 09 10 11 12 13 14 15 16 17 18 19 20 21 22 23 24 25 2…" at bounding box center [190, 156] width 18 height 16
select select "0"
click at [181, 148] on select "00 01 02 03 04 05 06 07 08 09 10 11 12 13 14 15 16 17 18 19 20 21 22 23 24 25 2…" at bounding box center [190, 156] width 18 height 16
type input "16:00"
click at [266, 135] on input "23:49" at bounding box center [309, 136] width 122 height 16
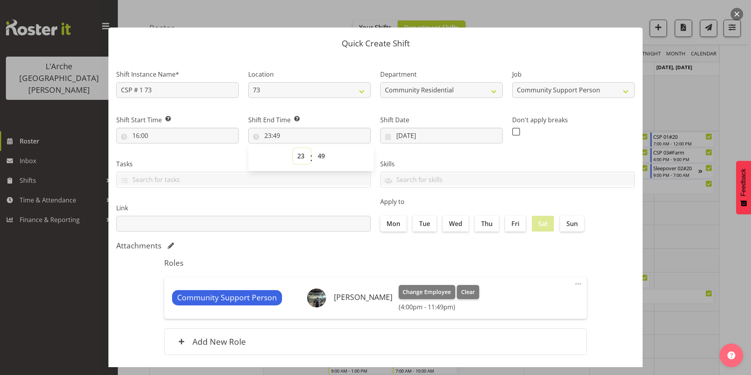
click at [302, 154] on select "00 01 02 03 04 05 06 07 08 09 10 11 12 13 14 15 16 17 18 19 20 21 22 23" at bounding box center [302, 156] width 18 height 16
select select "21"
click at [293, 148] on select "00 01 02 03 04 05 06 07 08 09 10 11 12 13 14 15 16 17 18 19 20 21 22 23" at bounding box center [302, 156] width 18 height 16
type input "21:49"
click at [322, 155] on select "00 01 02 03 04 05 06 07 08 09 10 11 12 13 14 15 16 17 18 19 20 21 22 23 24 25 2…" at bounding box center [322, 156] width 18 height 16
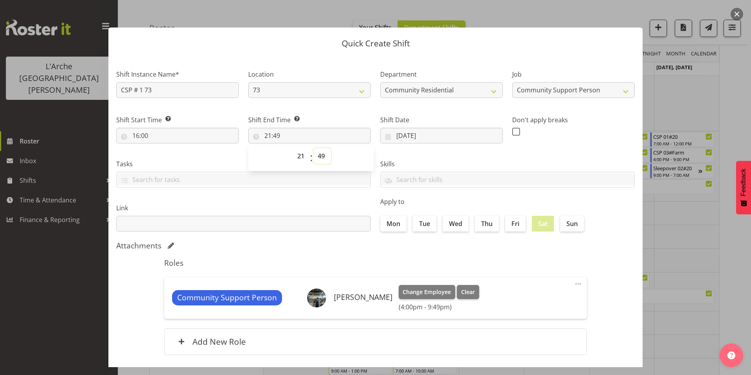
select select "0"
click at [313, 148] on select "00 01 02 03 04 05 06 07 08 09 10 11 12 13 14 15 16 17 18 19 20 21 22 23 24 25 2…" at bounding box center [322, 156] width 18 height 16
type input "21:00"
click at [512, 133] on span at bounding box center [516, 132] width 8 height 8
click at [512, 133] on input "checkbox" at bounding box center [514, 131] width 5 height 5
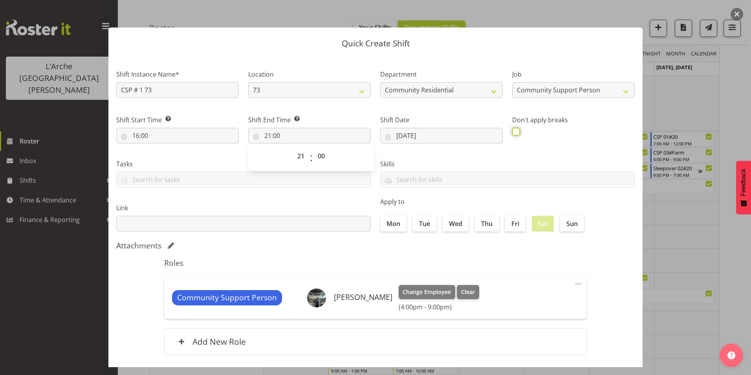
checkbox input "true"
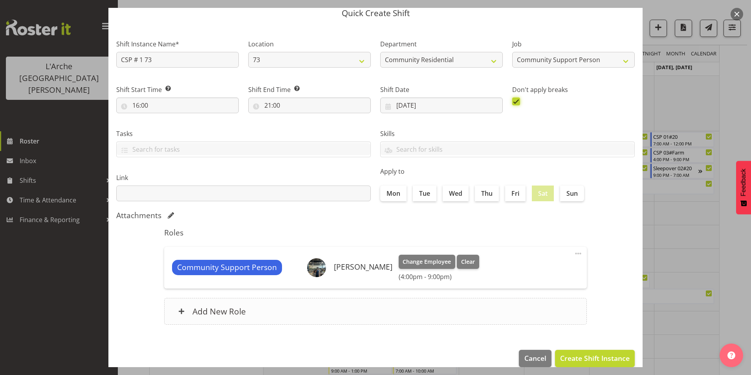
scroll to position [42, 0]
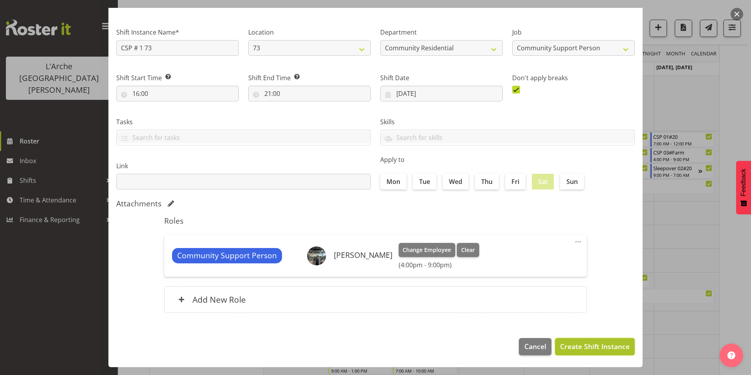
click at [586, 343] on span "Create Shift Instance" at bounding box center [594, 346] width 69 height 10
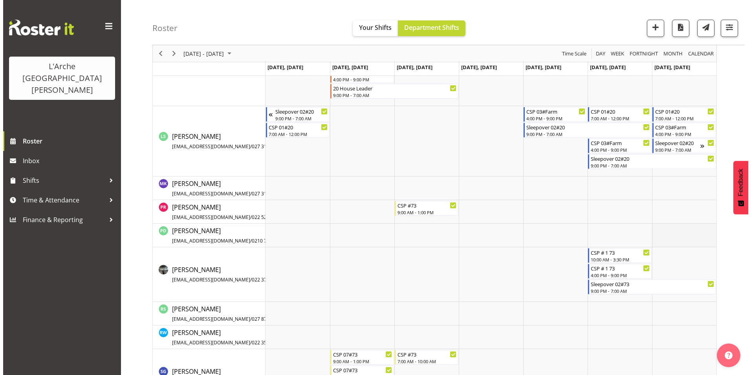
scroll to position [466, 0]
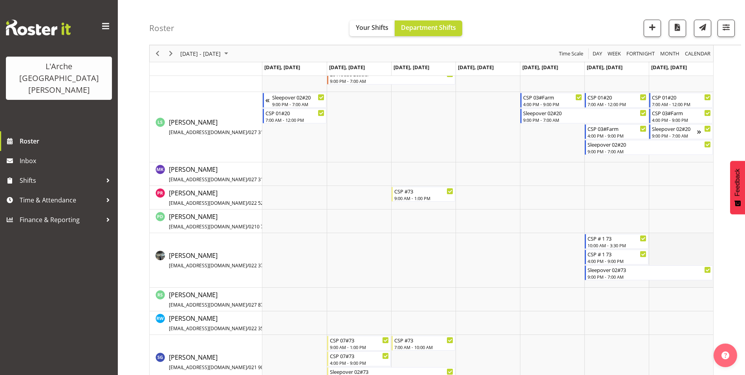
click at [676, 247] on td "Timeline Week of September 11, 2025" at bounding box center [681, 260] width 64 height 55
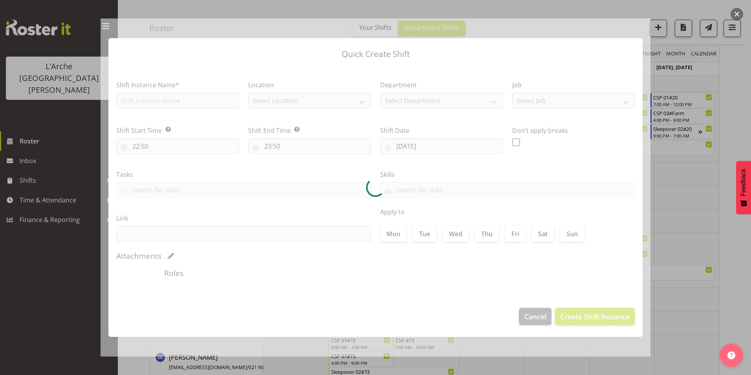
type input "[DATE]"
checkbox input "true"
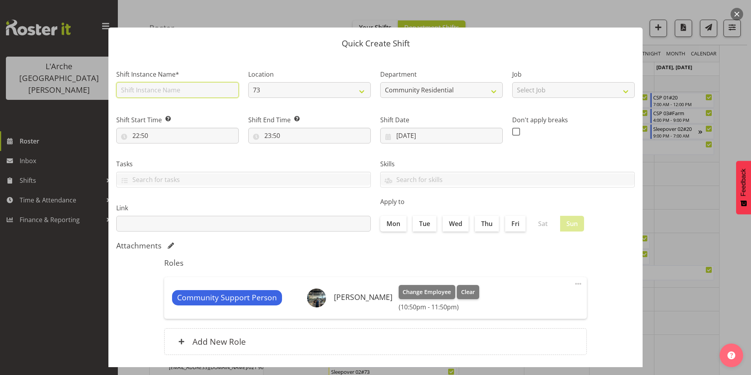
click at [147, 87] on input "text" at bounding box center [177, 90] width 122 height 16
type input "CSP # 1 73"
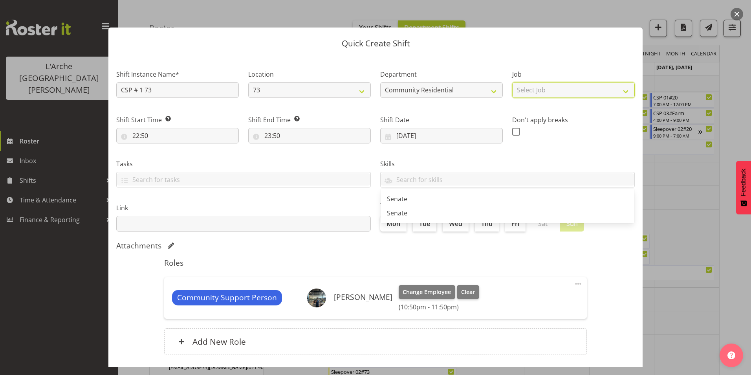
drag, startPoint x: 529, startPoint y: 90, endPoint x: 532, endPoint y: 98, distance: 7.8
click at [529, 90] on select "Select Job Accounts Admin Art Coordinator Community Leader Community Support Pe…" at bounding box center [573, 90] width 122 height 16
select select "2"
click at [512, 82] on select "Select Job Accounts Admin Art Coordinator Community Leader Community Support Pe…" at bounding box center [573, 90] width 122 height 16
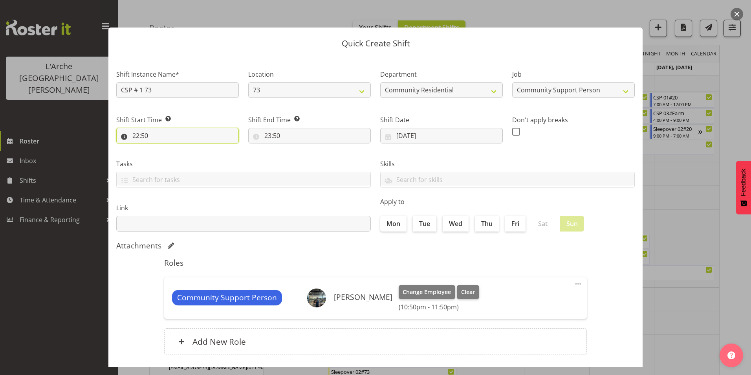
click at [135, 133] on input "22:50" at bounding box center [177, 136] width 122 height 16
click at [168, 156] on select "00 01 02 03 04 05 06 07 08 09 10 11 12 13 14 15 16 17 18 19 20 21 22 23" at bounding box center [170, 156] width 18 height 16
select select "7"
click at [161, 148] on select "00 01 02 03 04 05 06 07 08 09 10 11 12 13 14 15 16 17 18 19 20 21 22 23" at bounding box center [170, 156] width 18 height 16
type input "07:50"
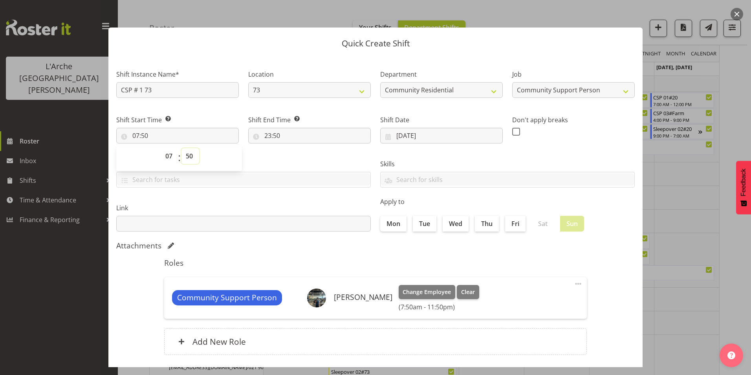
click at [189, 156] on select "00 01 02 03 04 05 06 07 08 09 10 11 12 13 14 15 16 17 18 19 20 21 22 23 24 25 2…" at bounding box center [190, 156] width 18 height 16
select select "0"
click at [181, 148] on select "00 01 02 03 04 05 06 07 08 09 10 11 12 13 14 15 16 17 18 19 20 21 22 23 24 25 2…" at bounding box center [190, 156] width 18 height 16
type input "07:00"
click at [267, 134] on input "23:50" at bounding box center [309, 136] width 122 height 16
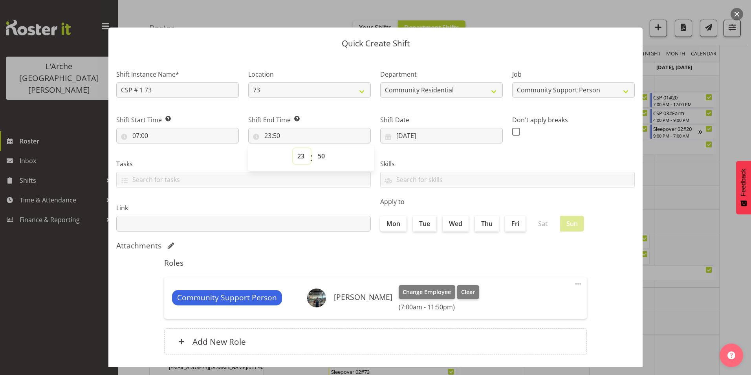
click at [295, 156] on select "00 01 02 03 04 05 06 07 08 09 10 11 12 13 14 15 16 17 18 19 20 21 22 23" at bounding box center [302, 156] width 18 height 16
select select "12"
click at [293, 148] on select "00 01 02 03 04 05 06 07 08 09 10 11 12 13 14 15 16 17 18 19 20 21 22 23" at bounding box center [302, 156] width 18 height 16
type input "12:50"
click at [321, 155] on select "00 01 02 03 04 05 06 07 08 09 10 11 12 13 14 15 16 17 18 19 20 21 22 23 24 25 2…" at bounding box center [322, 156] width 18 height 16
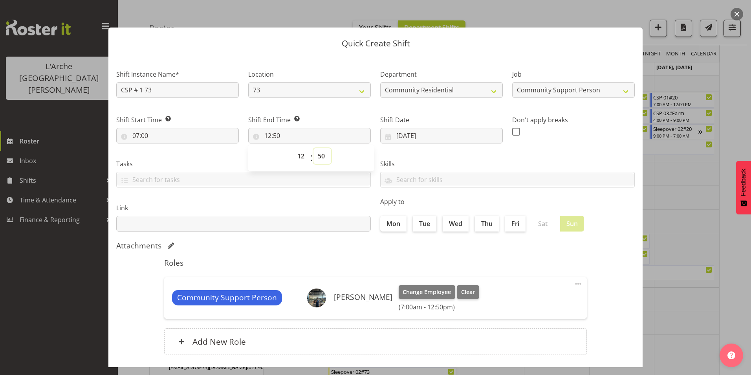
select select "0"
click at [313, 148] on select "00 01 02 03 04 05 06 07 08 09 10 11 12 13 14 15 16 17 18 19 20 21 22 23 24 25 2…" at bounding box center [322, 156] width 18 height 16
type input "12:00"
click at [513, 131] on span at bounding box center [516, 132] width 8 height 8
click at [513, 131] on input "checkbox" at bounding box center [514, 131] width 5 height 5
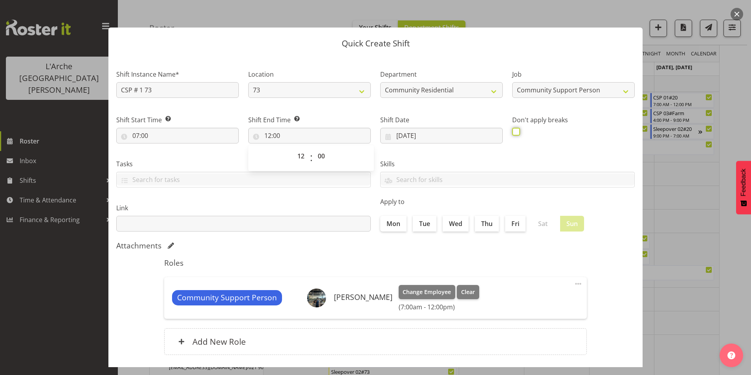
checkbox input "true"
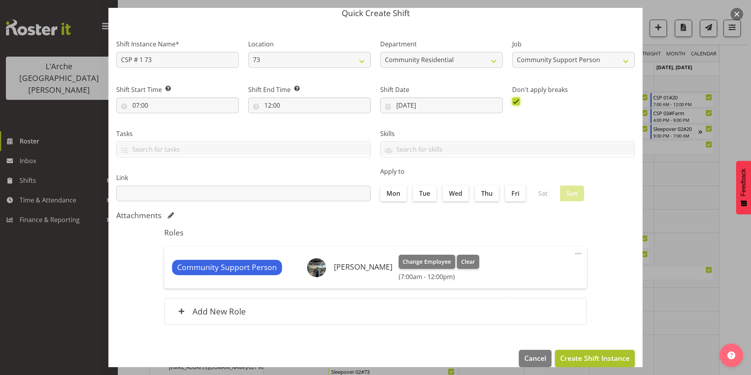
scroll to position [42, 0]
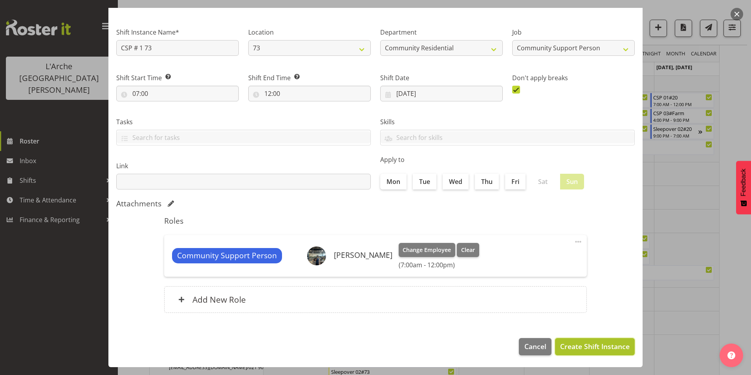
click at [567, 349] on span "Create Shift Instance" at bounding box center [594, 346] width 69 height 10
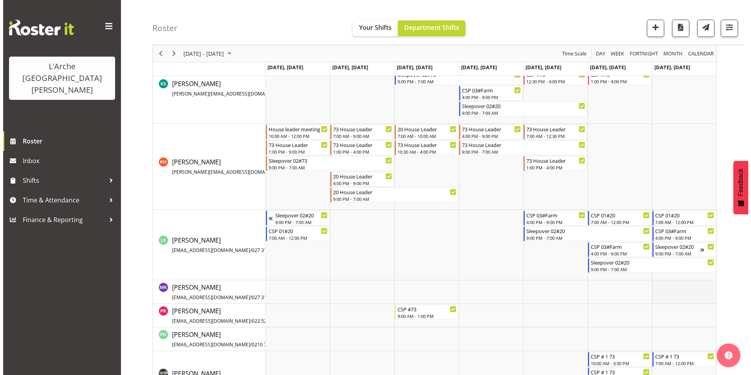
scroll to position [466, 0]
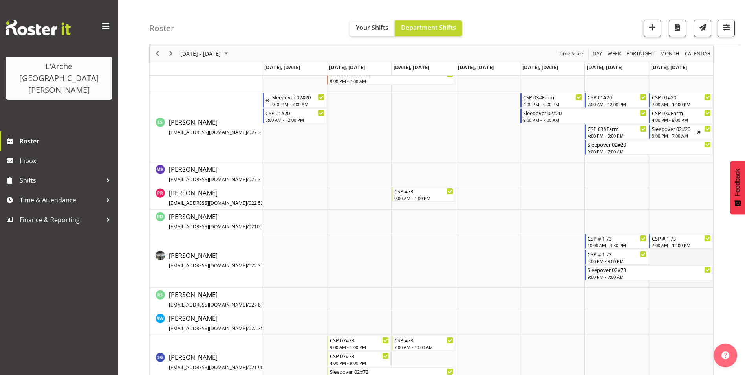
click at [669, 261] on td "Timeline Week of September 11, 2025" at bounding box center [681, 260] width 64 height 55
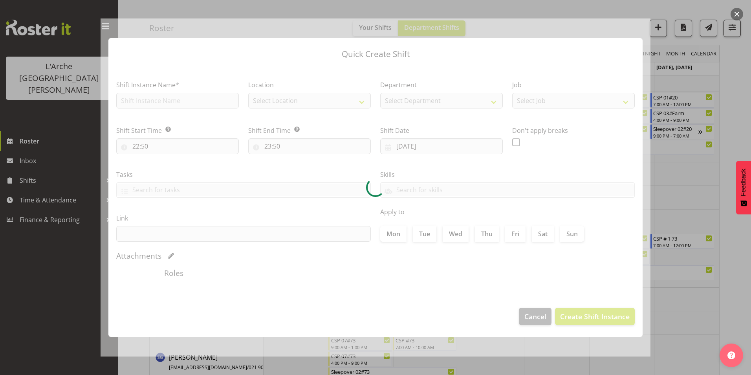
type input "[DATE]"
checkbox input "true"
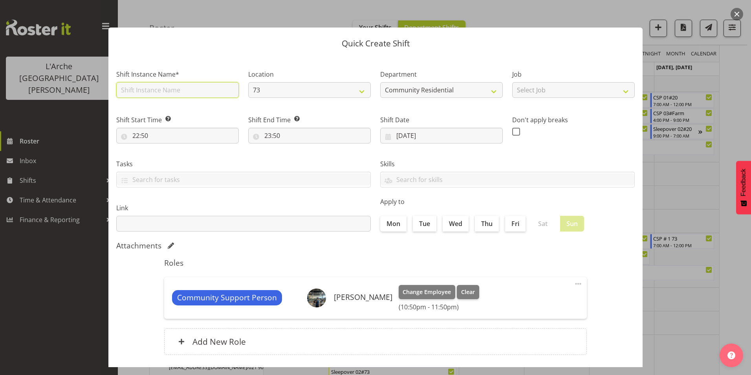
click at [150, 90] on input "text" at bounding box center [177, 90] width 122 height 16
type input "CSP # 1 73"
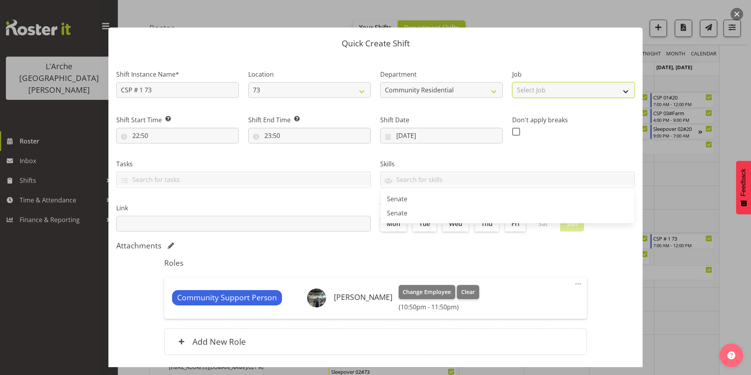
click at [549, 83] on select "Select Job Accounts Admin Art Coordinator Community Leader Community Support Pe…" at bounding box center [573, 90] width 122 height 16
select select "2"
click at [512, 82] on select "Select Job Accounts Admin Art Coordinator Community Leader Community Support Pe…" at bounding box center [573, 90] width 122 height 16
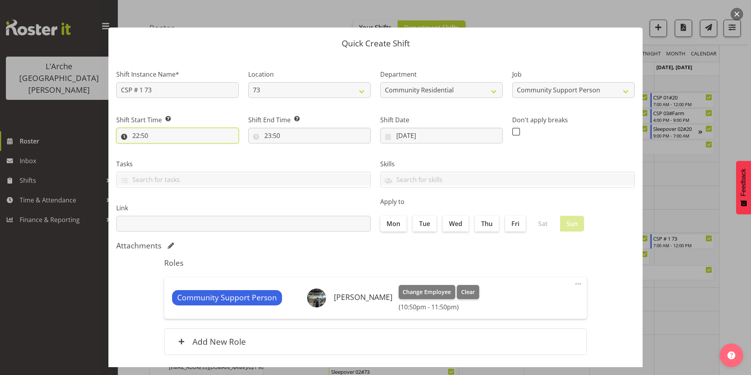
click at [137, 135] on input "22:50" at bounding box center [177, 136] width 122 height 16
click at [168, 155] on select "00 01 02 03 04 05 06 07 08 09 10 11 12 13 14 15 16 17 18 19 20 21 22 23" at bounding box center [170, 156] width 18 height 16
select select "12"
click at [161, 148] on select "00 01 02 03 04 05 06 07 08 09 10 11 12 13 14 15 16 17 18 19 20 21 22 23" at bounding box center [170, 156] width 18 height 16
type input "12:50"
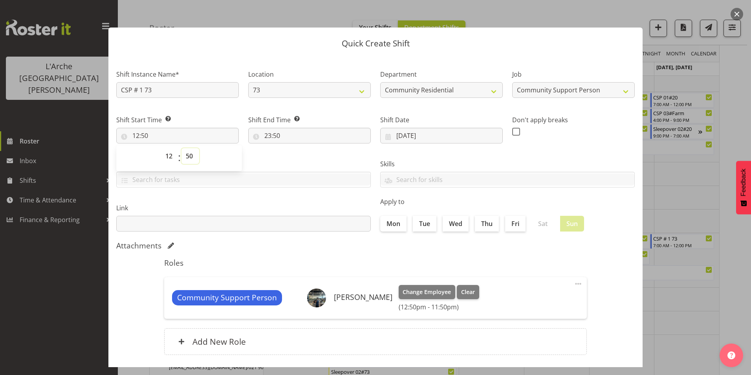
click at [190, 155] on select "00 01 02 03 04 05 06 07 08 09 10 11 12 13 14 15 16 17 18 19 20 21 22 23 24 25 2…" at bounding box center [190, 156] width 18 height 16
select select "30"
click at [181, 148] on select "00 01 02 03 04 05 06 07 08 09 10 11 12 13 14 15 16 17 18 19 20 21 22 23 24 25 2…" at bounding box center [190, 156] width 18 height 16
type input "12:30"
click at [267, 133] on input "23:50" at bounding box center [309, 136] width 122 height 16
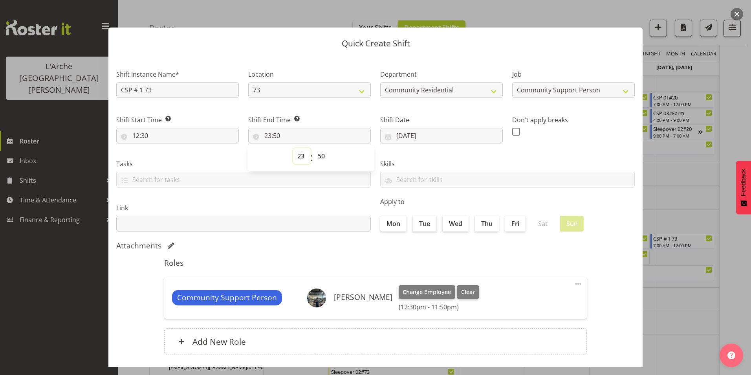
click at [300, 155] on select "00 01 02 03 04 05 06 07 08 09 10 11 12 13 14 15 16 17 18 19 20 21 22 23" at bounding box center [302, 156] width 18 height 16
select select "16"
click at [293, 148] on select "00 01 02 03 04 05 06 07 08 09 10 11 12 13 14 15 16 17 18 19 20 21 22 23" at bounding box center [302, 156] width 18 height 16
type input "16:50"
click at [318, 153] on select "00 01 02 03 04 05 06 07 08 09 10 11 12 13 14 15 16 17 18 19 20 21 22 23 24 25 2…" at bounding box center [322, 156] width 18 height 16
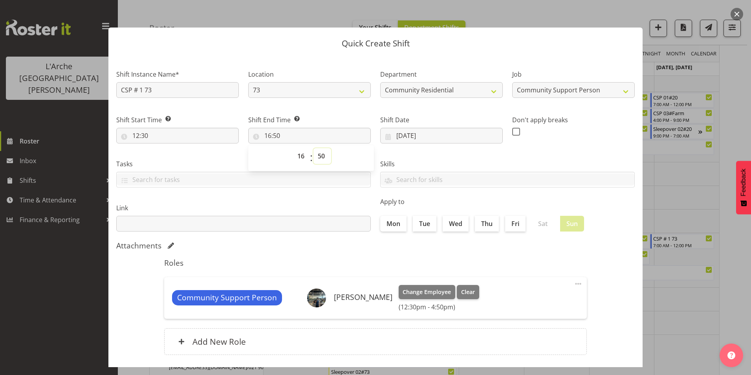
select select "0"
click at [313, 148] on select "00 01 02 03 04 05 06 07 08 09 10 11 12 13 14 15 16 17 18 19 20 21 22 23 24 25 2…" at bounding box center [322, 156] width 18 height 16
type input "16:00"
click at [513, 130] on span at bounding box center [516, 132] width 8 height 8
click at [513, 130] on input "checkbox" at bounding box center [514, 131] width 5 height 5
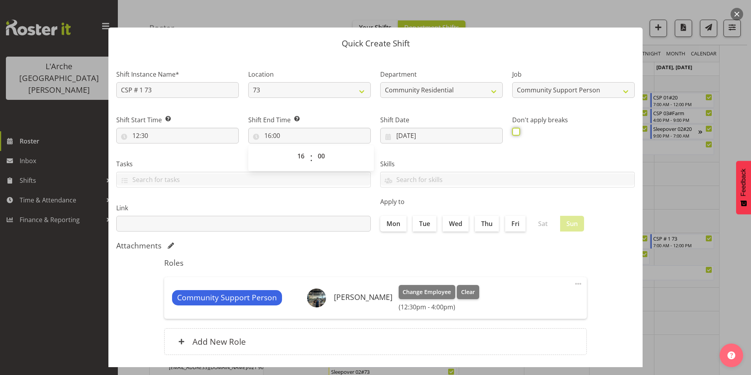
checkbox input "true"
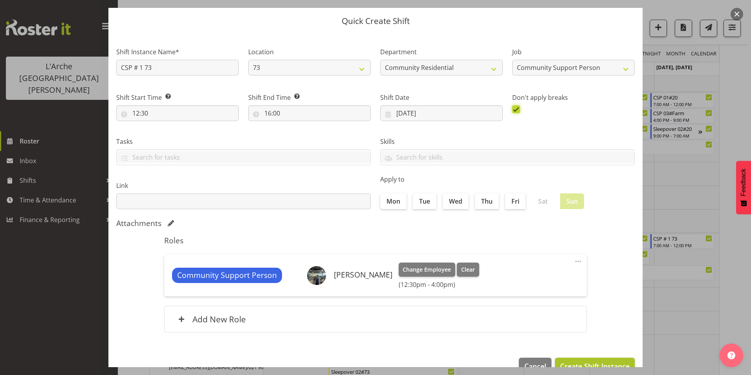
scroll to position [42, 0]
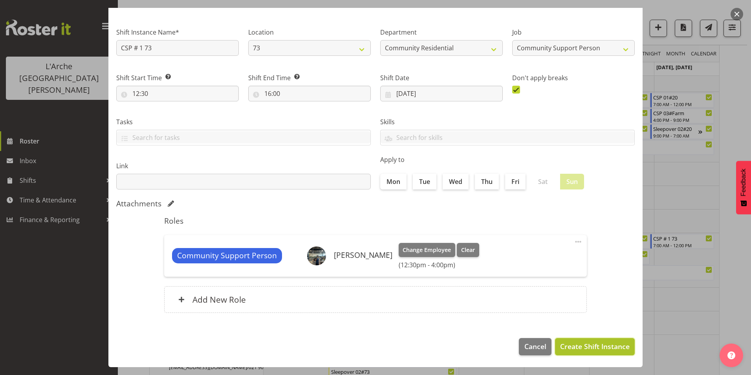
click at [591, 346] on span "Create Shift Instance" at bounding box center [594, 346] width 69 height 10
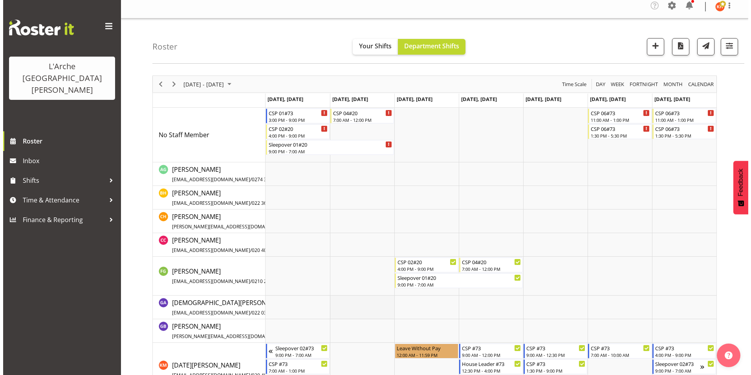
scroll to position [0, 0]
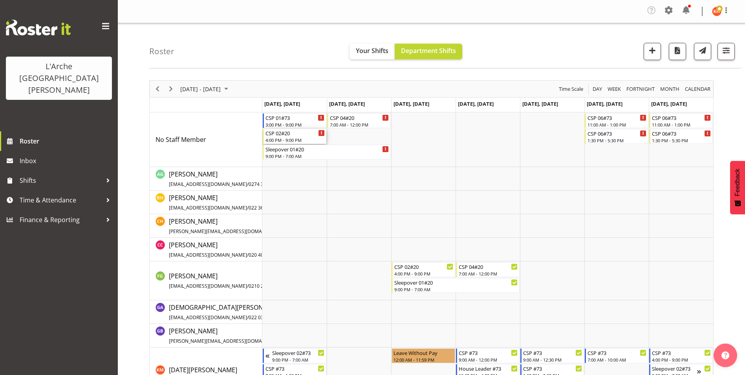
click at [285, 133] on div "CSP 02#20" at bounding box center [294, 133] width 59 height 8
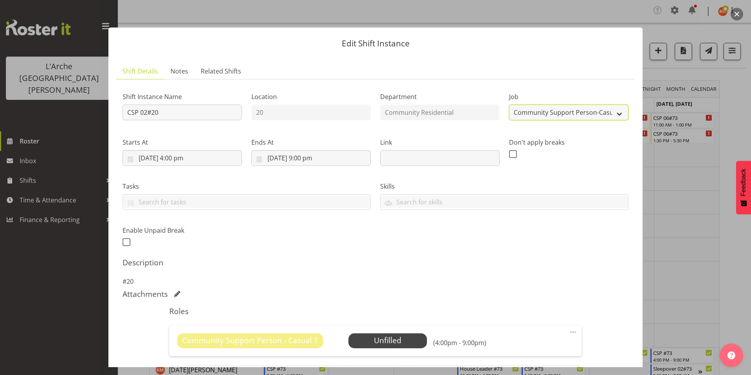
click at [536, 113] on select "Create new job Accounts Admin Art Coordinator Community Leader Community Suppor…" at bounding box center [568, 112] width 119 height 16
select select "2"
click at [509, 104] on select "Create new job Accounts Admin Art Coordinator Community Leader Community Suppor…" at bounding box center [568, 112] width 119 height 16
click at [571, 332] on span at bounding box center [572, 331] width 9 height 9
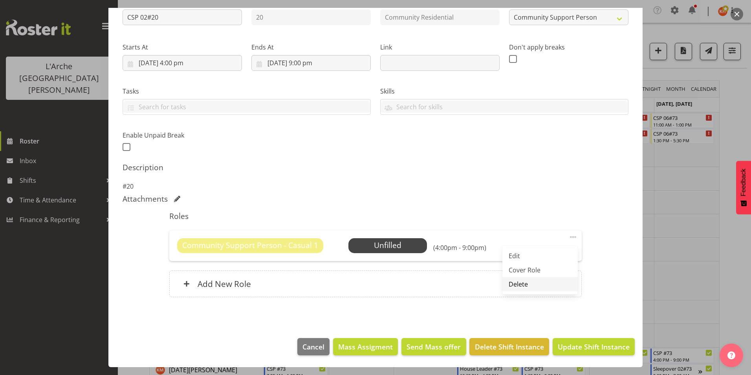
click at [527, 280] on link "Delete" at bounding box center [539, 284] width 75 height 14
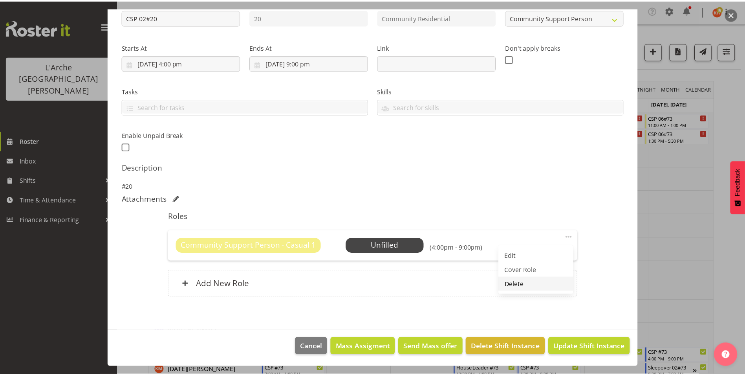
scroll to position [55, 0]
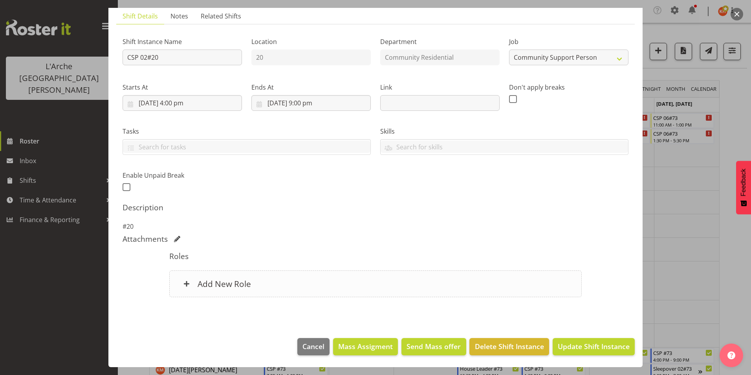
click at [199, 285] on h6 "Add New Role" at bounding box center [223, 283] width 53 height 10
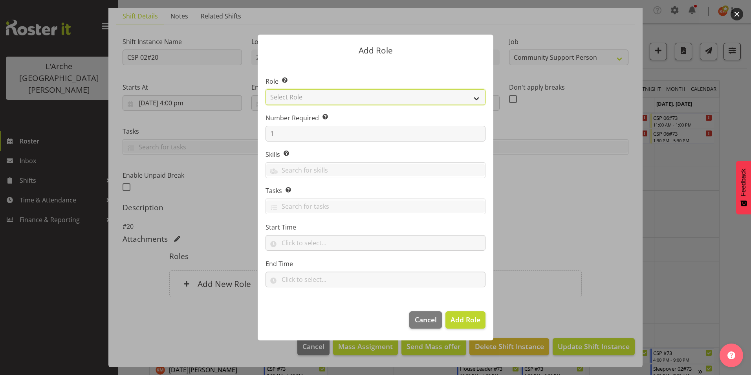
click at [333, 94] on select "Select Role Area Manager Art Coordination Community - SIL Community Leader Comm…" at bounding box center [375, 97] width 220 height 16
select select "13"
click at [265, 89] on select "Select Role Area Manager Art Coordination Community - SIL Community Leader Comm…" at bounding box center [375, 97] width 220 height 16
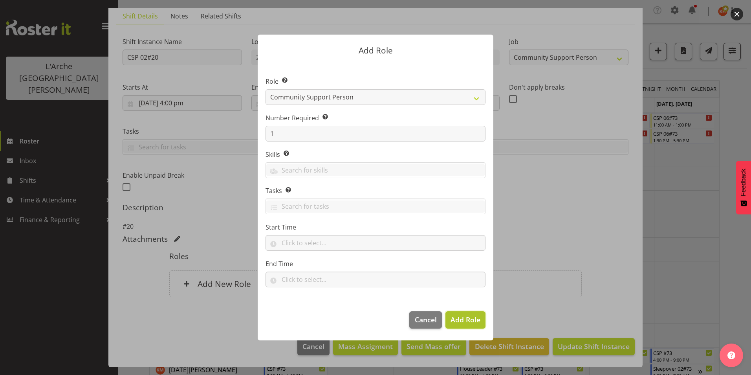
click at [457, 318] on span "Add Role" at bounding box center [465, 318] width 30 height 9
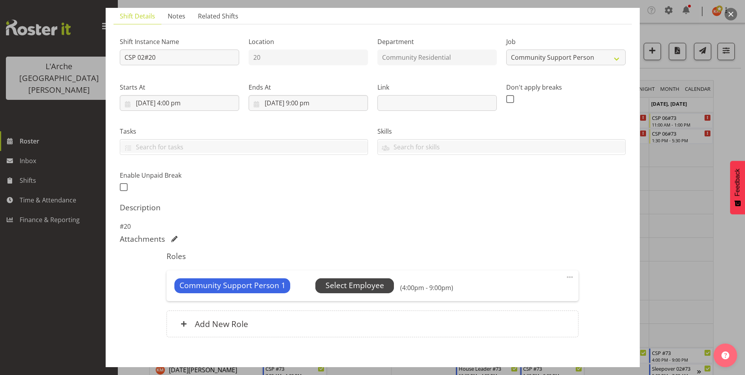
click at [354, 290] on span "Select Employee" at bounding box center [354, 285] width 58 height 11
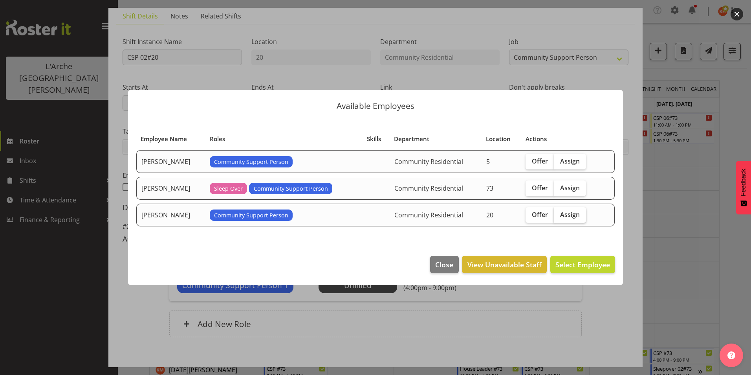
click at [575, 215] on span "Assign" at bounding box center [570, 214] width 20 height 8
click at [559, 215] on input "Assign" at bounding box center [556, 214] width 5 height 5
checkbox input "true"
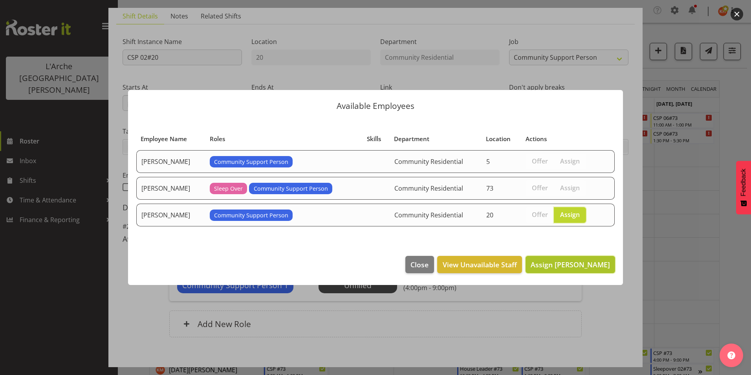
click at [571, 264] on span "Assign [PERSON_NAME]" at bounding box center [569, 263] width 79 height 9
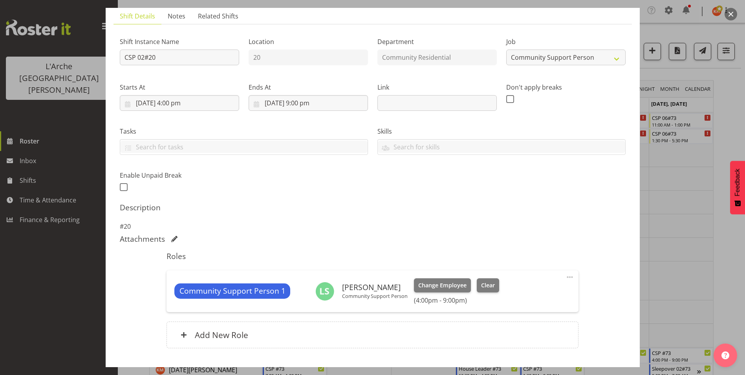
scroll to position [106, 0]
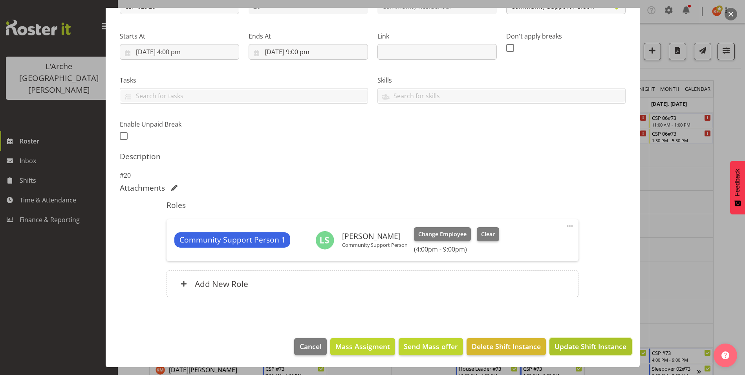
click at [582, 343] on span "Update Shift Instance" at bounding box center [590, 346] width 72 height 10
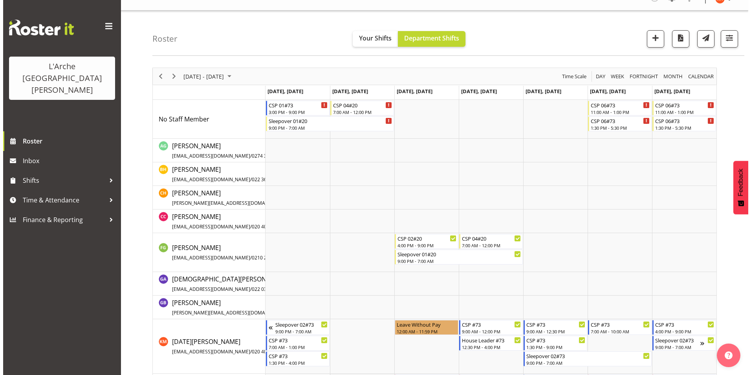
scroll to position [0, 0]
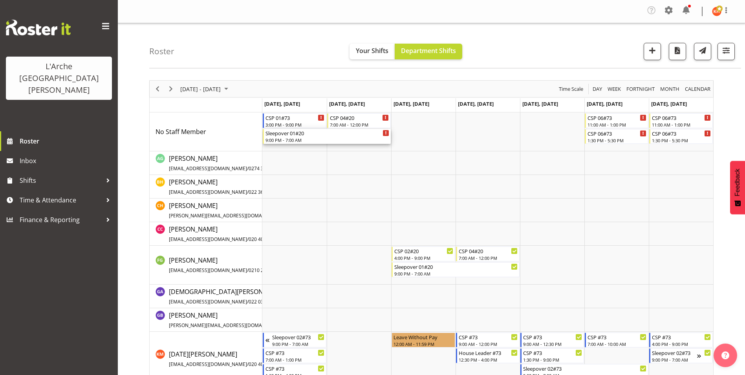
click at [299, 134] on div "Sleepover 01#20" at bounding box center [327, 133] width 124 height 8
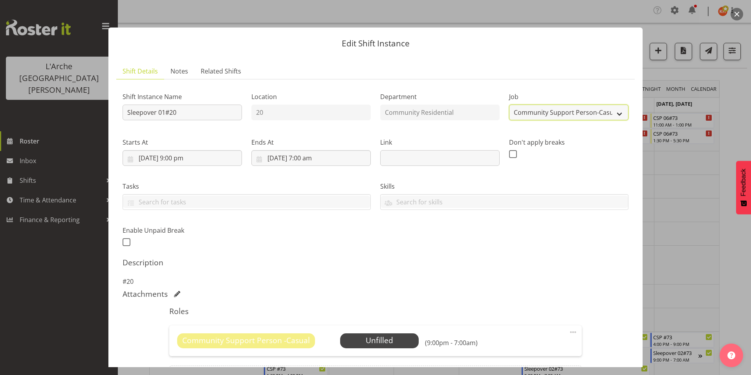
click at [530, 111] on select "Create new job Accounts Admin Art Coordinator Community Leader Community Suppor…" at bounding box center [568, 112] width 119 height 16
select select "2"
click at [509, 104] on select "Create new job Accounts Admin Art Coordinator Community Leader Community Suppor…" at bounding box center [568, 112] width 119 height 16
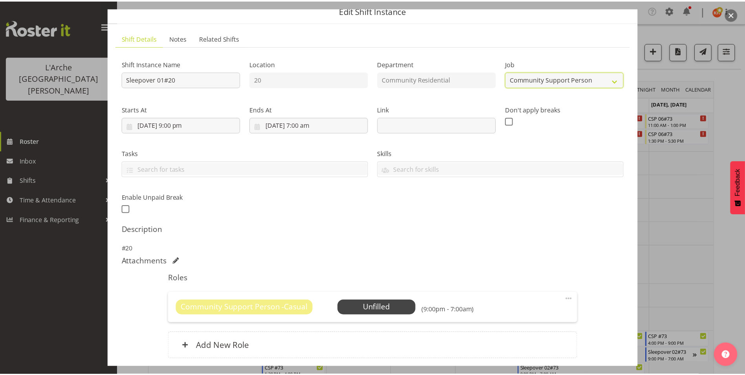
scroll to position [95, 0]
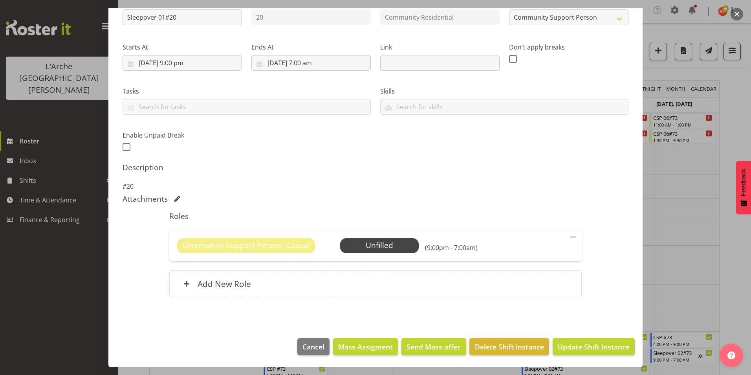
click at [568, 234] on span at bounding box center [572, 236] width 9 height 9
click at [517, 254] on link "Edit" at bounding box center [539, 255] width 75 height 14
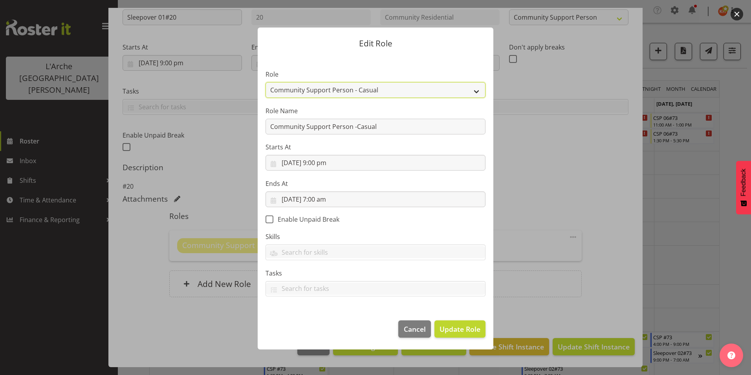
click at [358, 84] on select "Area Manager Art Coordination Community - SIL Community Leader Community Suppor…" at bounding box center [375, 90] width 220 height 16
select select "13"
click at [265, 82] on select "Area Manager Art Coordination Community - SIL Community Leader Community Suppor…" at bounding box center [375, 90] width 220 height 16
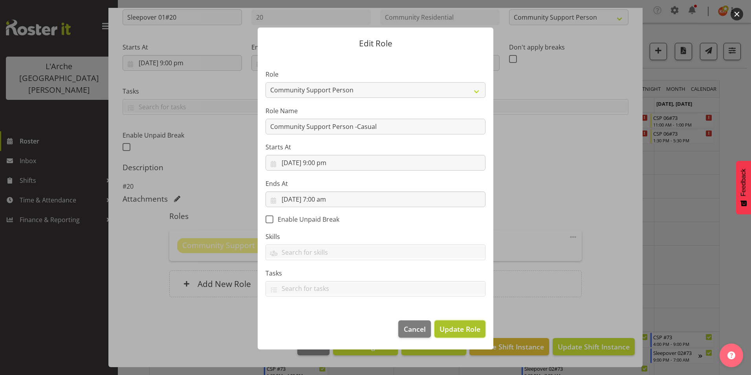
click at [453, 329] on span "Update Role" at bounding box center [459, 328] width 41 height 10
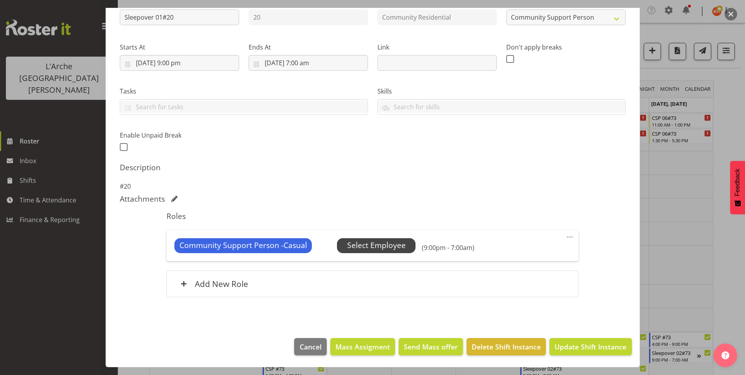
click at [343, 246] on span "Select Employee" at bounding box center [376, 245] width 79 height 15
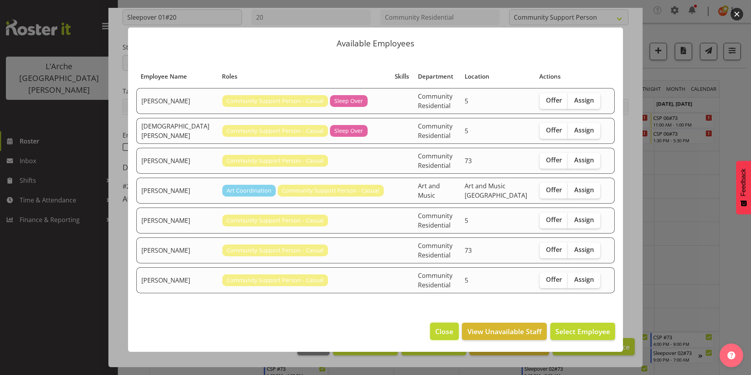
click at [443, 328] on span "Close" at bounding box center [444, 331] width 18 height 10
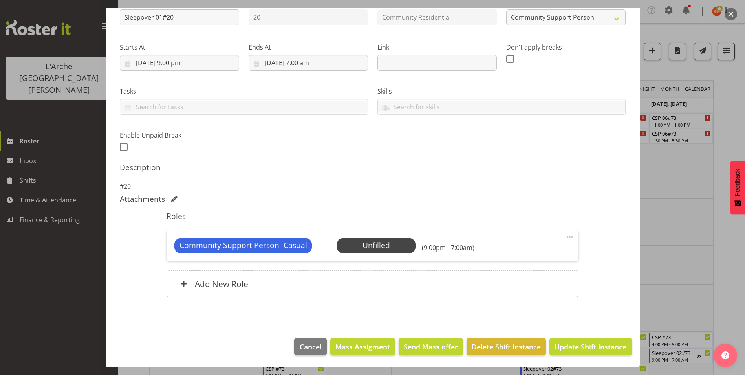
click at [567, 237] on span at bounding box center [569, 236] width 9 height 9
click at [528, 255] on link "Edit" at bounding box center [536, 255] width 75 height 14
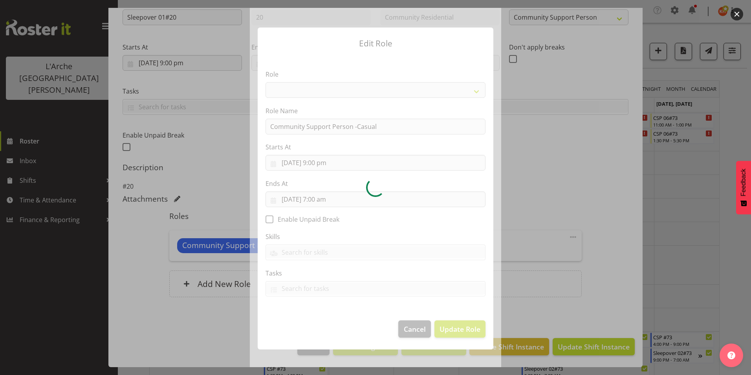
select select "13"
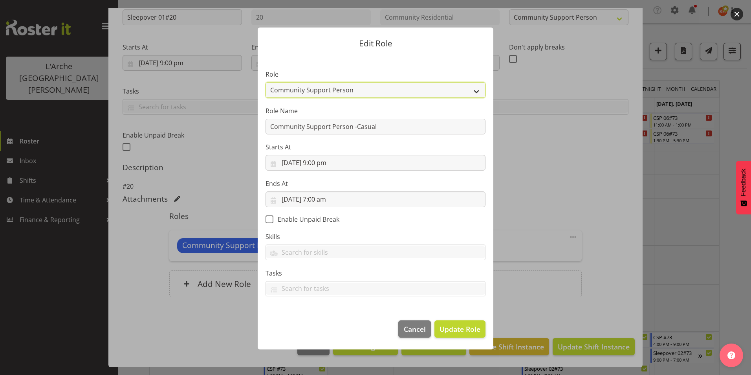
click at [329, 85] on select "Area Manager Art Coordination Community - SIL Community Leader Community Suppor…" at bounding box center [375, 90] width 220 height 16
click at [265, 82] on select "Area Manager Art Coordination Community - SIL Community Leader Community Suppor…" at bounding box center [375, 90] width 220 height 16
click at [458, 324] on span "Update Role" at bounding box center [459, 328] width 41 height 10
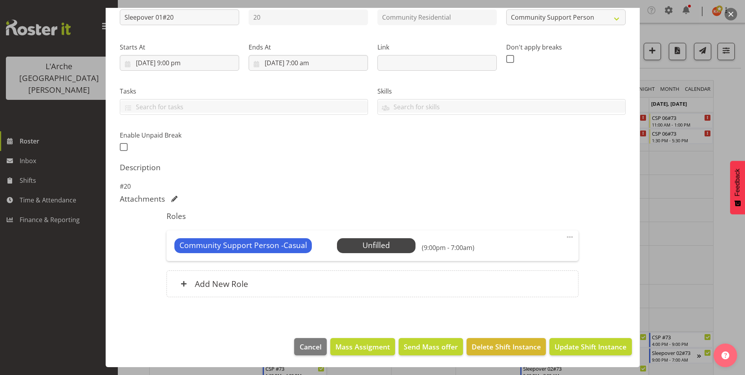
click at [565, 237] on span at bounding box center [569, 236] width 9 height 9
click at [513, 280] on link "Delete" at bounding box center [536, 284] width 75 height 14
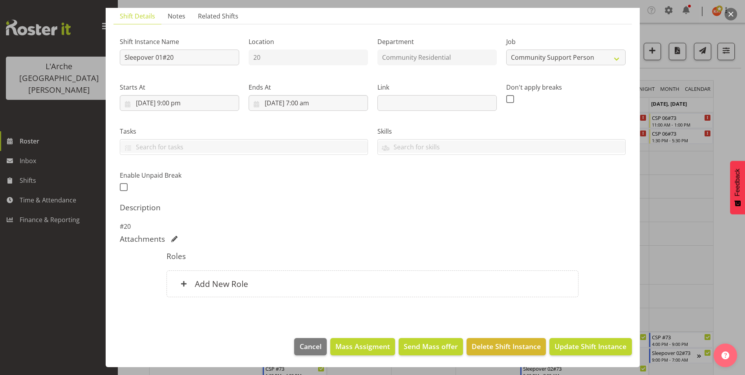
scroll to position [55, 0]
click at [228, 282] on h6 "Add New Role" at bounding box center [221, 283] width 53 height 10
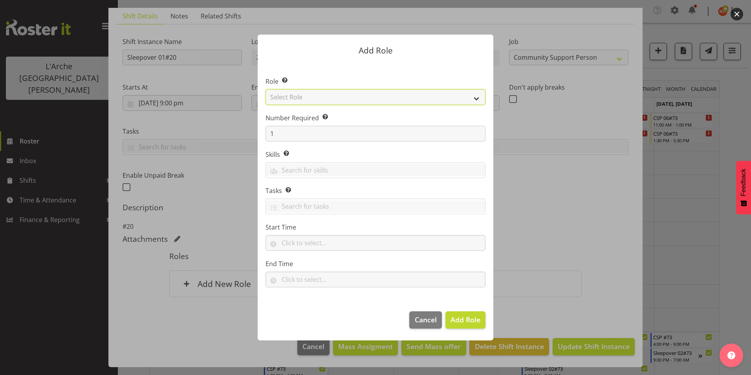
click at [350, 96] on select "Select Role Area Manager Art Coordination Community - SIL Community Leader Comm…" at bounding box center [375, 97] width 220 height 16
click at [265, 89] on select "Select Role Area Manager Art Coordination Community - SIL Community Leader Comm…" at bounding box center [375, 97] width 220 height 16
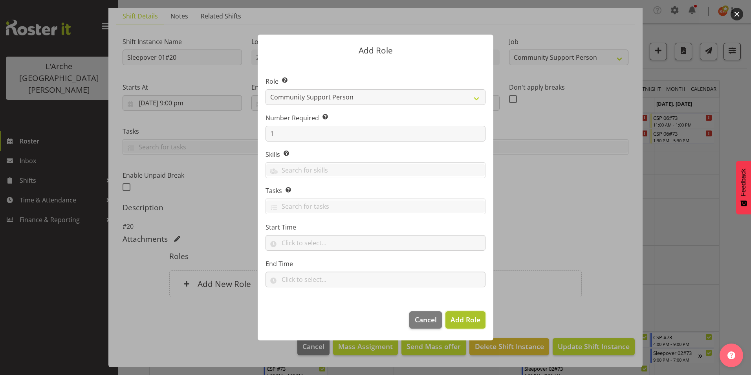
click at [457, 319] on span "Add Role" at bounding box center [465, 318] width 30 height 9
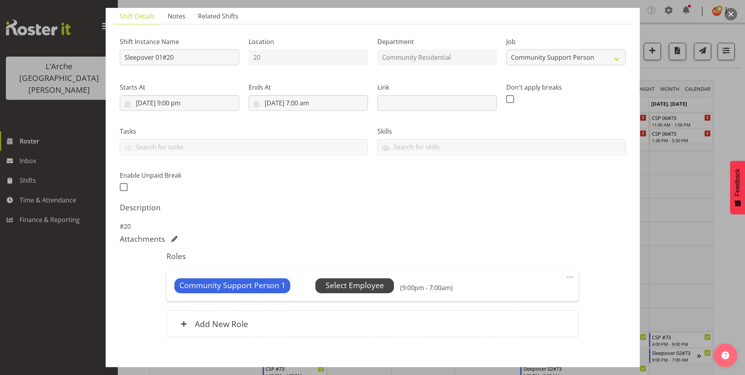
click at [356, 289] on span "Select Employee" at bounding box center [354, 285] width 58 height 11
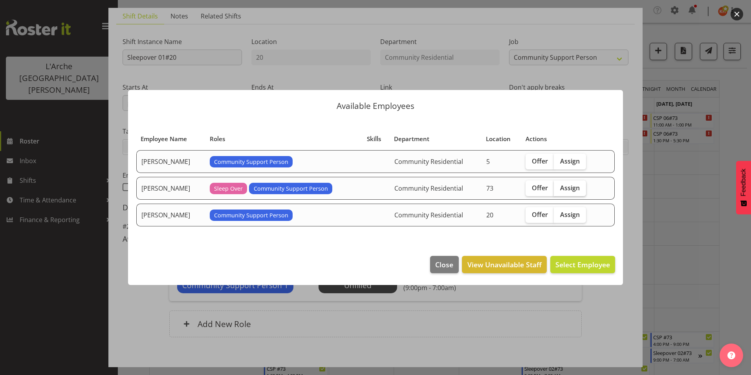
click at [563, 188] on span "Assign" at bounding box center [570, 188] width 20 height 8
click at [559, 188] on input "Assign" at bounding box center [556, 187] width 5 height 5
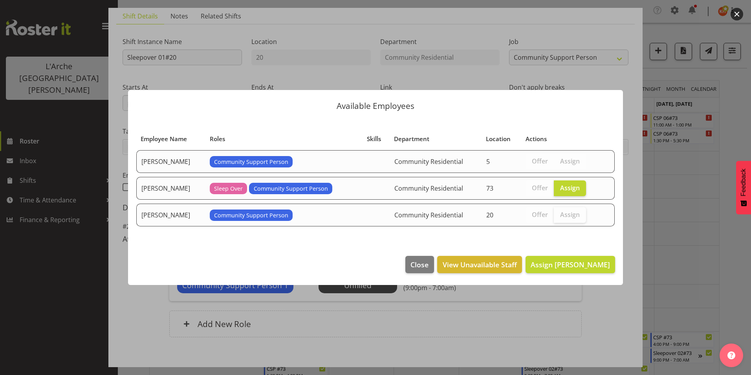
click at [568, 218] on span "Assign" at bounding box center [570, 214] width 20 height 8
click at [560, 187] on span "Assign" at bounding box center [570, 188] width 20 height 8
click at [559, 187] on input "Assign" at bounding box center [556, 187] width 5 height 5
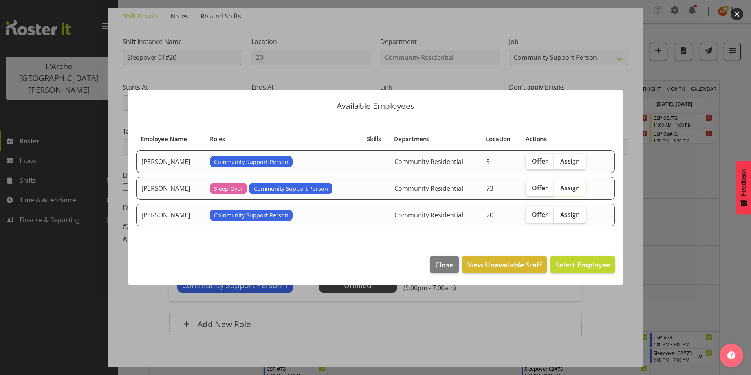
click at [561, 214] on span "Assign" at bounding box center [570, 214] width 20 height 8
click at [559, 214] on input "Assign" at bounding box center [556, 214] width 5 height 5
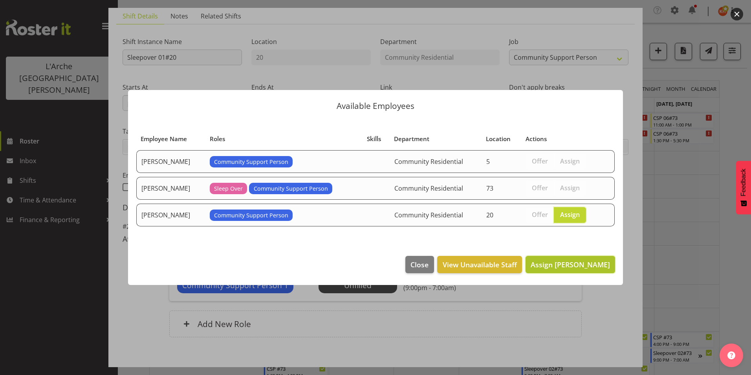
click at [572, 265] on span "Assign [PERSON_NAME]" at bounding box center [569, 263] width 79 height 9
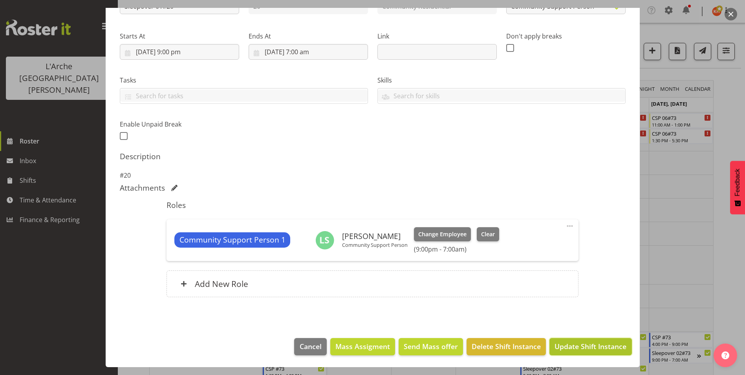
click at [569, 345] on span "Update Shift Instance" at bounding box center [590, 346] width 72 height 10
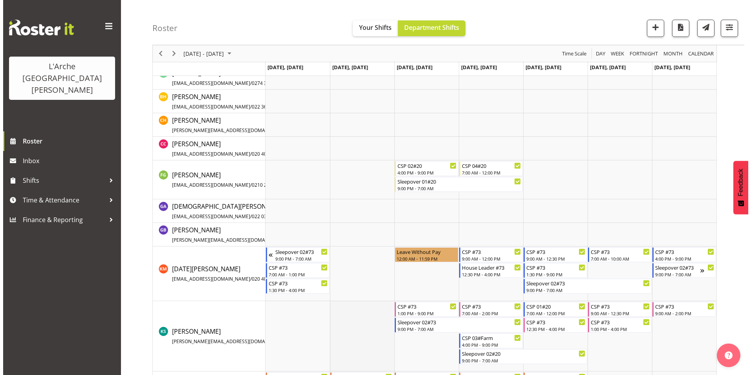
scroll to position [0, 0]
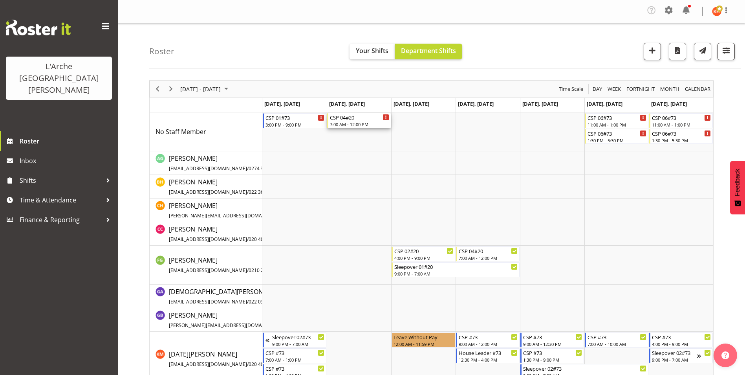
click at [355, 121] on div "7:00 AM - 12:00 PM" at bounding box center [359, 124] width 59 height 6
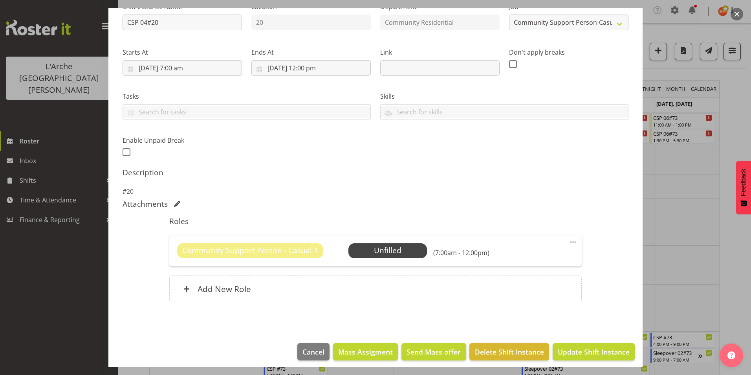
scroll to position [95, 0]
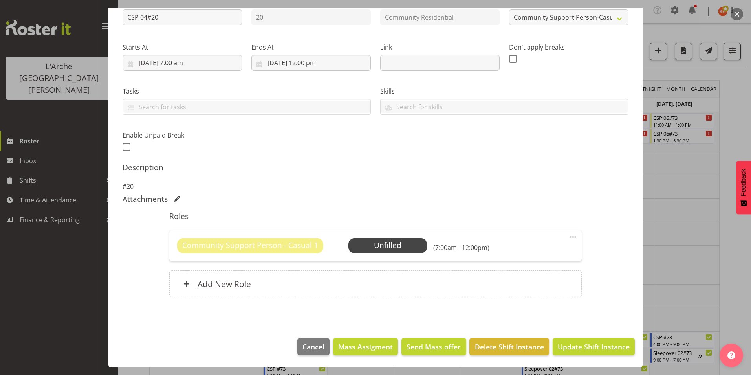
click at [568, 236] on span at bounding box center [572, 236] width 9 height 9
click at [525, 282] on link "Delete" at bounding box center [539, 284] width 75 height 14
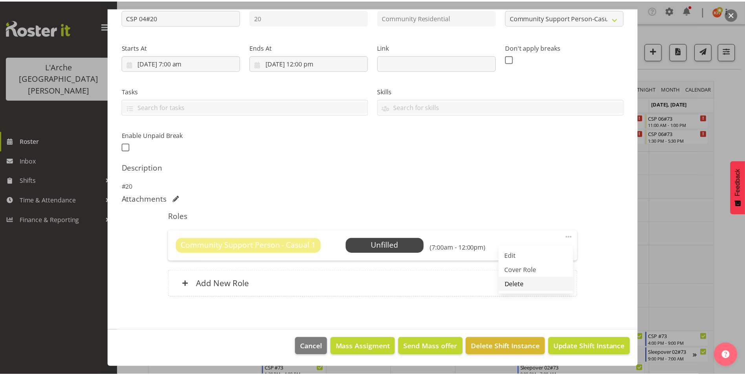
scroll to position [55, 0]
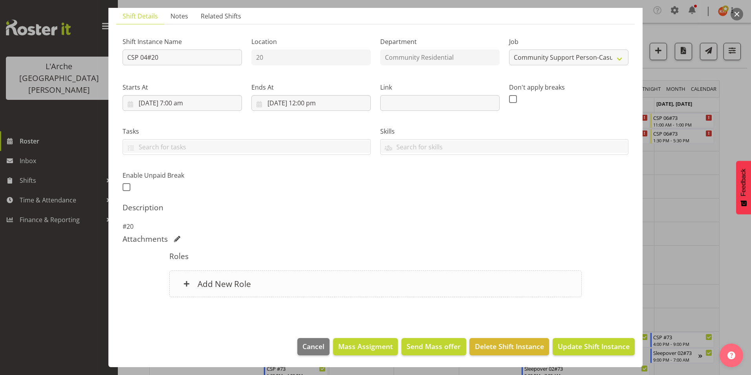
click at [220, 280] on h6 "Add New Role" at bounding box center [223, 283] width 53 height 10
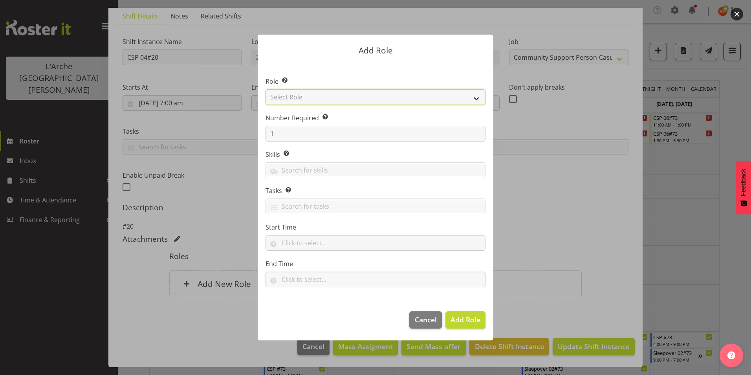
click at [301, 99] on select "Select Role Area Manager Art Coordination Community - SIL Community Leader Comm…" at bounding box center [375, 97] width 220 height 16
click at [265, 89] on select "Select Role Area Manager Art Coordination Community - SIL Community Leader Comm…" at bounding box center [375, 97] width 220 height 16
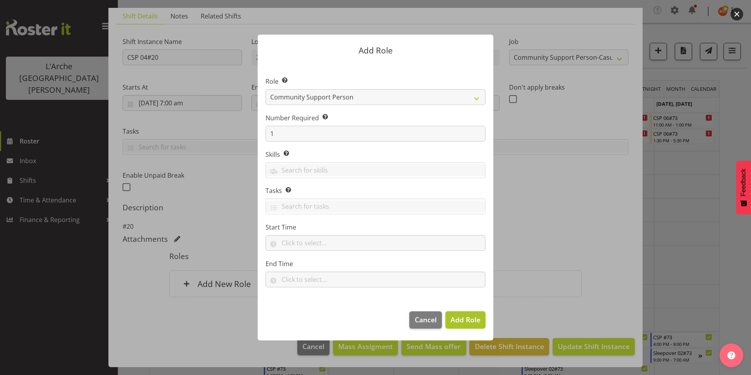
click at [460, 318] on span "Add Role" at bounding box center [465, 318] width 30 height 9
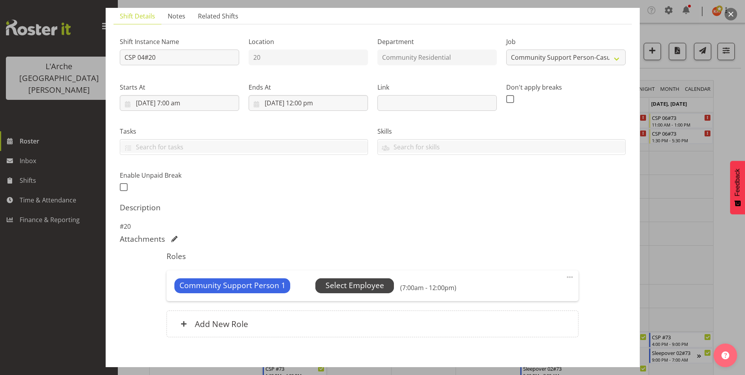
click at [372, 285] on span "Select Employee" at bounding box center [354, 285] width 58 height 11
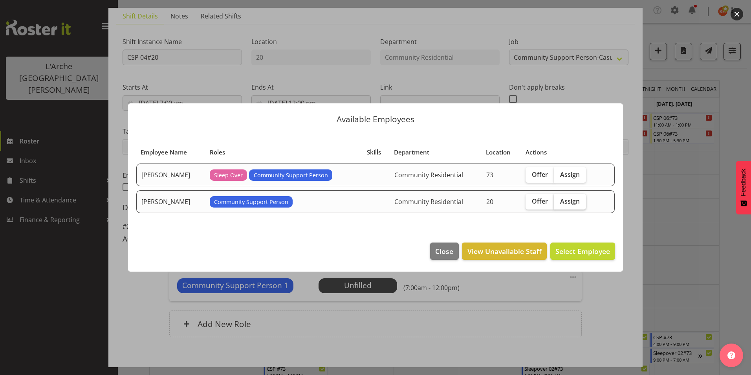
click at [566, 200] on span "Assign" at bounding box center [570, 201] width 20 height 8
click at [559, 200] on input "Assign" at bounding box center [556, 200] width 5 height 5
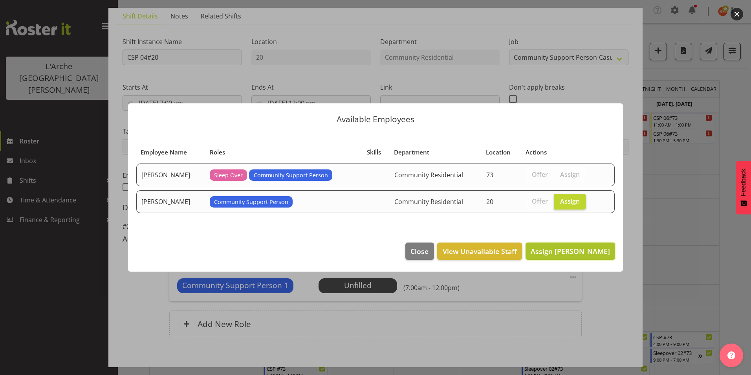
click at [577, 248] on span "Assign [PERSON_NAME]" at bounding box center [569, 250] width 79 height 9
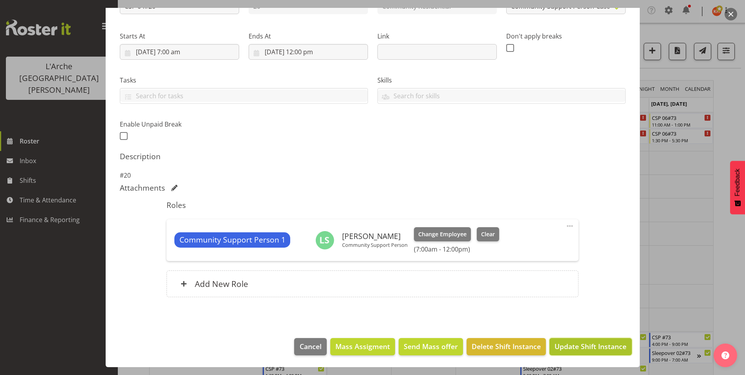
click at [591, 348] on span "Update Shift Instance" at bounding box center [590, 346] width 72 height 10
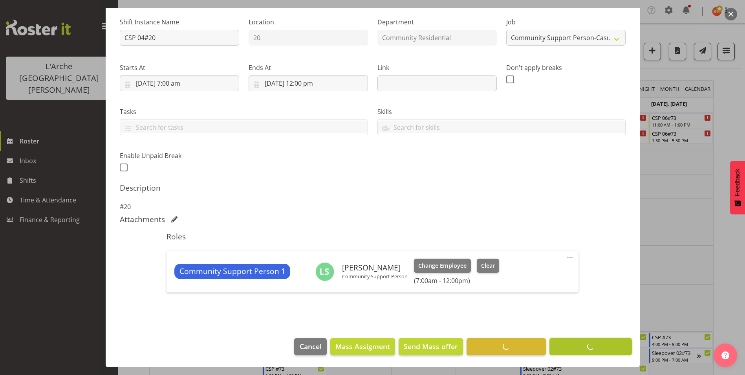
scroll to position [75, 0]
